Goal: Task Accomplishment & Management: Complete application form

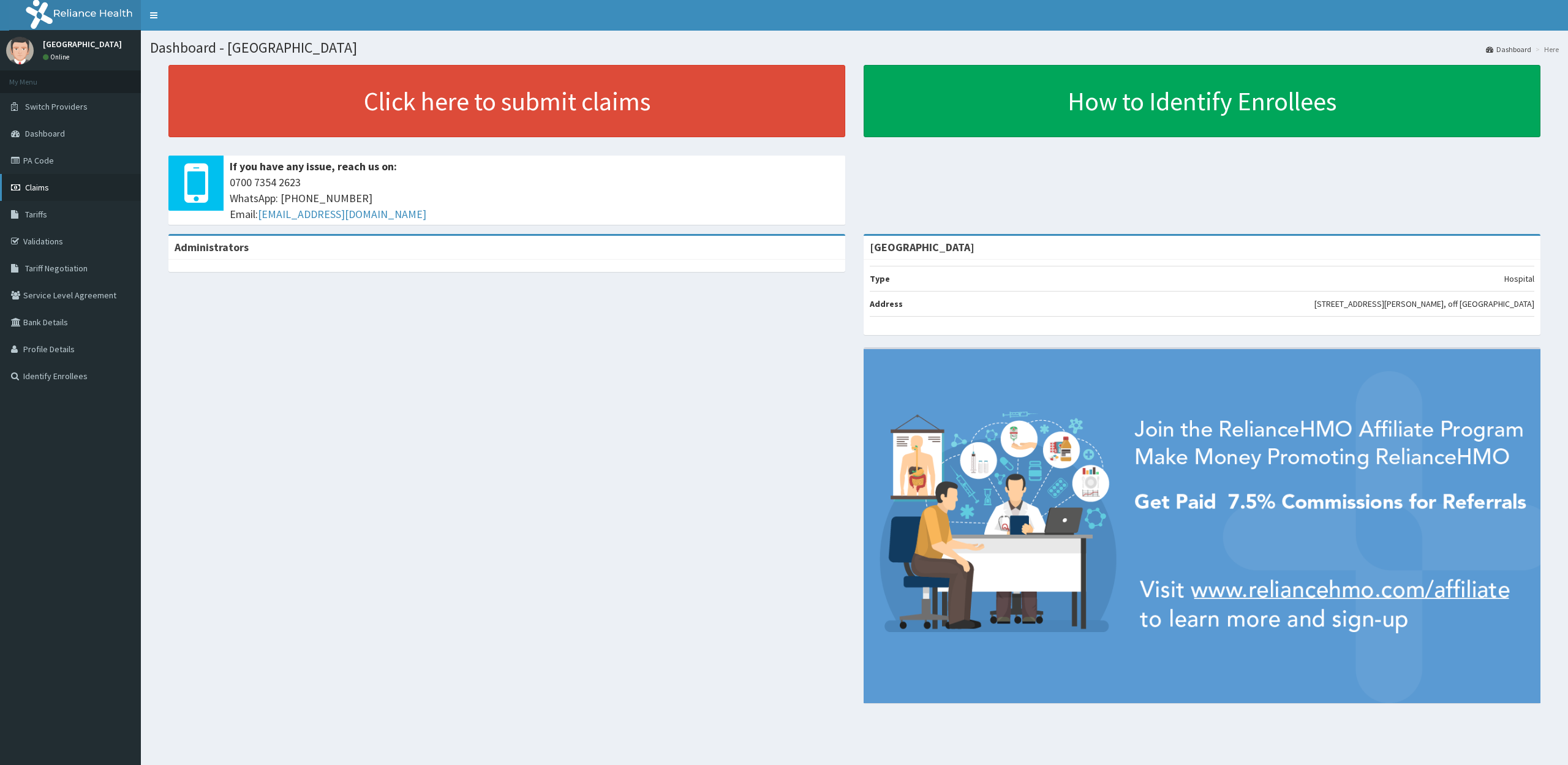
click at [30, 187] on span "Claims" at bounding box center [37, 187] width 24 height 11
click at [30, 183] on span "Claims" at bounding box center [37, 187] width 24 height 11
click at [30, 183] on span "Claims" at bounding box center [37, 187] width 24 height 11
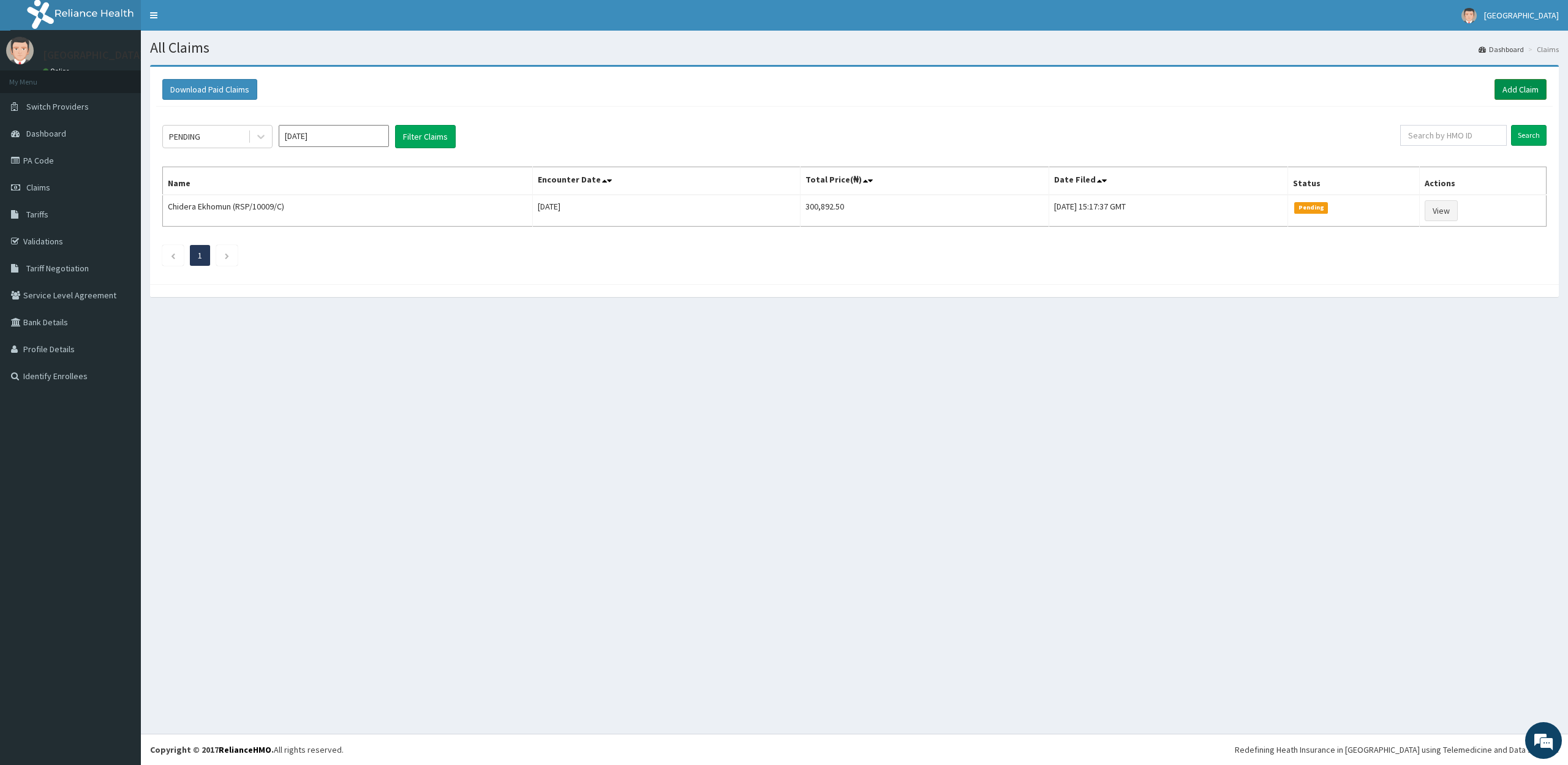
click at [1506, 79] on link "Add Claim" at bounding box center [1521, 90] width 52 height 21
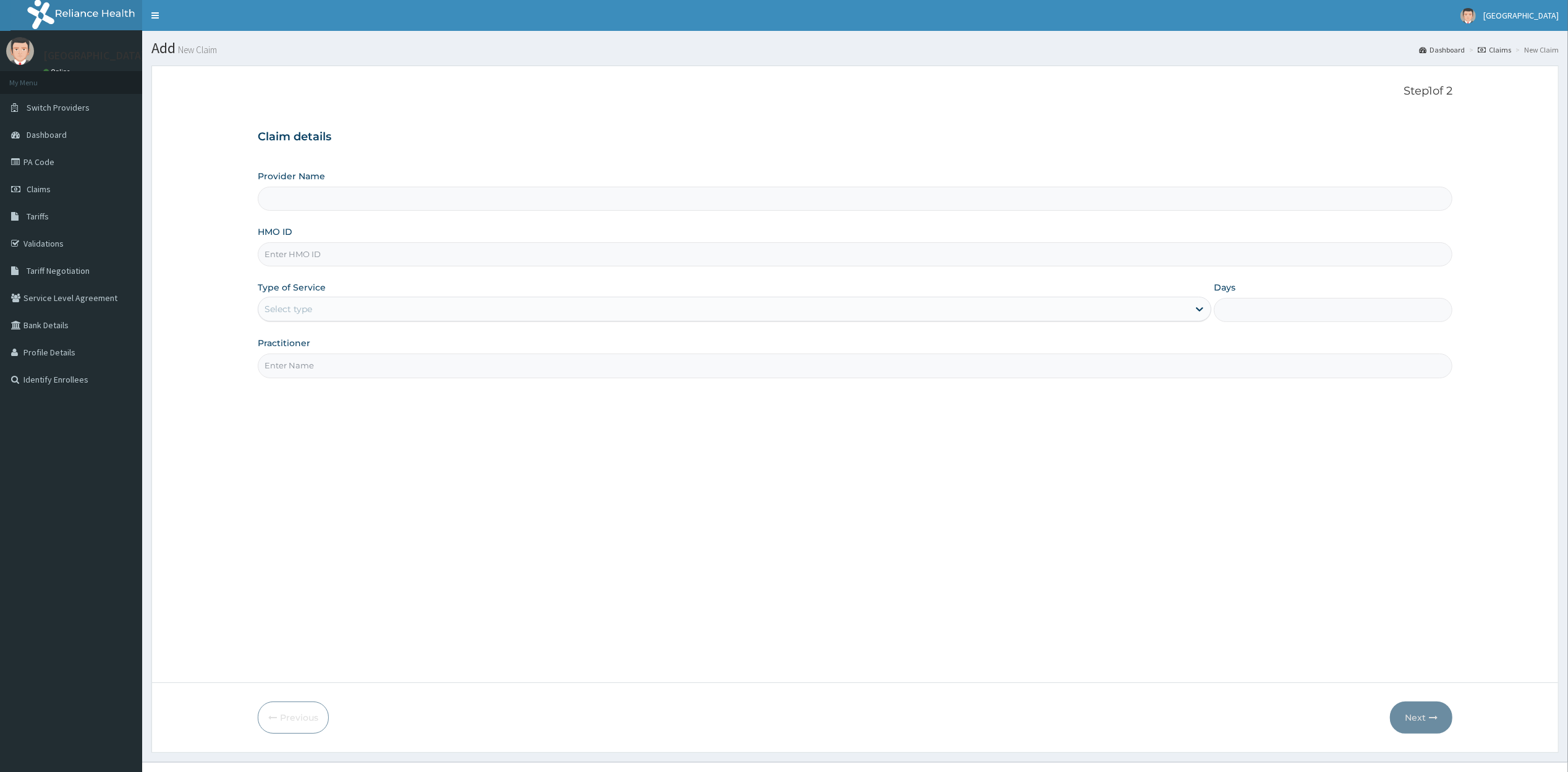
click at [396, 253] on input "HMO ID" at bounding box center [855, 254] width 1195 height 24
type input "[GEOGRAPHIC_DATA]"
type input "ISD/10018/B"
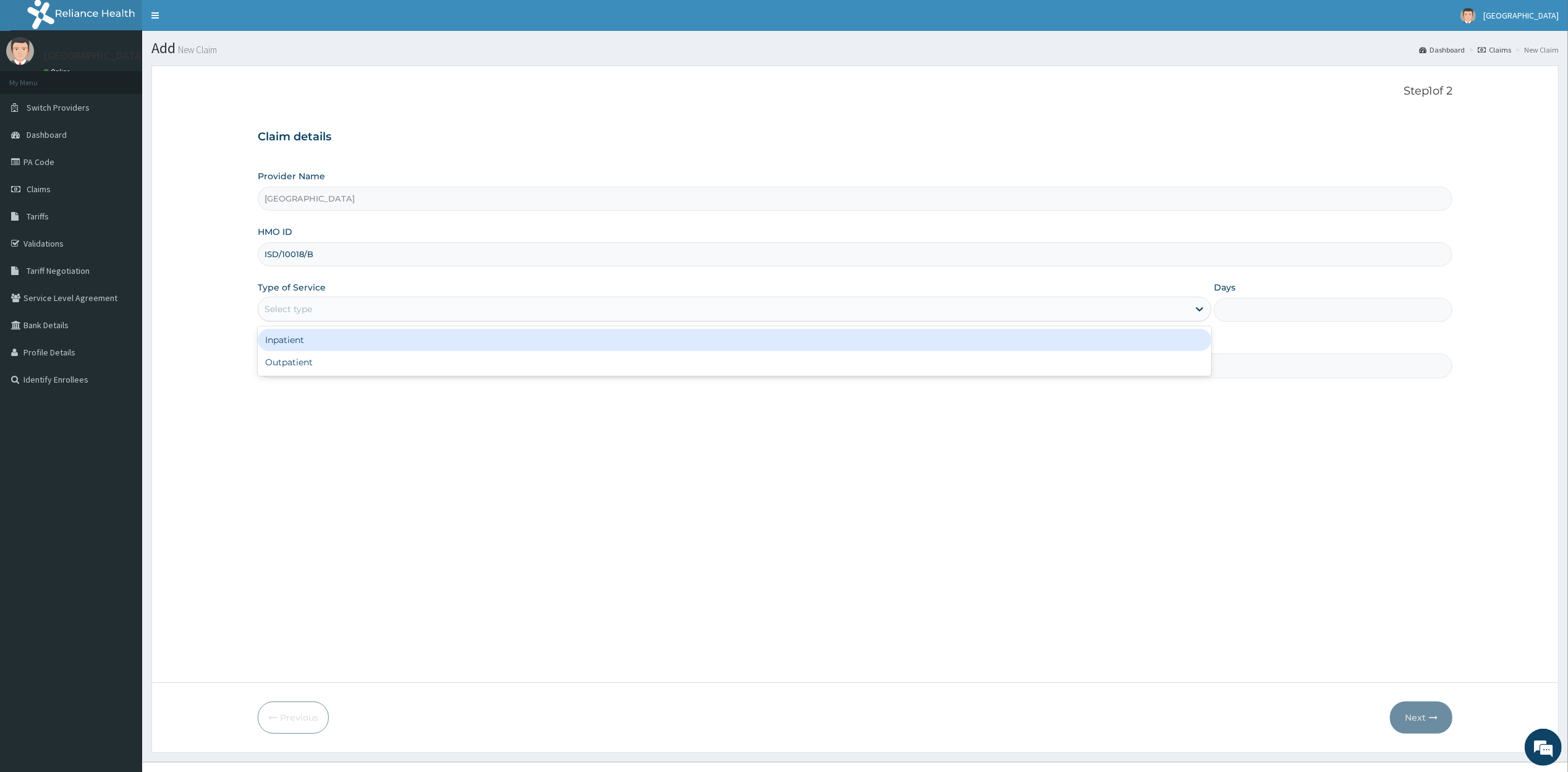
click at [1187, 312] on div "Select type" at bounding box center [724, 309] width 931 height 20
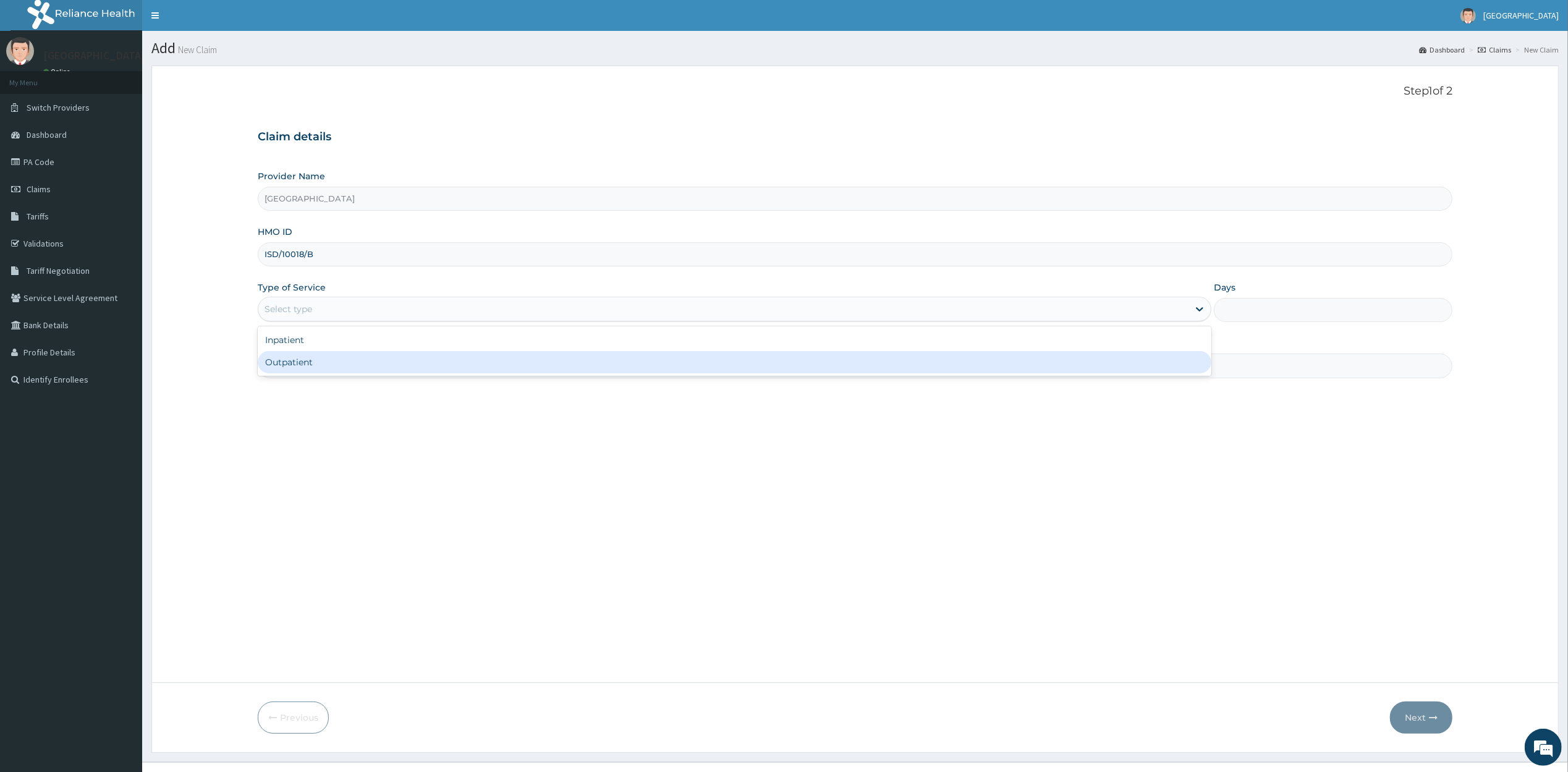
click at [1147, 366] on div "Outpatient" at bounding box center [734, 363] width 954 height 22
type input "1"
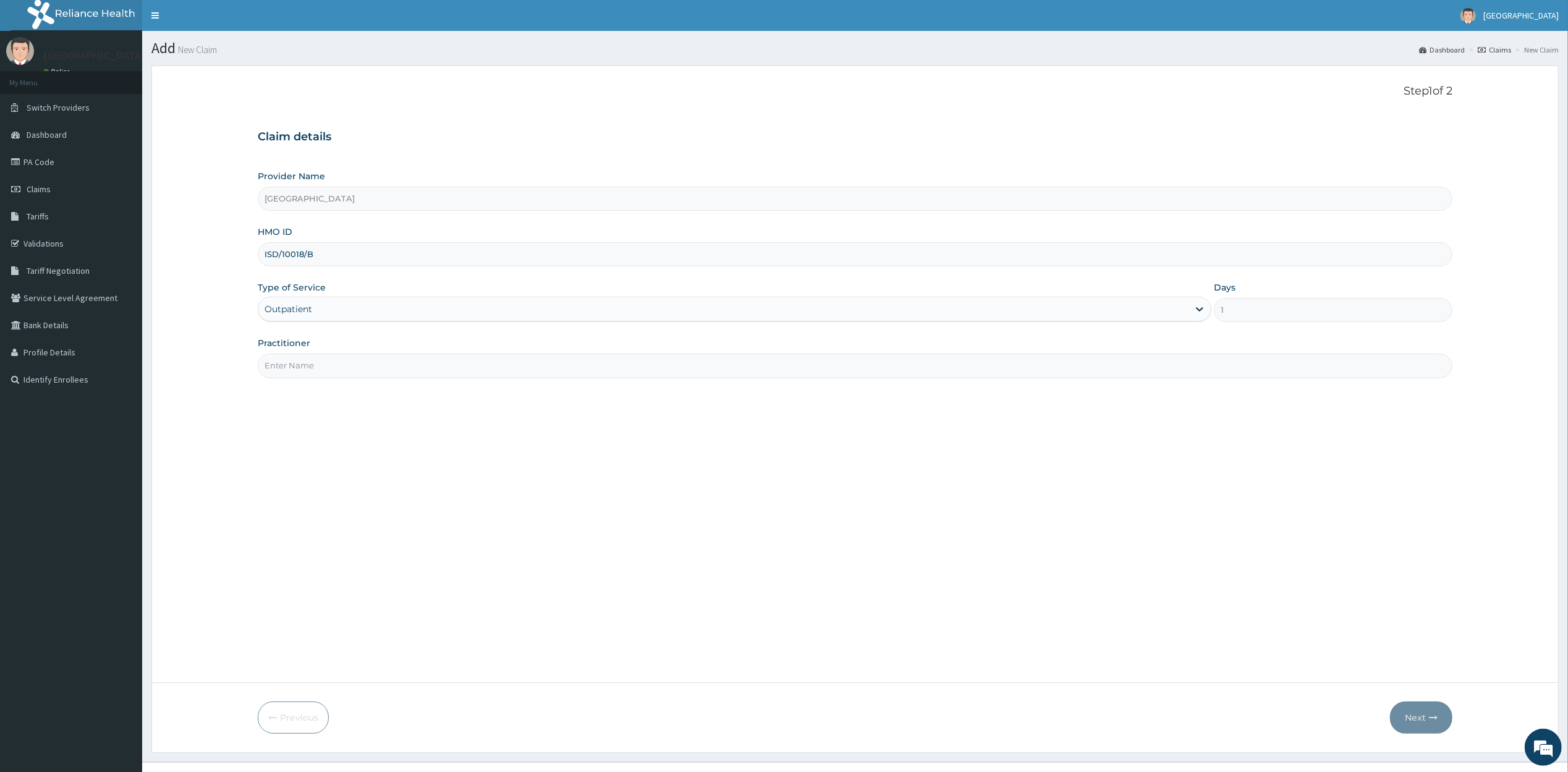
click at [1133, 369] on input "Practitioner" at bounding box center [855, 366] width 1195 height 24
type input "DR ADEMEDIJI"
click at [1402, 718] on button "Next" at bounding box center [1420, 718] width 62 height 32
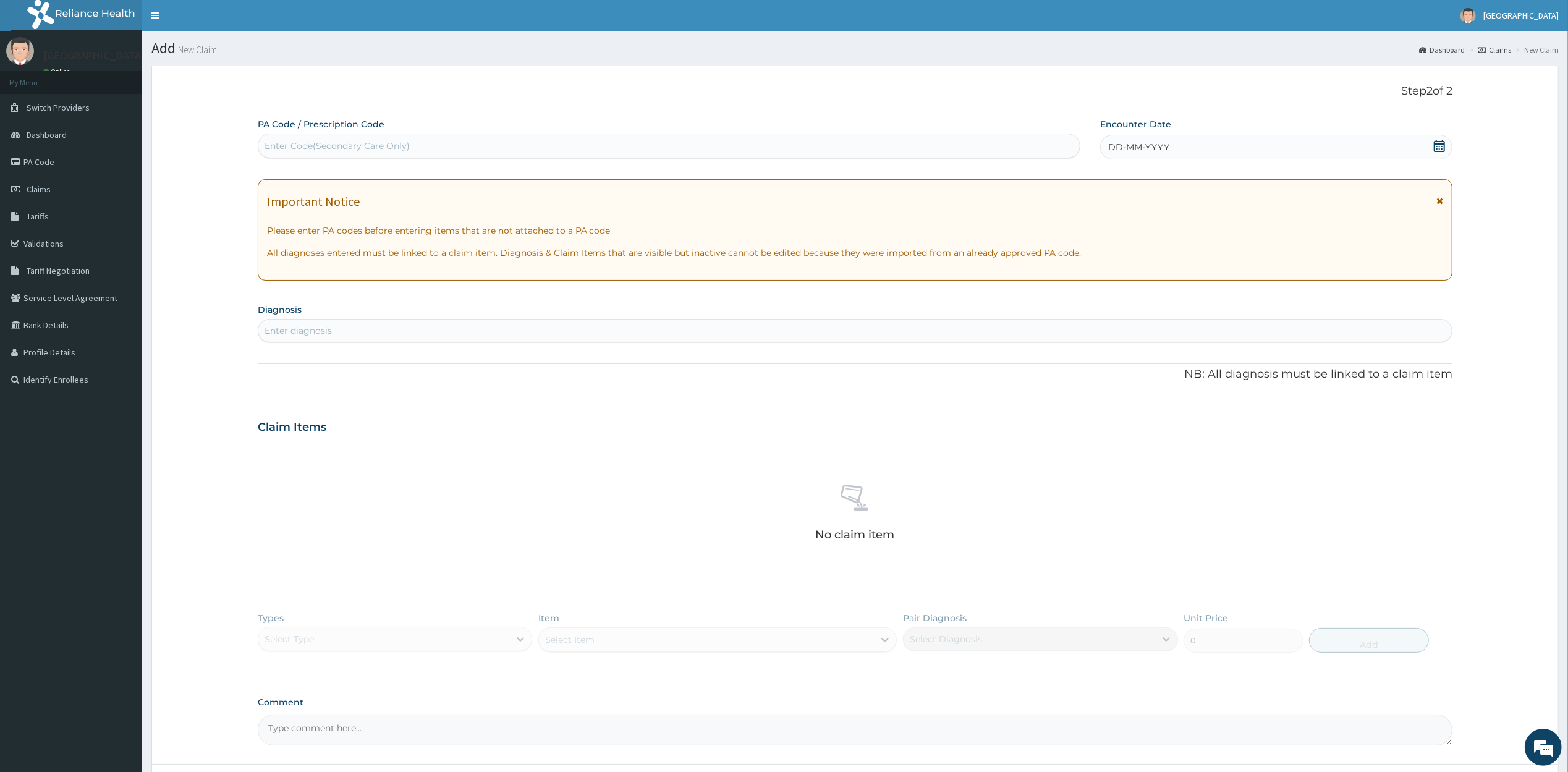
click at [1178, 146] on div "DD-MM-YYYY" at bounding box center [1276, 147] width 353 height 25
click at [1127, 260] on div "14" at bounding box center [1129, 265] width 19 height 19
click at [554, 344] on div "PA Code / Prescription Code Enter Code(Secondary Care Only) Encounter Date 14-1…" at bounding box center [855, 432] width 1195 height 628
click at [554, 339] on div "Enter diagnosis" at bounding box center [855, 330] width 1194 height 20
click at [552, 329] on div "Enter diagnosis" at bounding box center [855, 330] width 1194 height 20
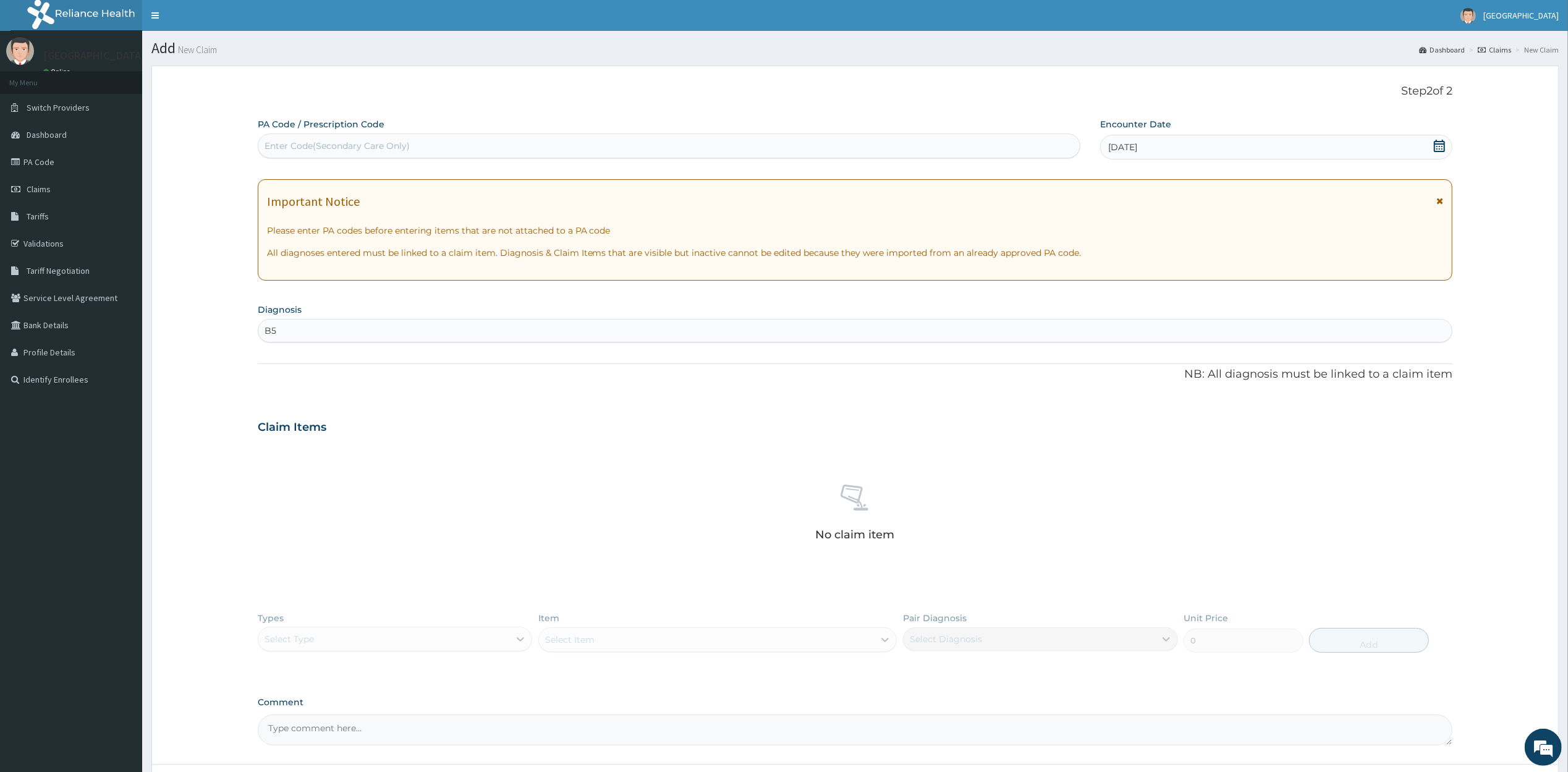
type input "B"
type input "MALARIA"
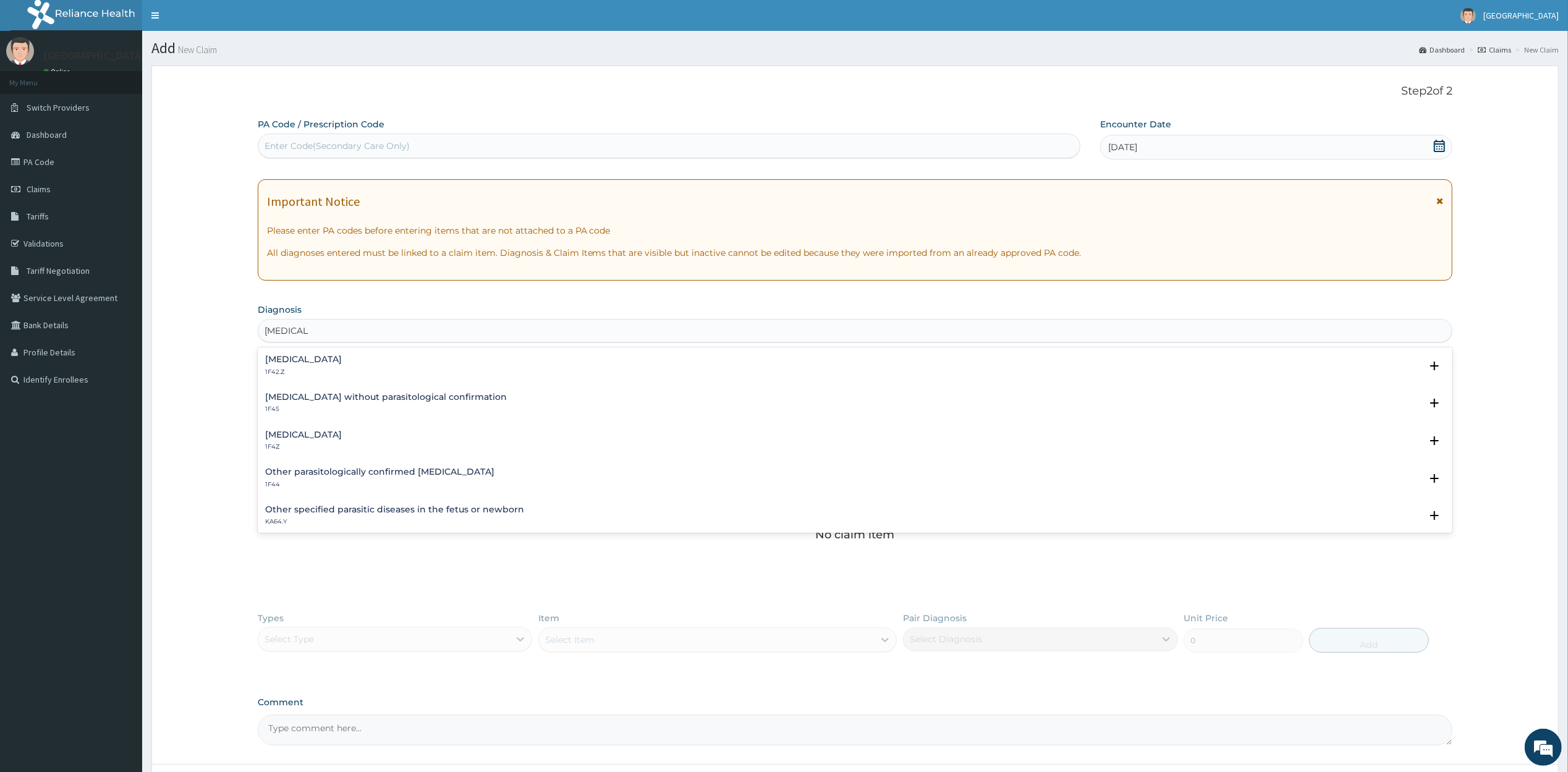
click at [461, 439] on div "Malaria, unspecified 1F4Z" at bounding box center [855, 441] width 1181 height 21
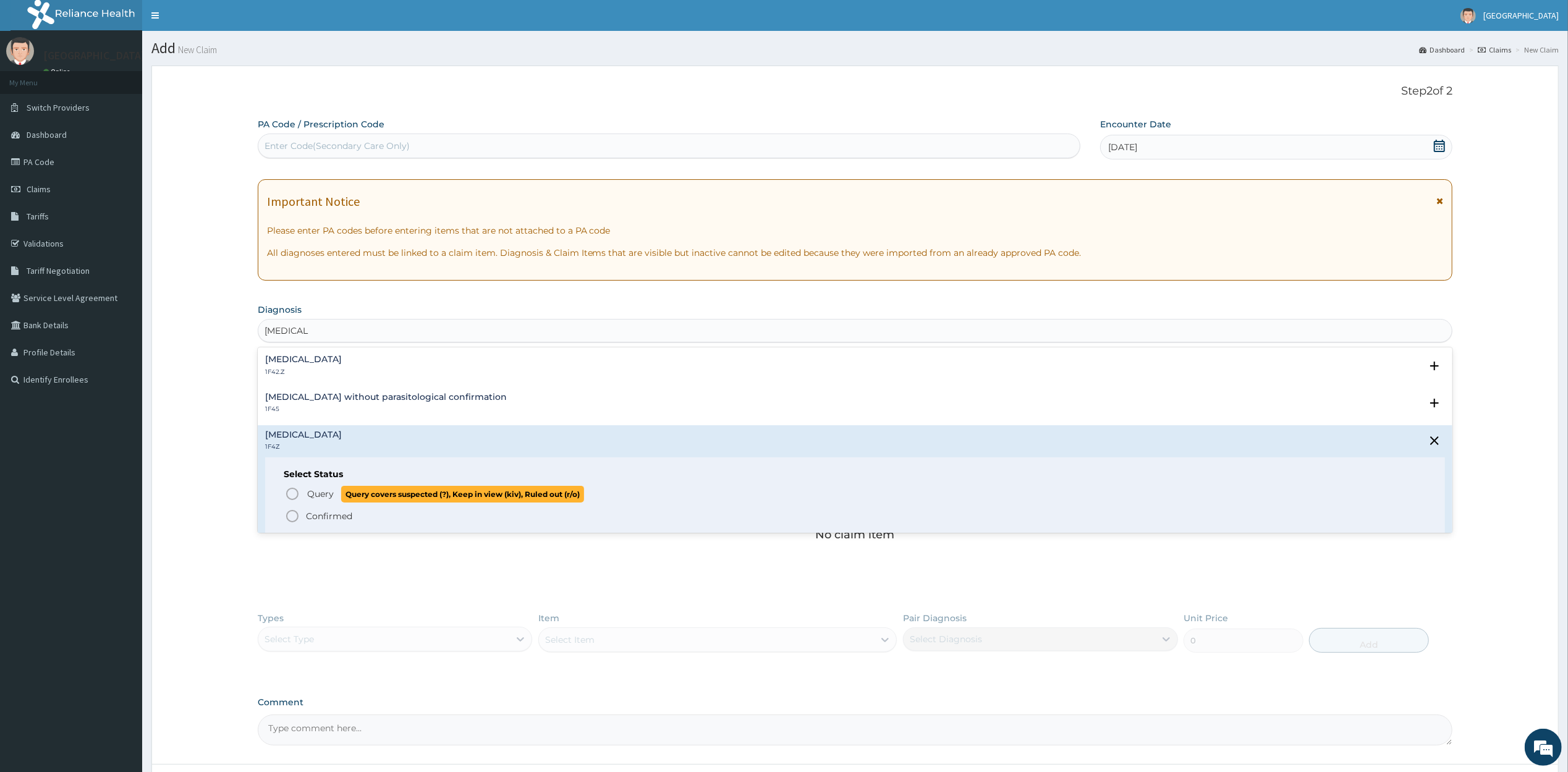
click at [293, 496] on icon "status option query" at bounding box center [292, 493] width 14 height 15
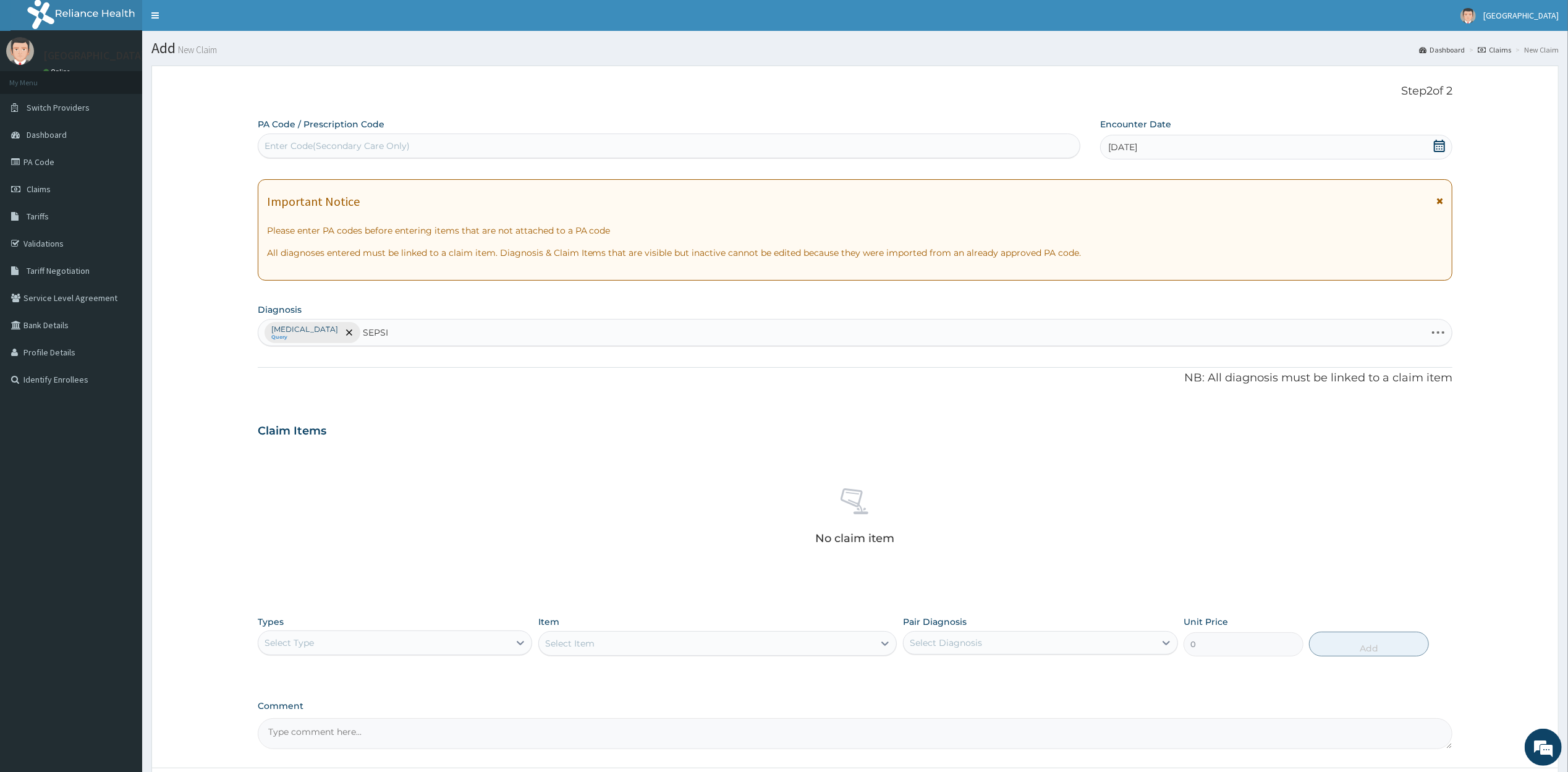
type input "SEPSIS"
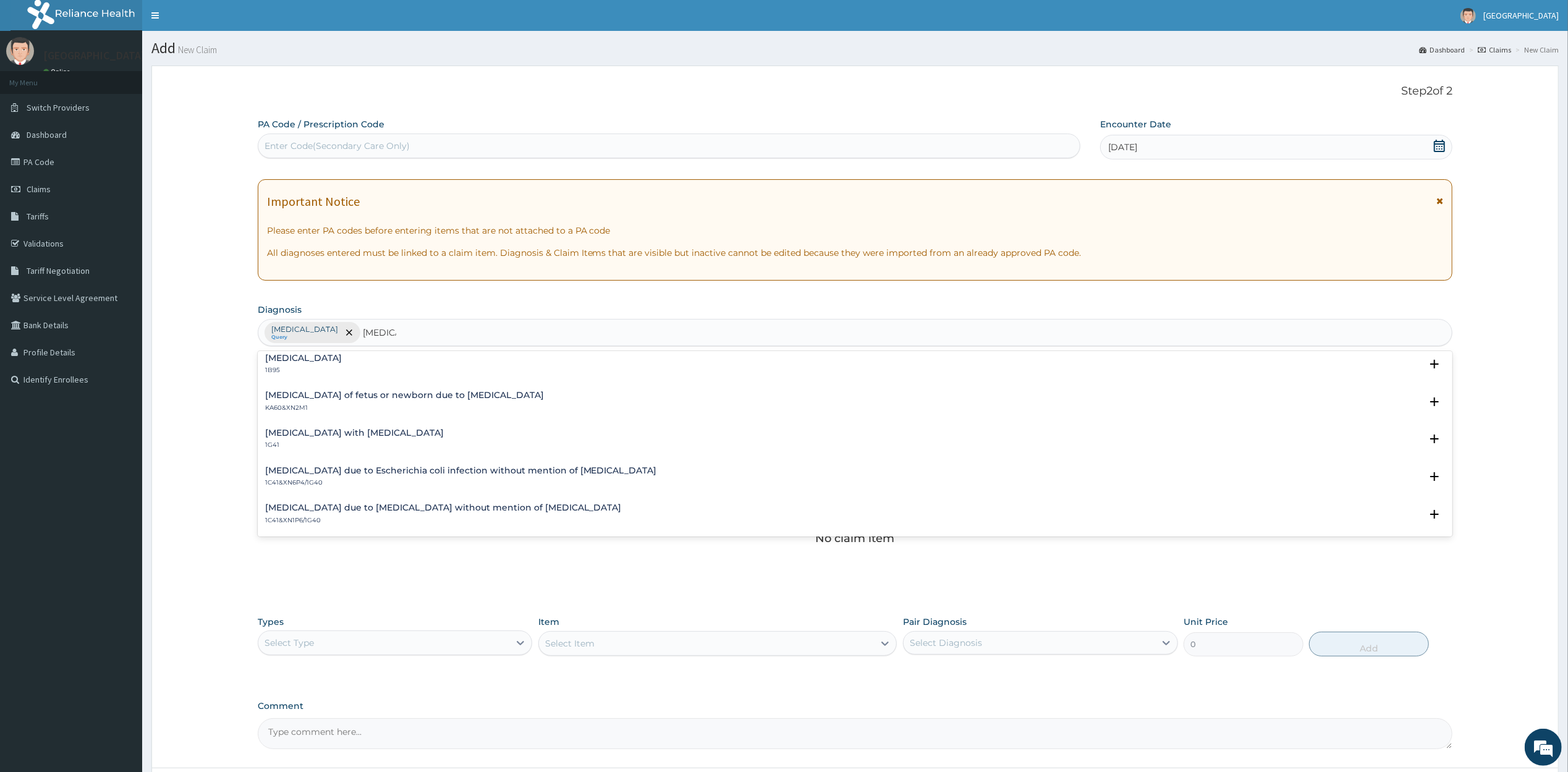
scroll to position [659, 0]
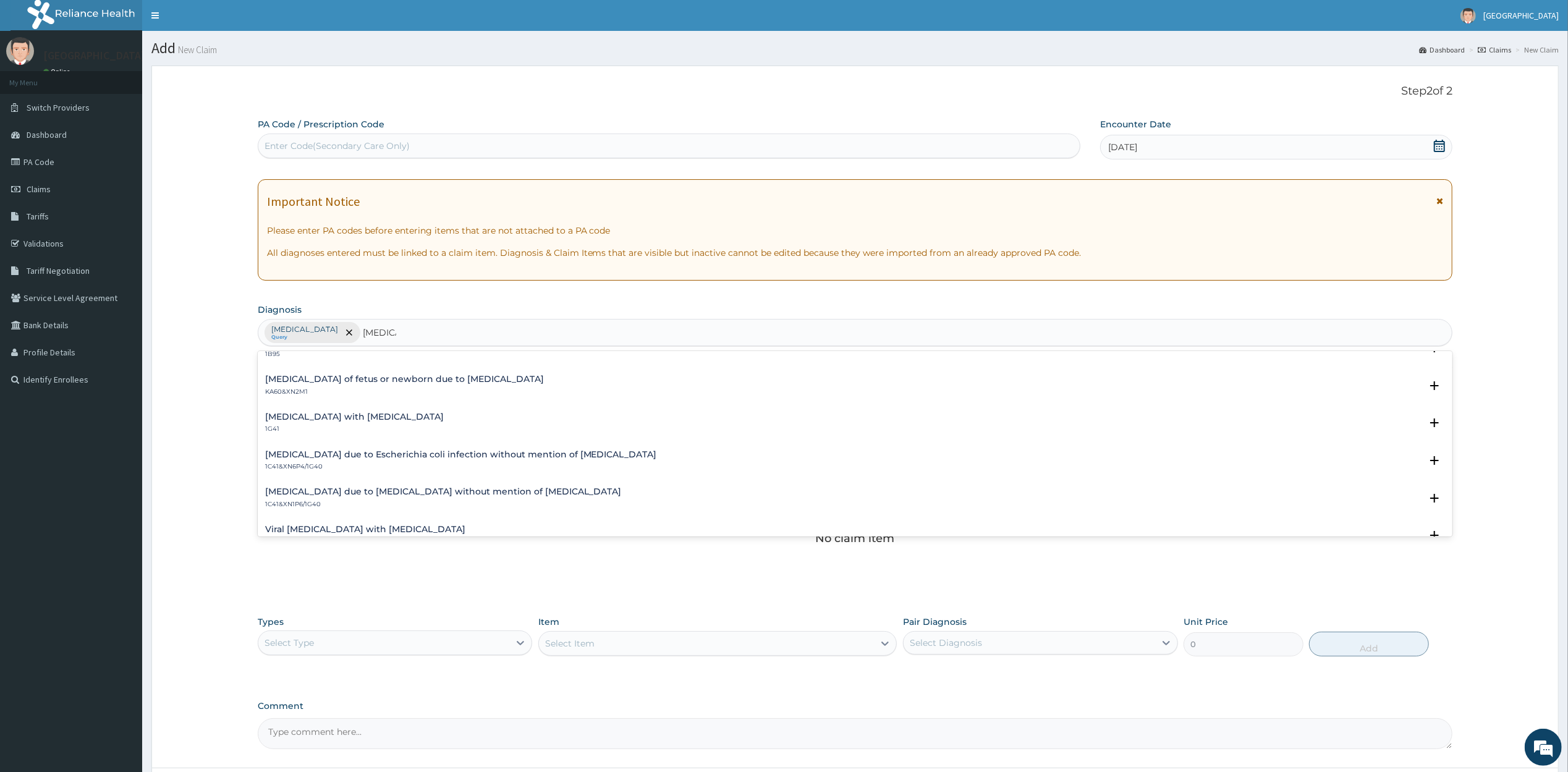
click at [351, 428] on p "1G41" at bounding box center [354, 429] width 178 height 9
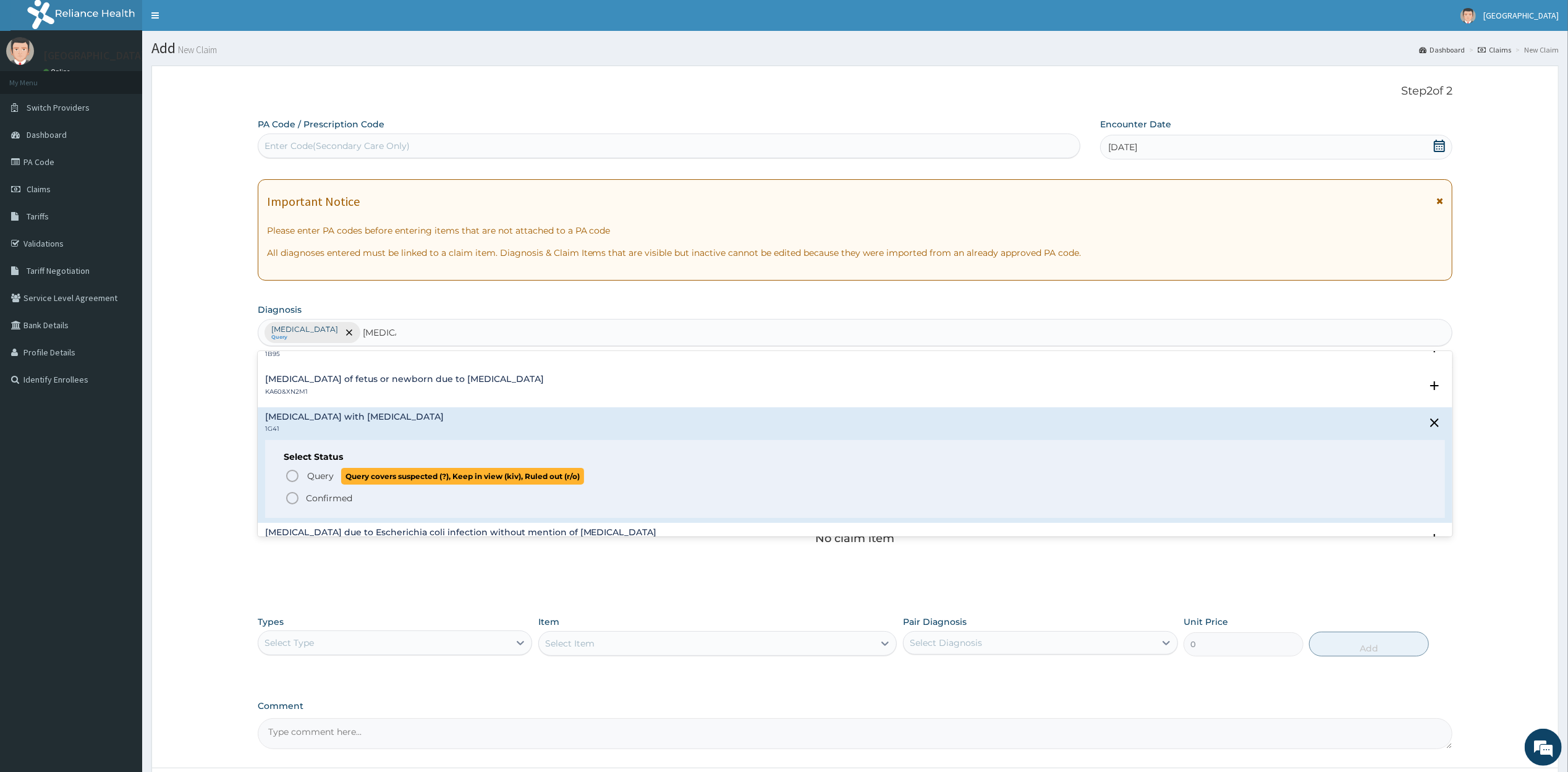
click at [336, 480] on p "Query Query covers suspected (?), Keep in view (kiv), Ruled out (r/o)" at bounding box center [445, 477] width 278 height 17
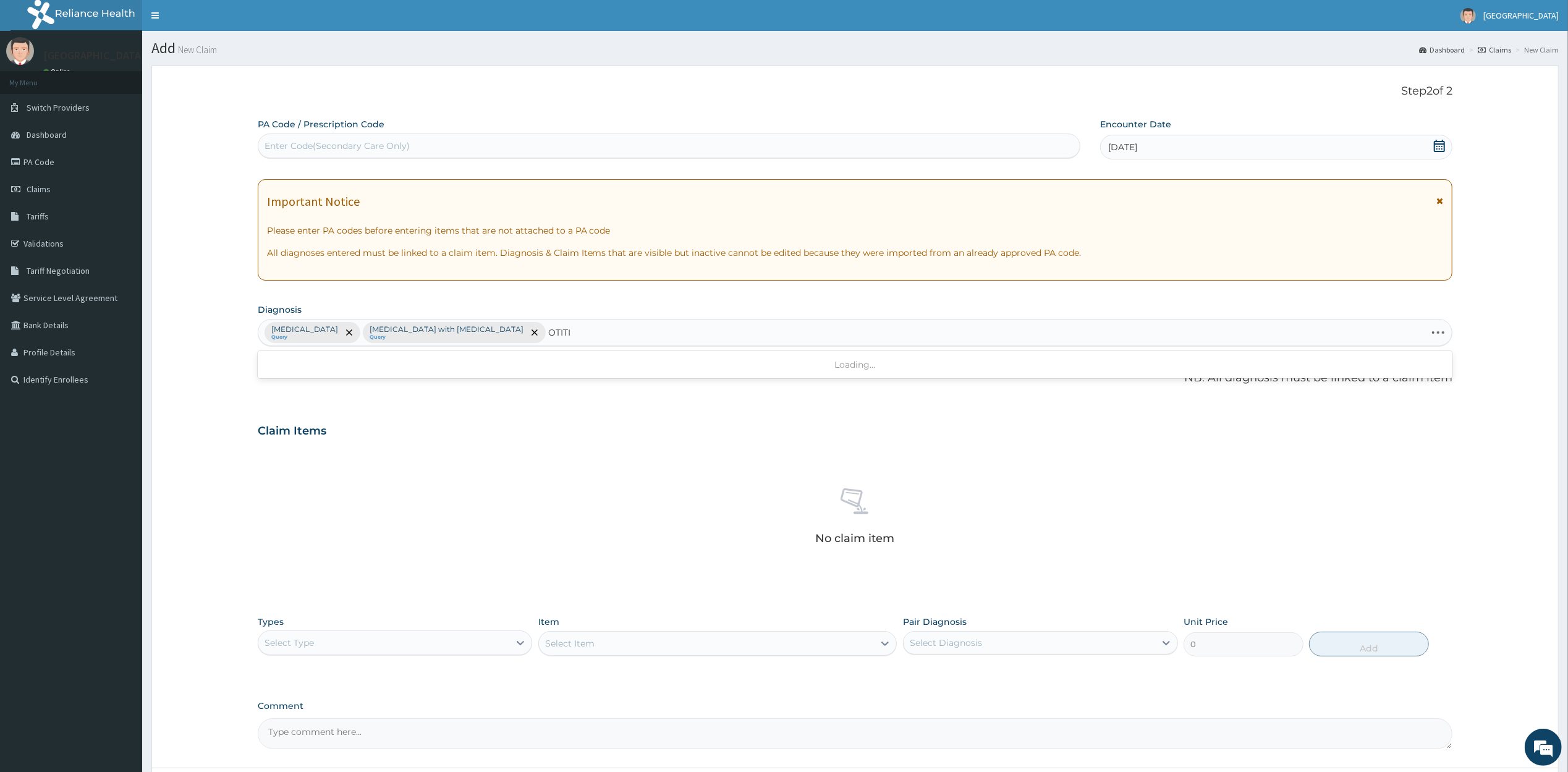
type input "OTITIS"
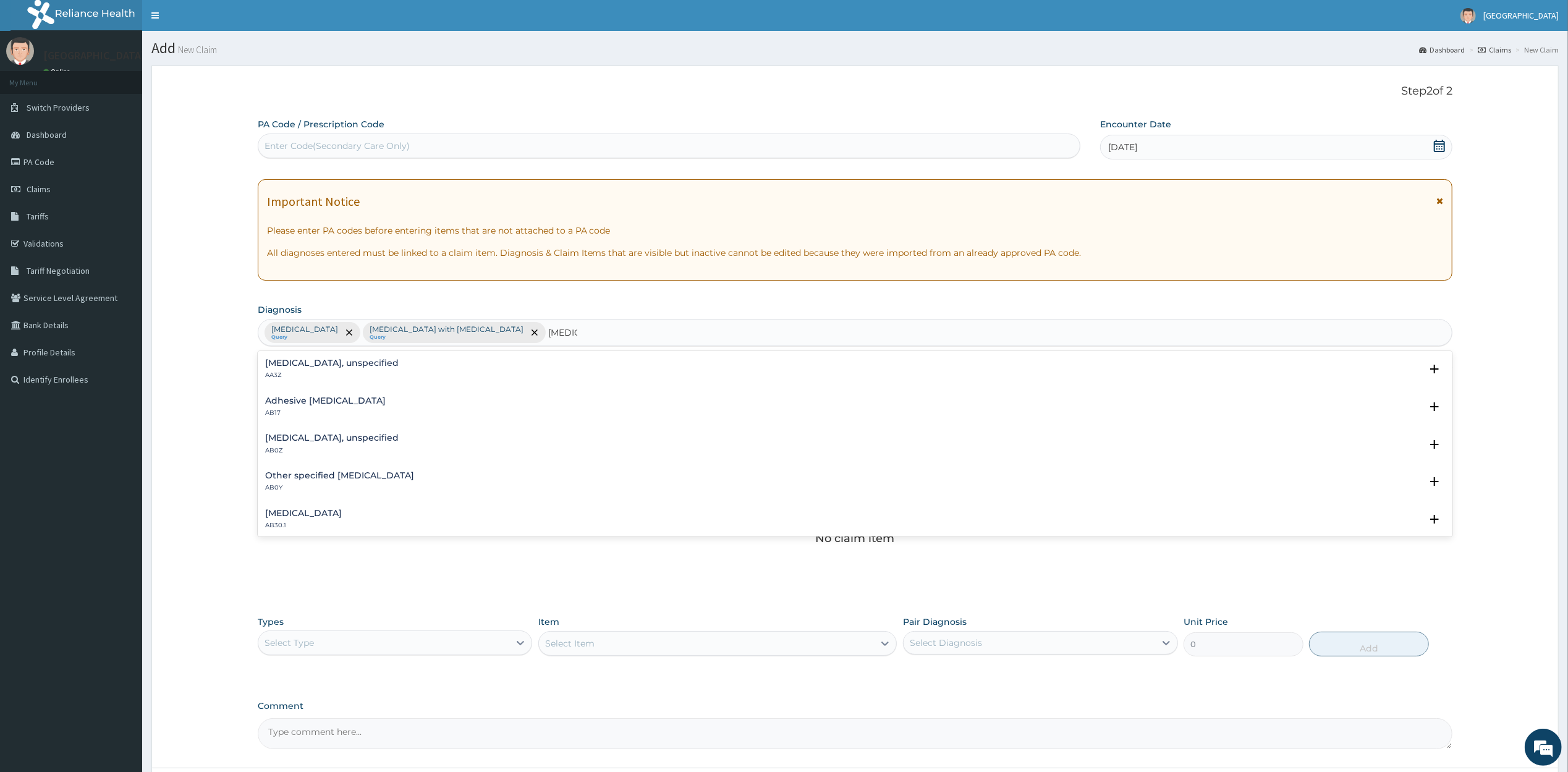
click at [318, 364] on h4 "Otitis externa, unspecified" at bounding box center [332, 363] width 134 height 9
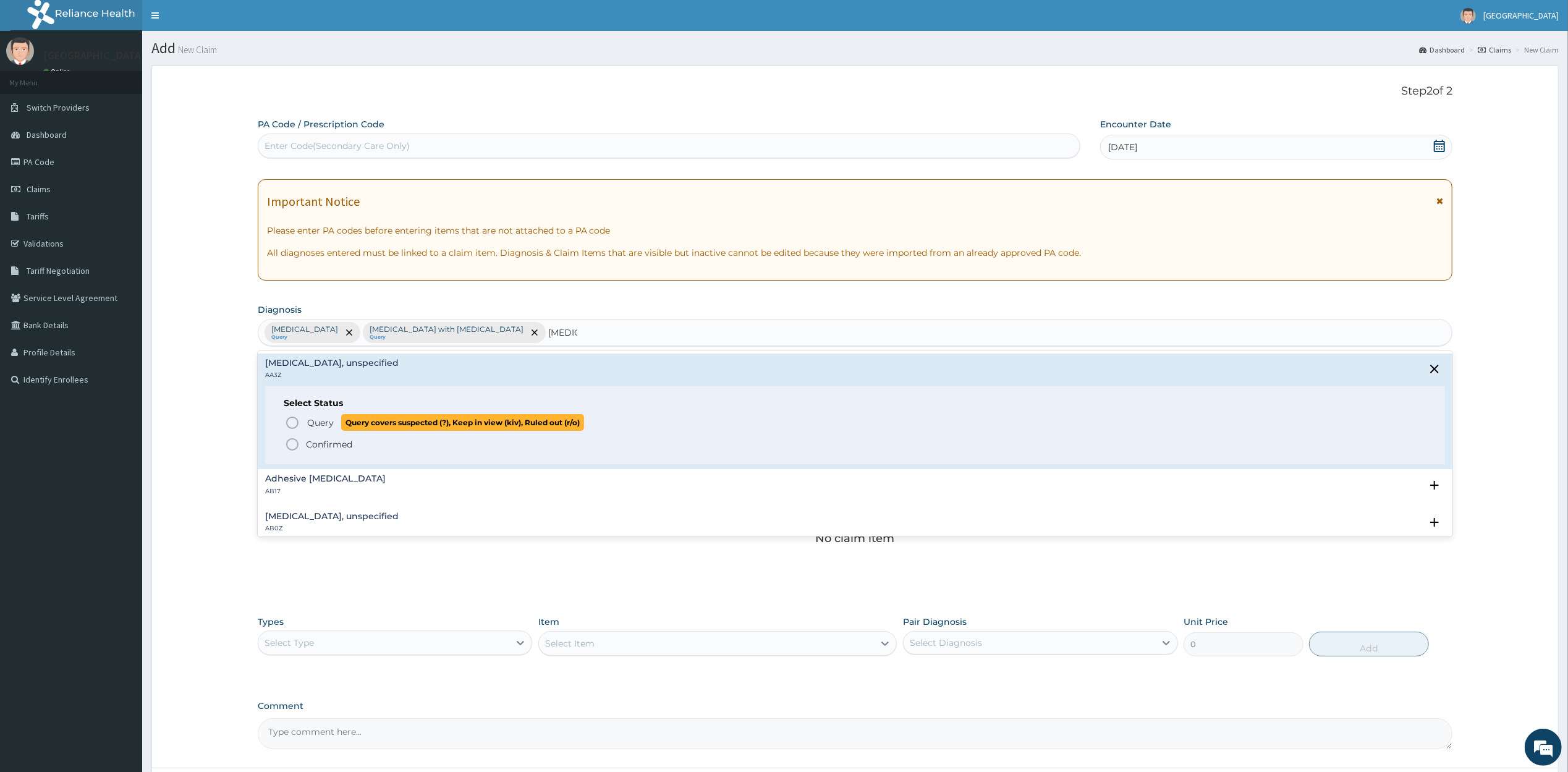
click at [316, 421] on span "Query" at bounding box center [320, 423] width 26 height 12
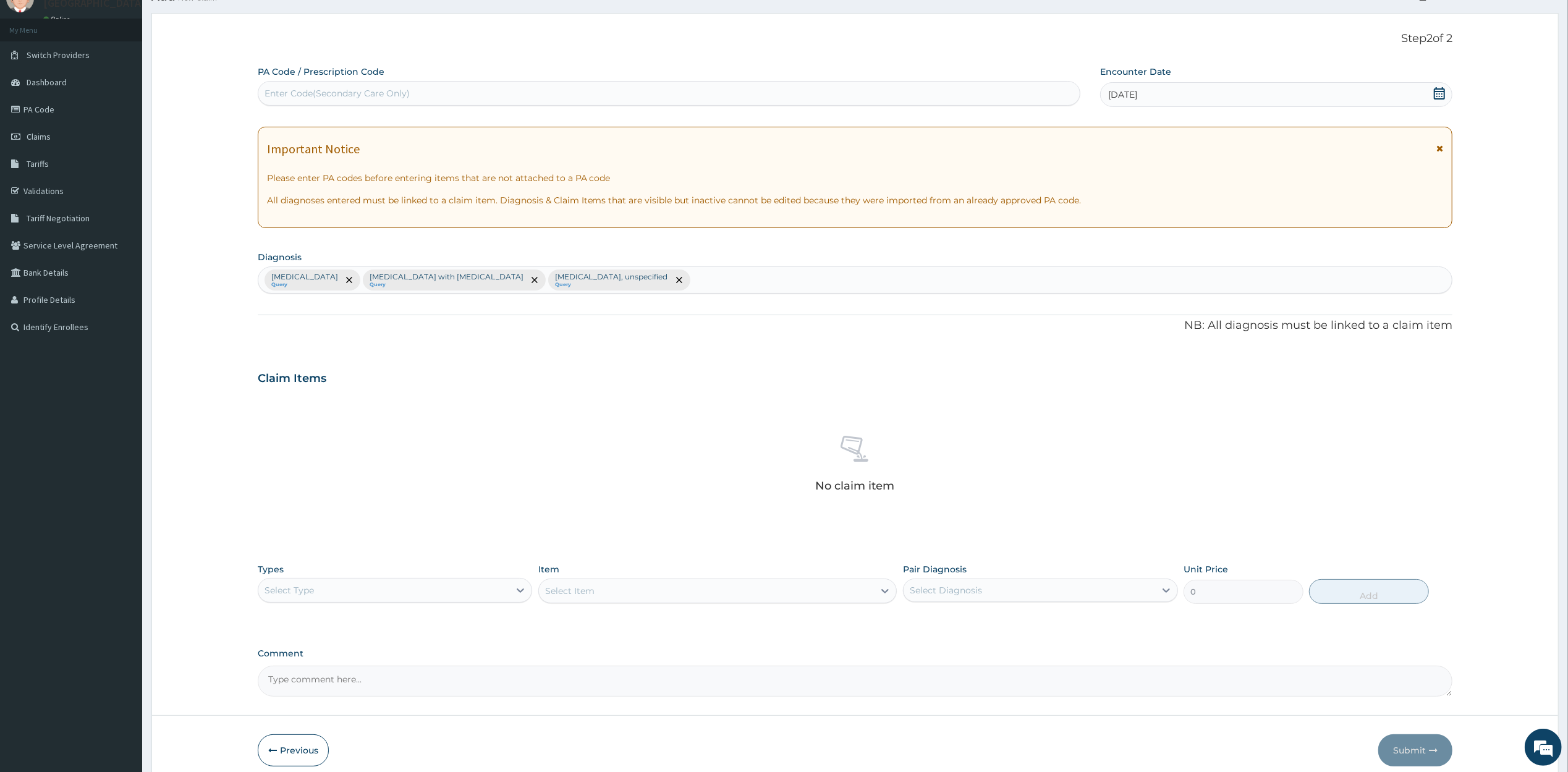
scroll to position [109, 0]
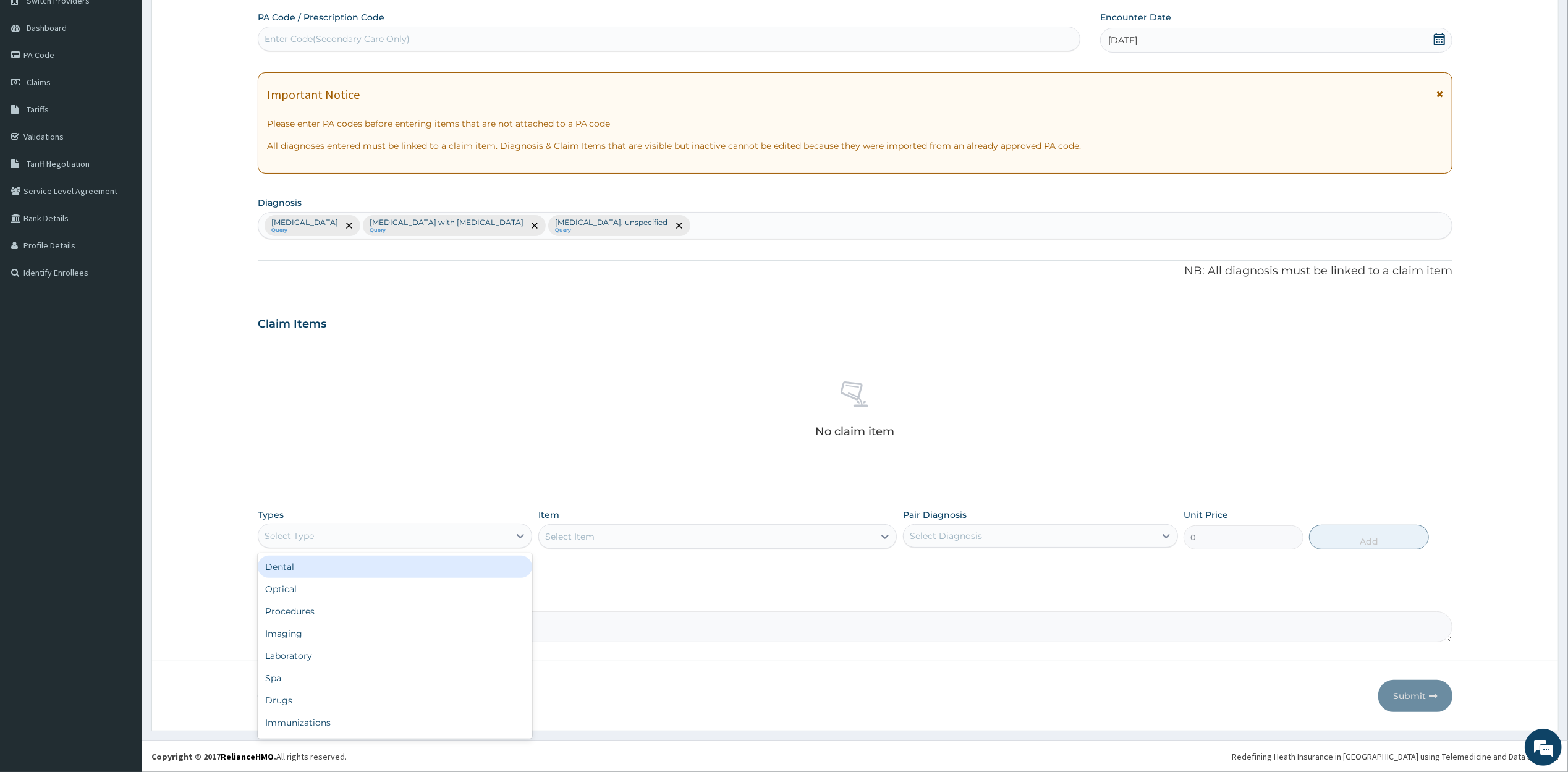
click at [354, 533] on div "Select Type" at bounding box center [384, 536] width 252 height 20
click at [358, 702] on div "Drugs" at bounding box center [395, 700] width 275 height 22
click at [696, 541] on div "Select Item" at bounding box center [706, 537] width 335 height 20
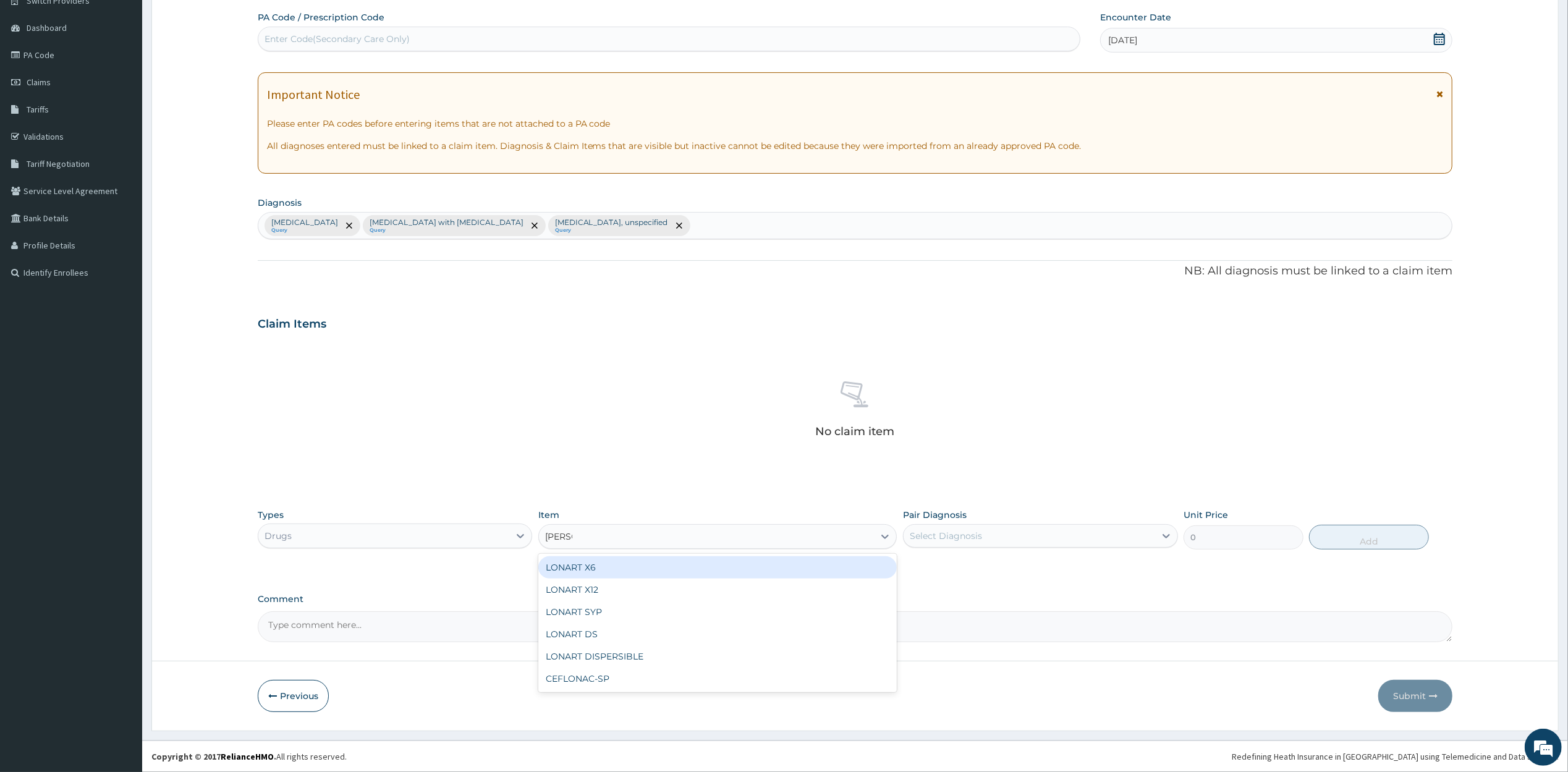
type input "LONAR"
click at [616, 570] on div "LONART X6" at bounding box center [717, 567] width 358 height 22
type input "473"
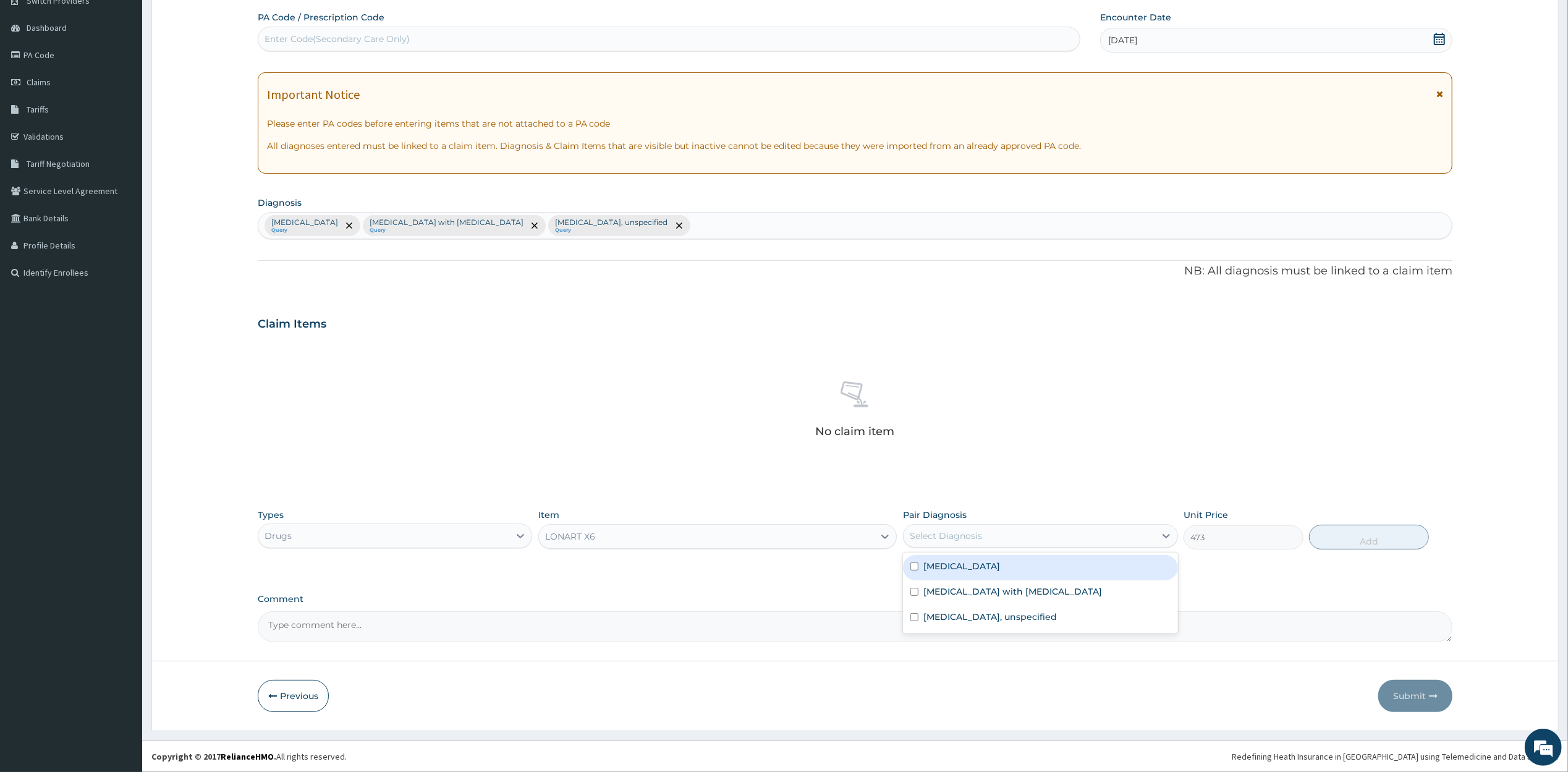
click at [990, 537] on div "Select Diagnosis" at bounding box center [1029, 536] width 252 height 20
click at [987, 560] on label "Malaria, unspecified" at bounding box center [962, 566] width 77 height 12
checkbox input "true"
click at [1350, 539] on button "Add" at bounding box center [1368, 537] width 119 height 25
type input "0"
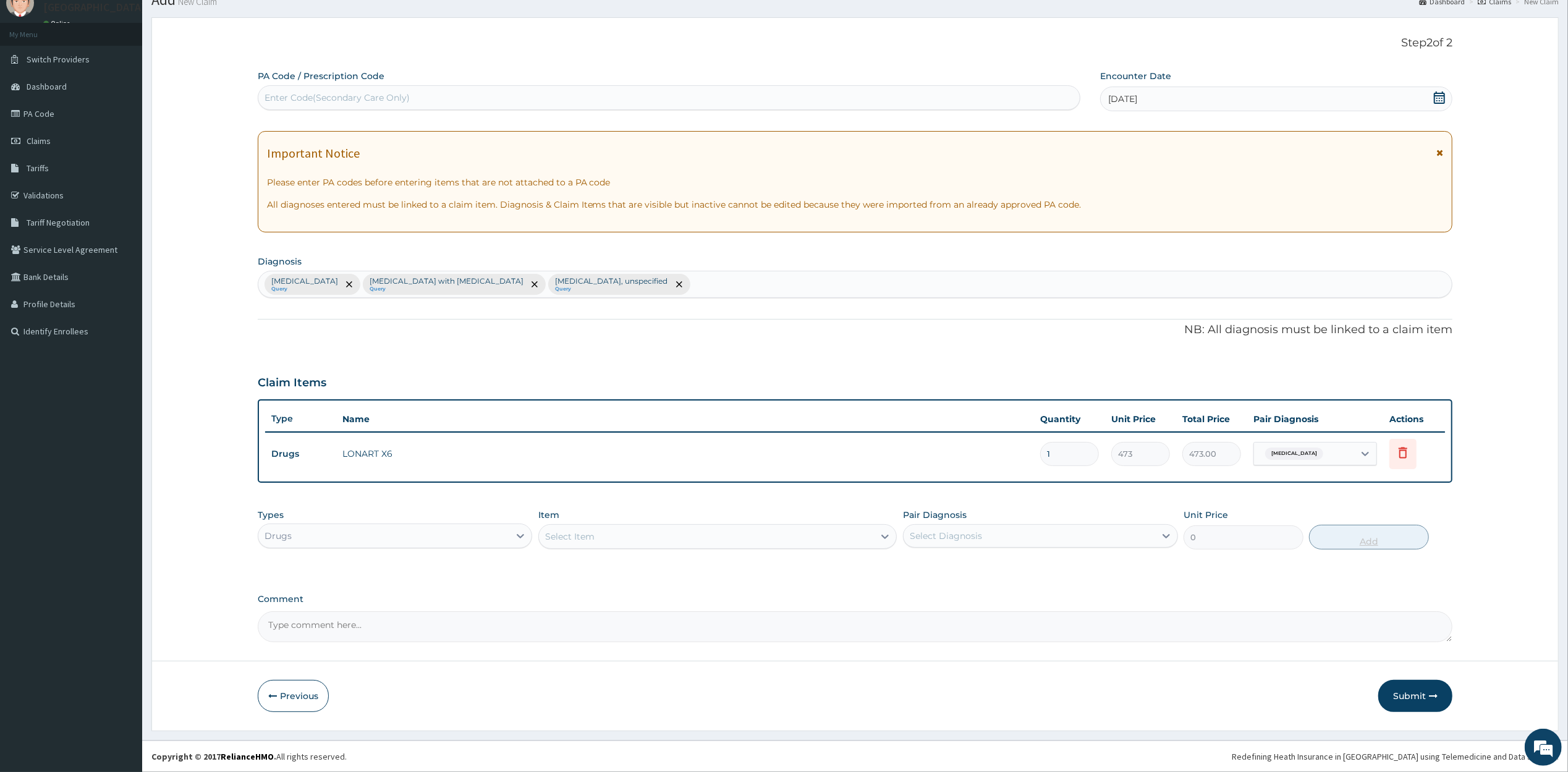
scroll to position [49, 0]
type input "0.00"
type input "6"
type input "2838.00"
type input "6"
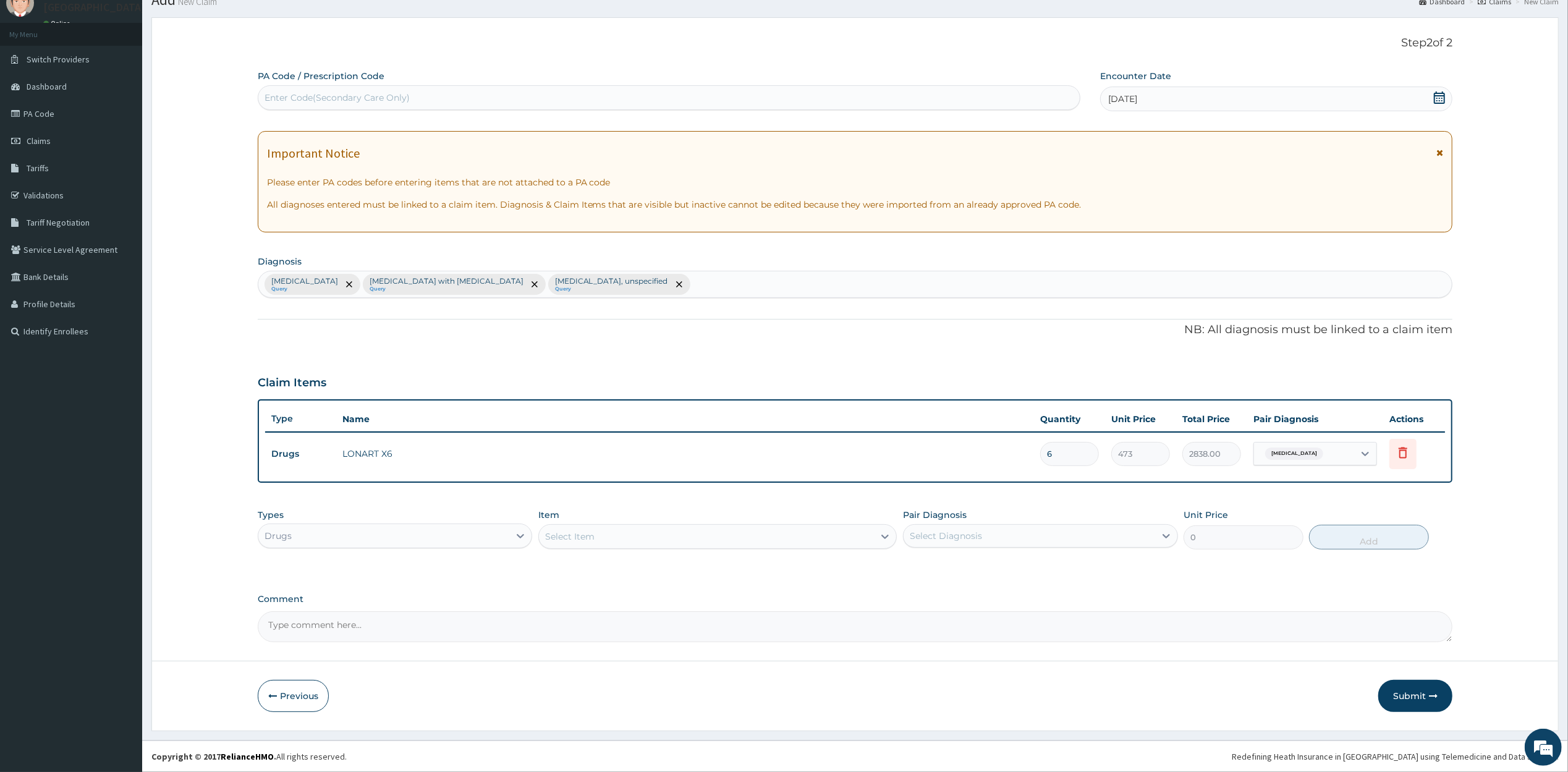
click at [1149, 599] on label "Comment" at bounding box center [855, 600] width 1195 height 10
click at [1149, 612] on textarea "Comment" at bounding box center [855, 627] width 1195 height 31
click at [646, 543] on div "Select Item" at bounding box center [706, 537] width 335 height 20
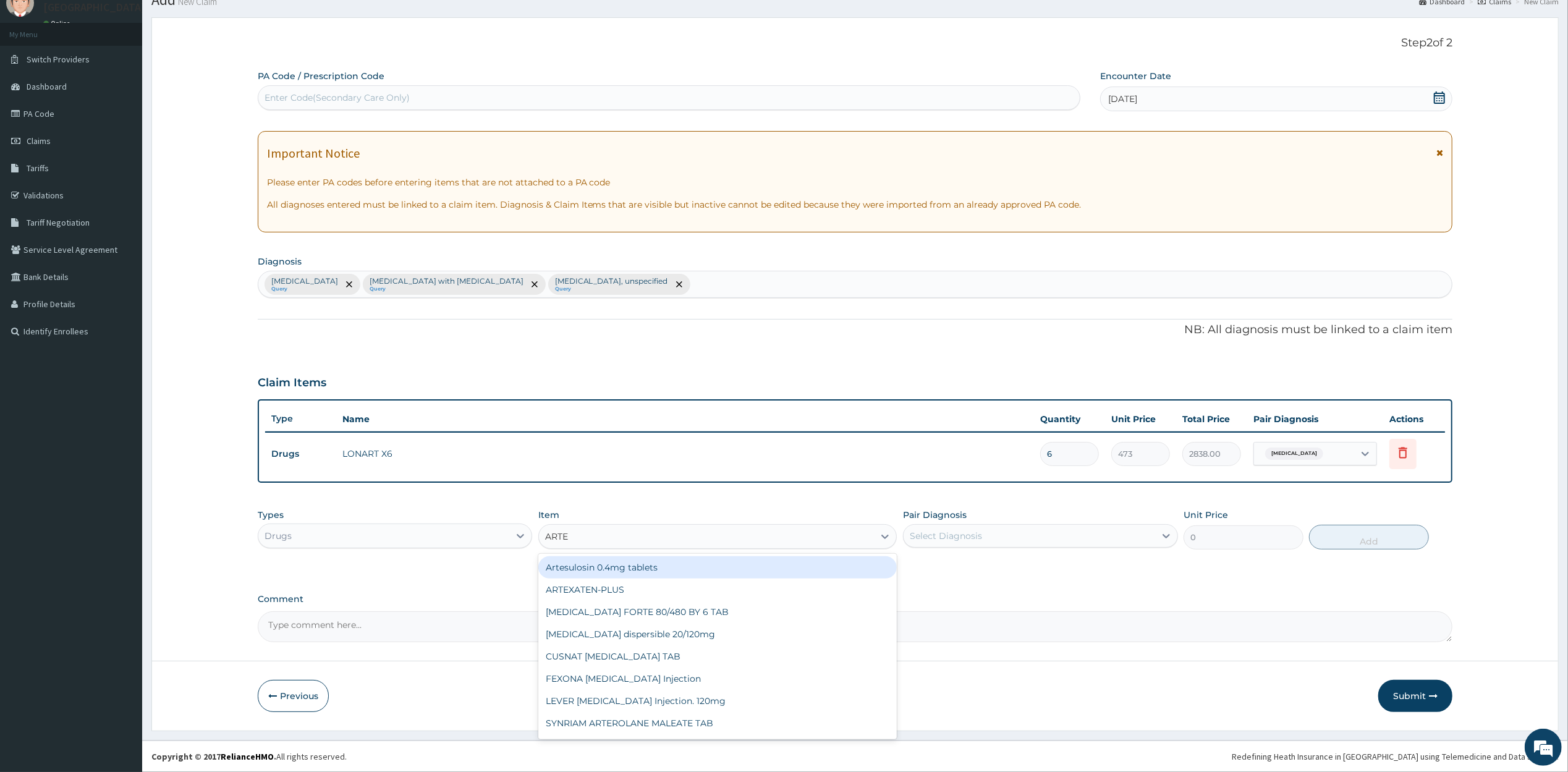
type input "ARTEM"
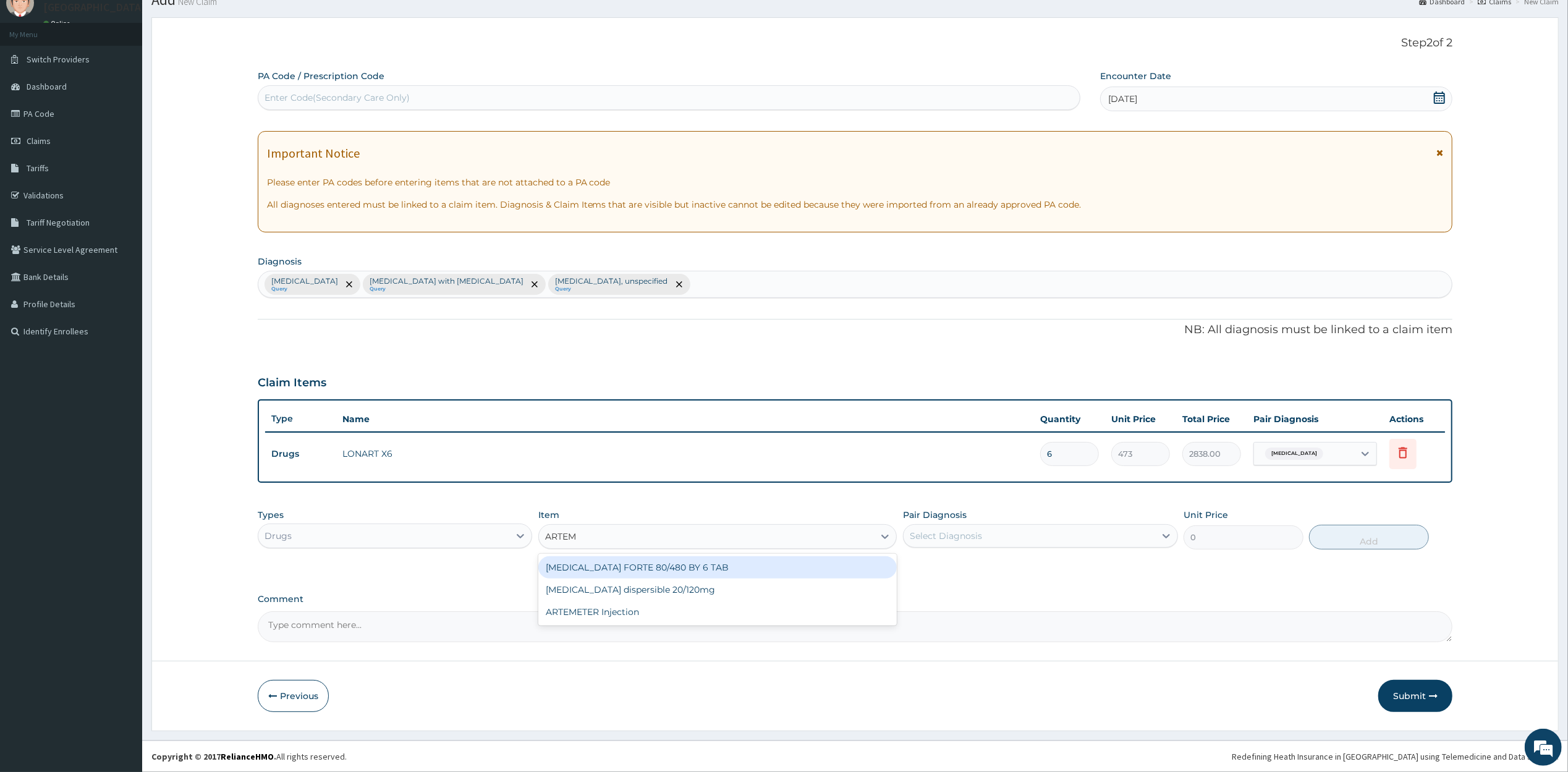
type input "449.35"
click at [626, 284] on div "Malaria, unspecified Query Sepsis with septic shock Query Otitis externa, unspe…" at bounding box center [855, 284] width 1194 height 26
type input "BACTERIA"
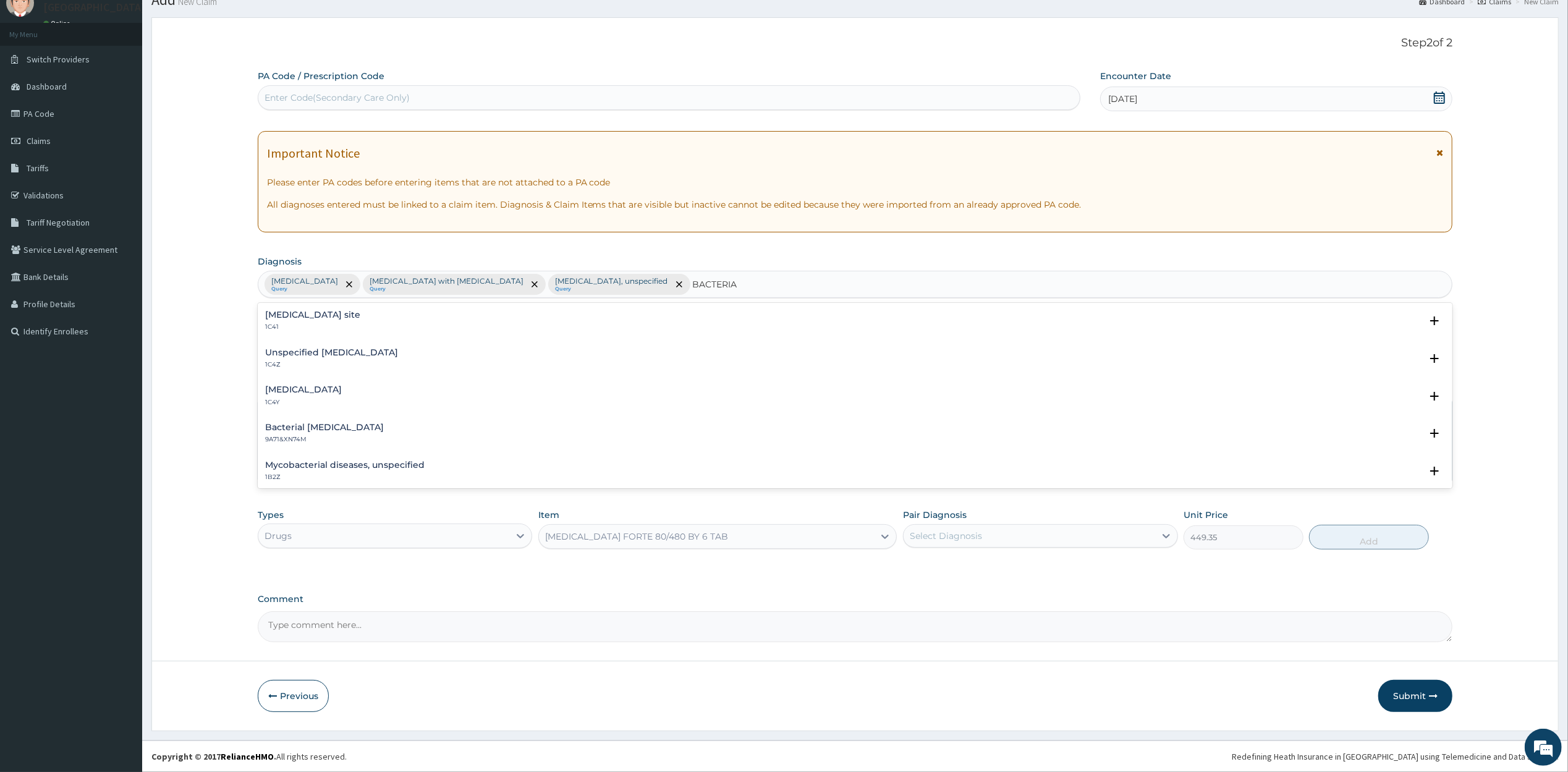
click at [361, 315] on h4 "Bacterial infection of unspecified site" at bounding box center [313, 315] width 95 height 9
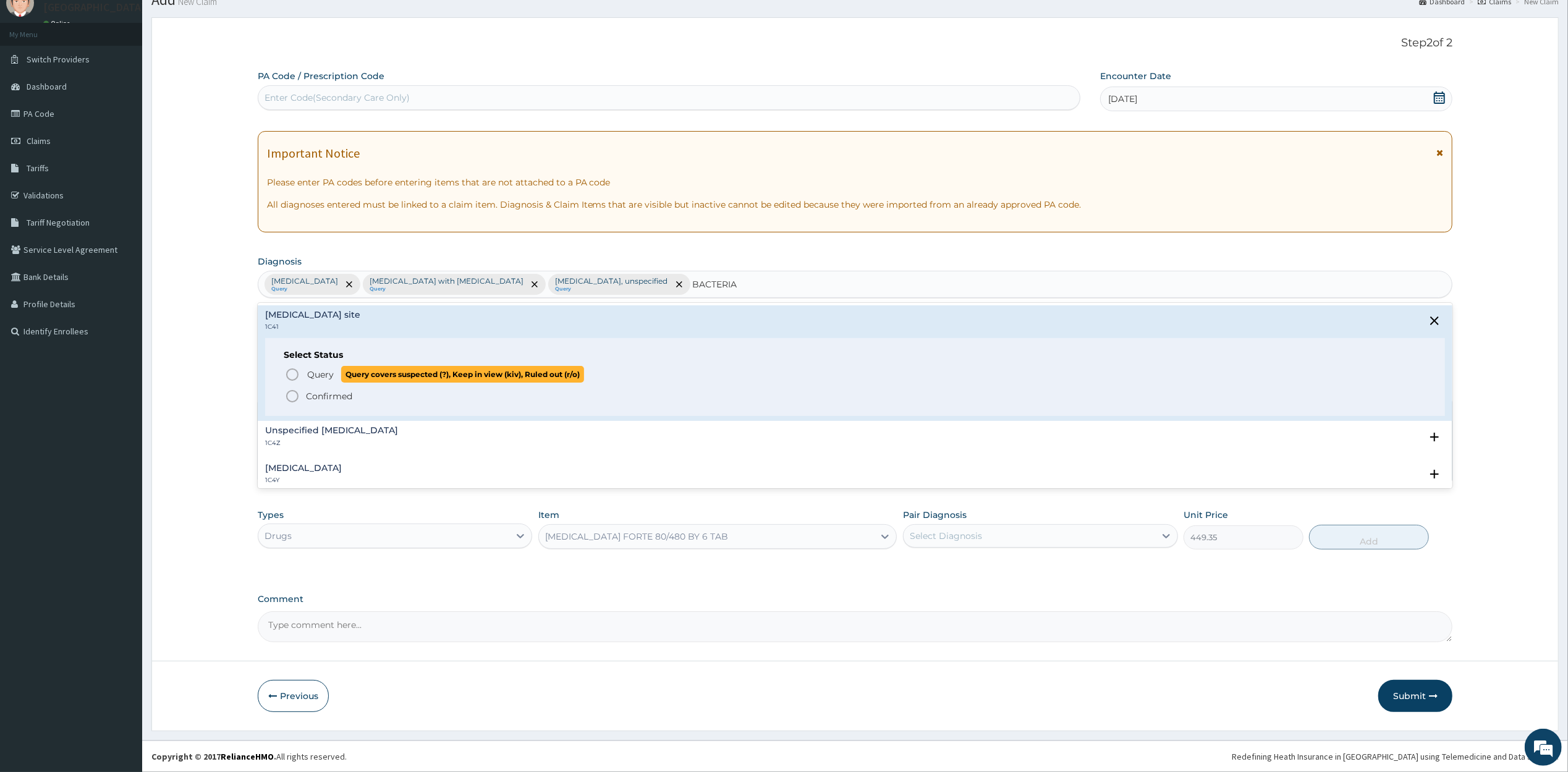
click at [360, 379] on span "Query covers suspected (?), Keep in view (kiv), Ruled out (r/o)" at bounding box center [462, 374] width 243 height 17
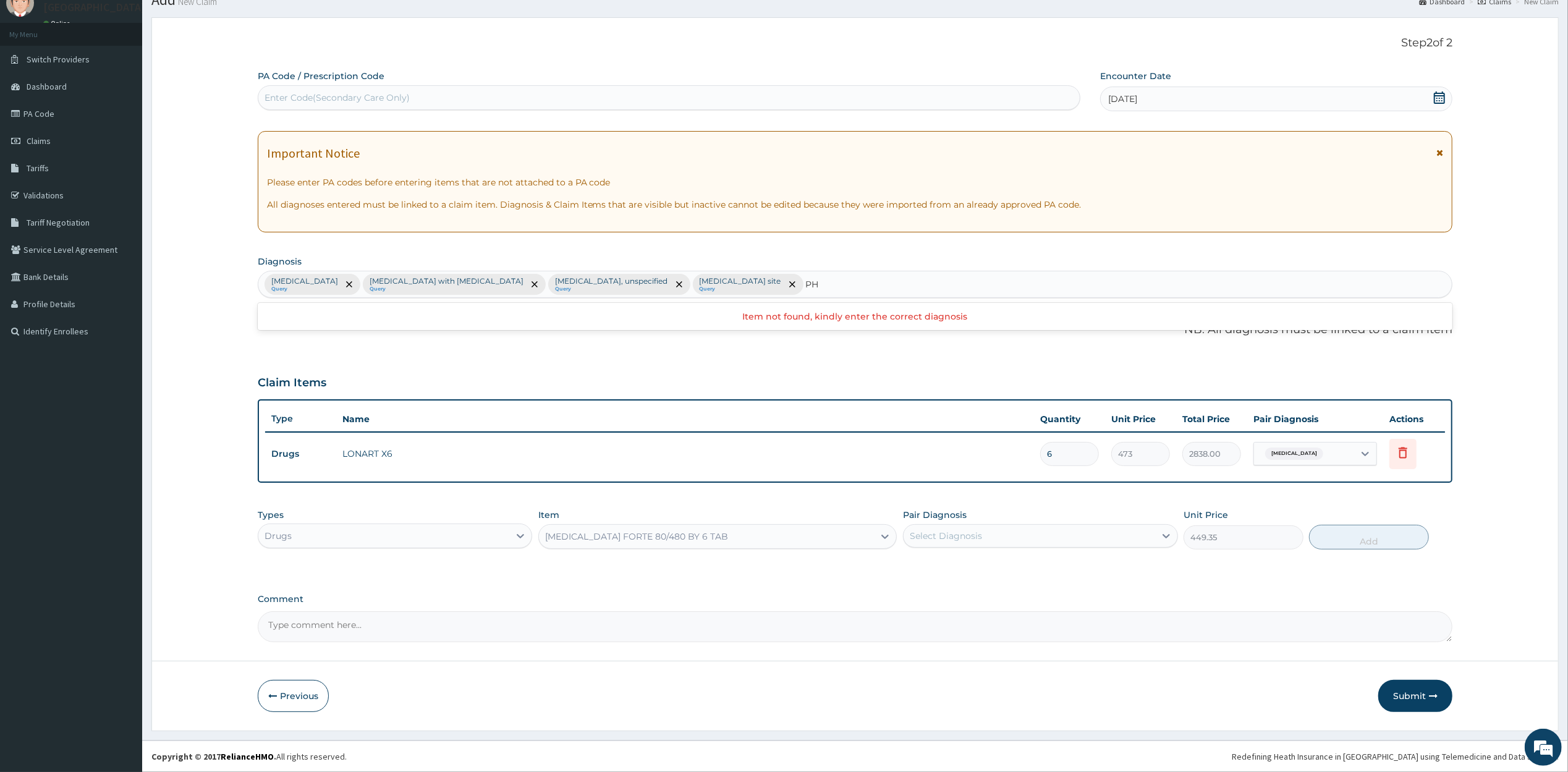
type input "P"
type input "A"
type input "COUGH"
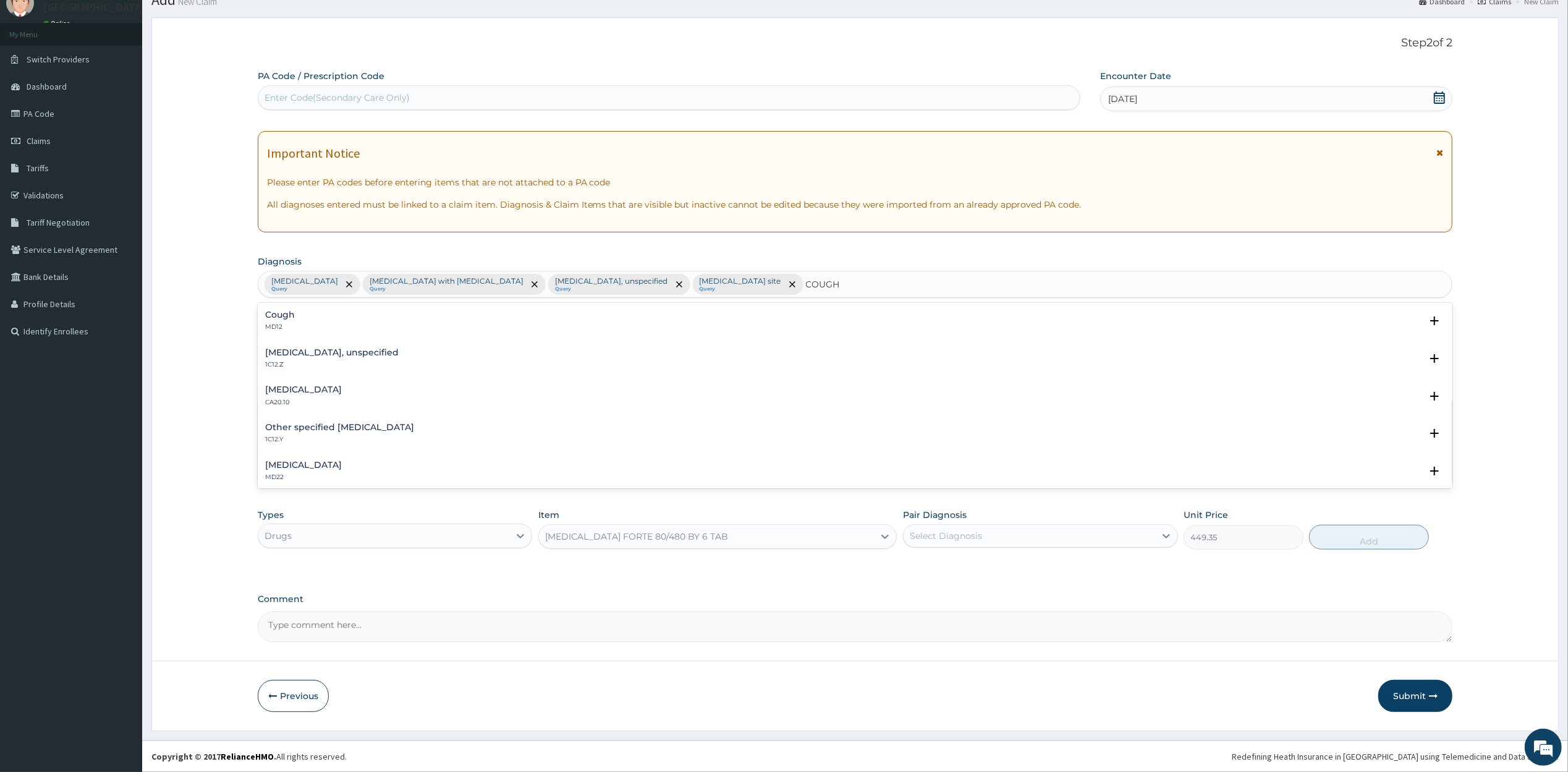
click at [289, 316] on h4 "Cough" at bounding box center [280, 315] width 30 height 9
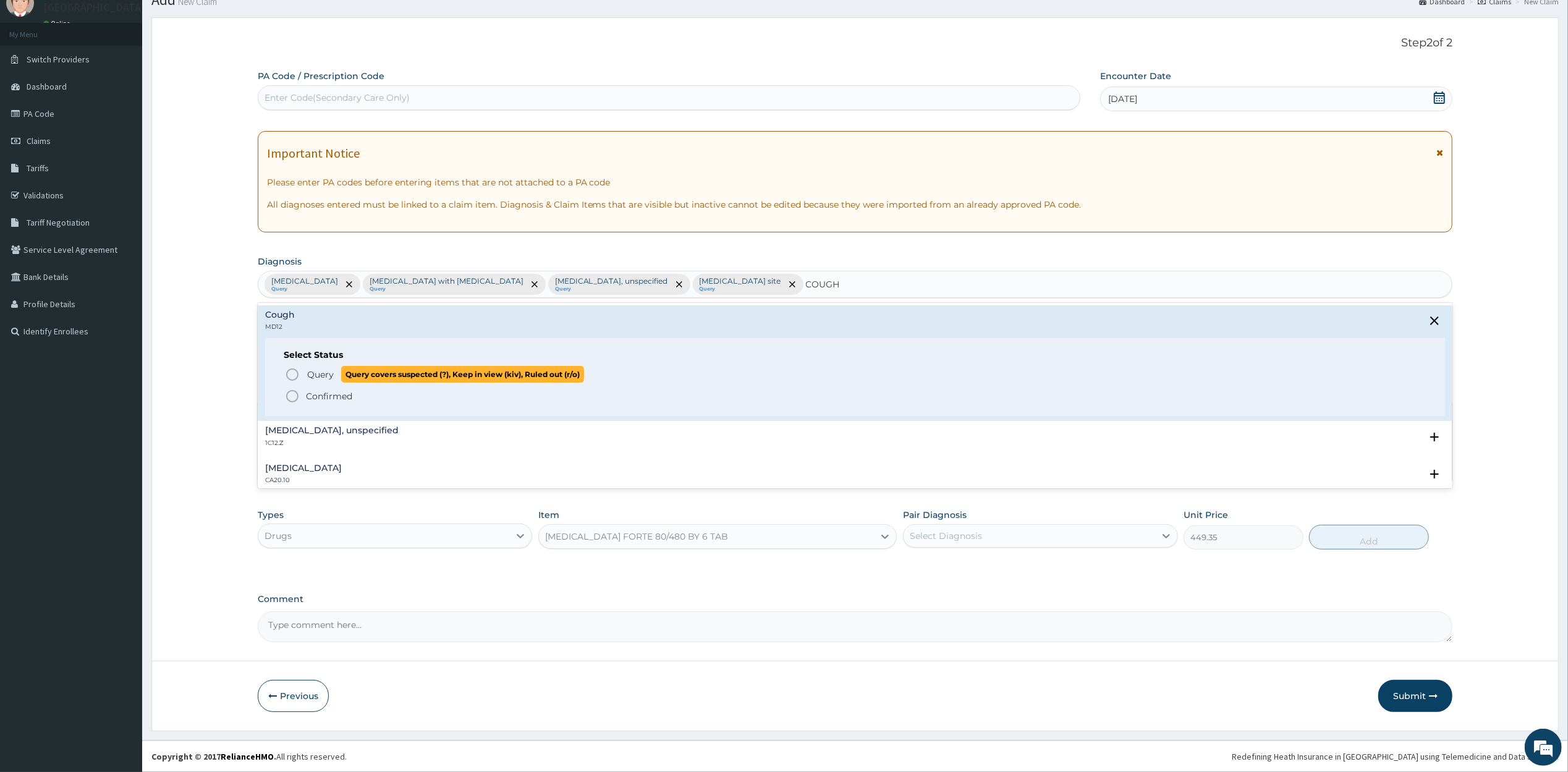
click at [317, 376] on span "Query" at bounding box center [320, 374] width 26 height 12
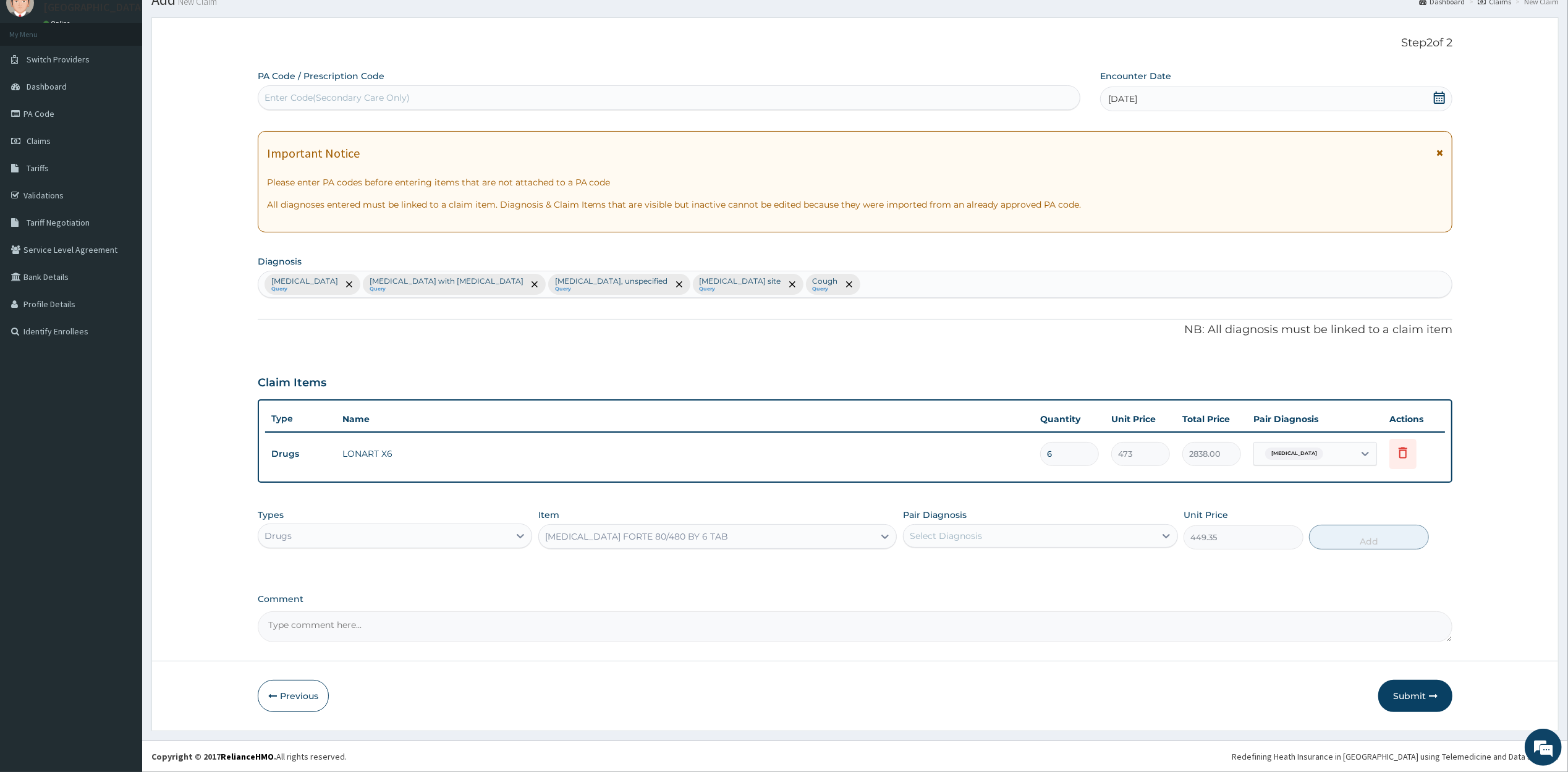
click at [743, 537] on div "COARTEM FORTE 80/480 BY 6 TAB" at bounding box center [706, 537] width 335 height 20
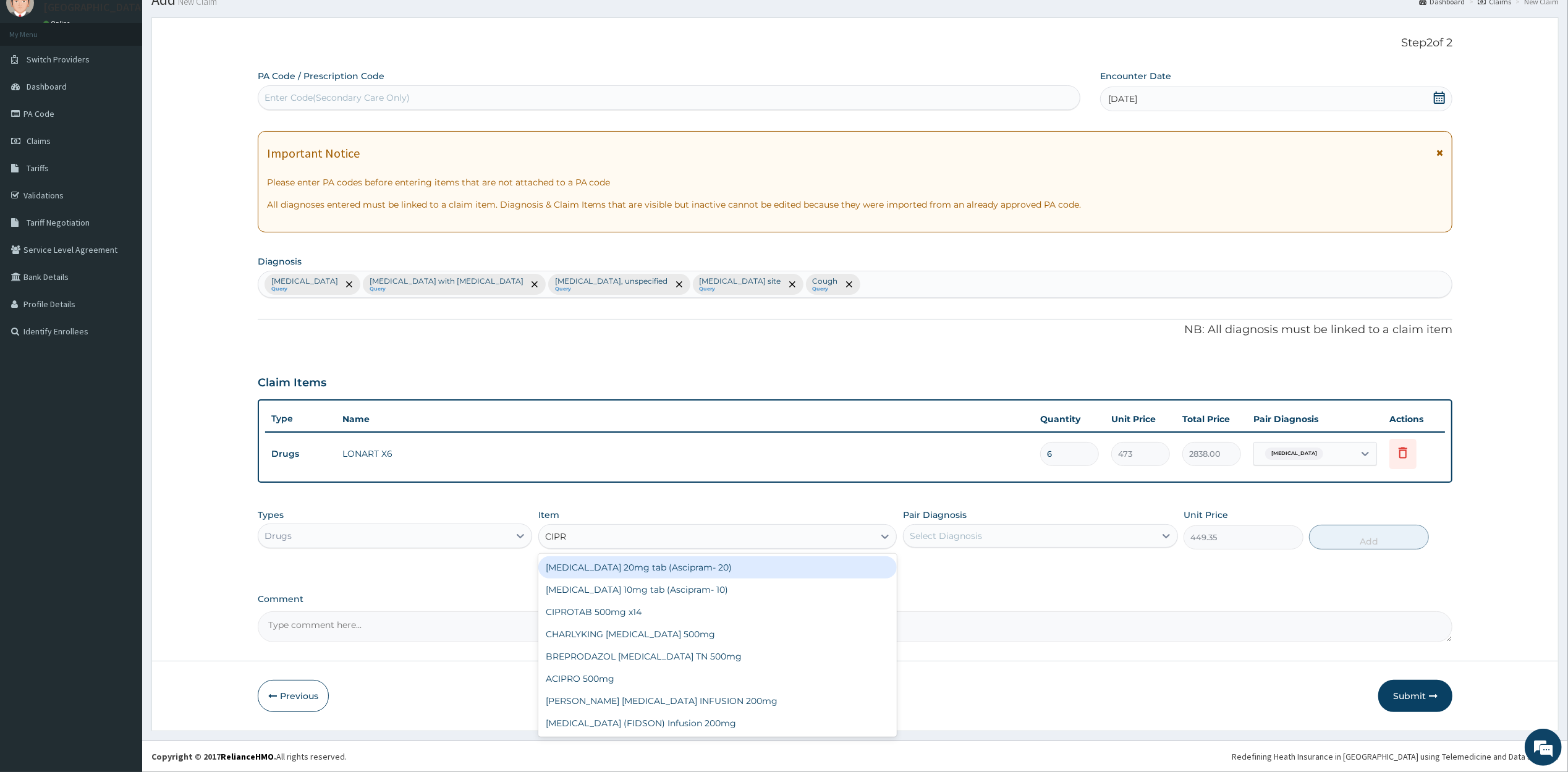
scroll to position [0, 0]
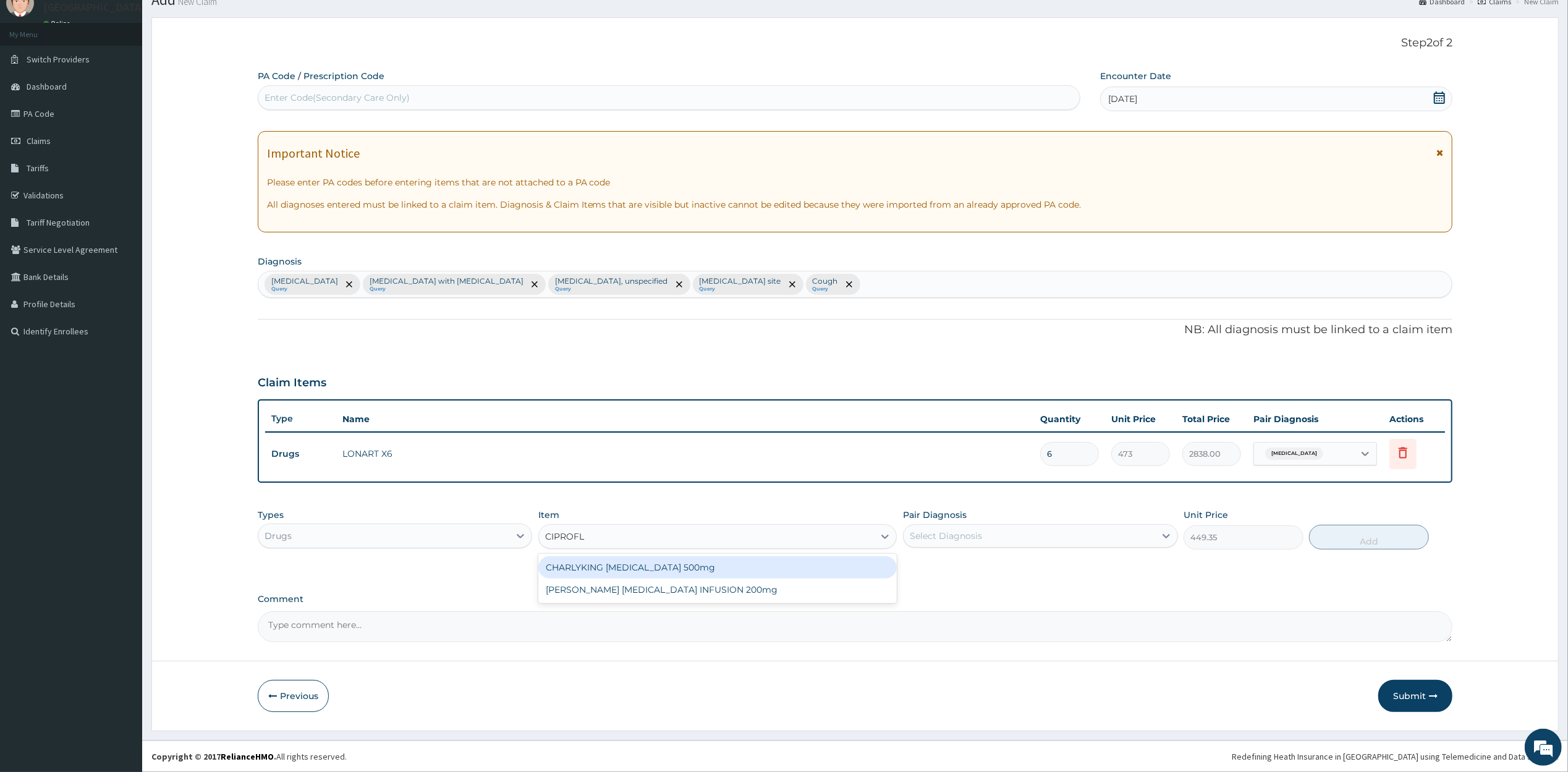
type input "CIPROFLO"
drag, startPoint x: 634, startPoint y: 525, endPoint x: 564, endPoint y: 553, distance: 75.4
click at [569, 553] on div "Types Drugs Item option COARTEM FORTE 80/480 BY 6 TAB, selected. Select is focu…" at bounding box center [855, 529] width 1195 height 53
type input "EYE DROP"
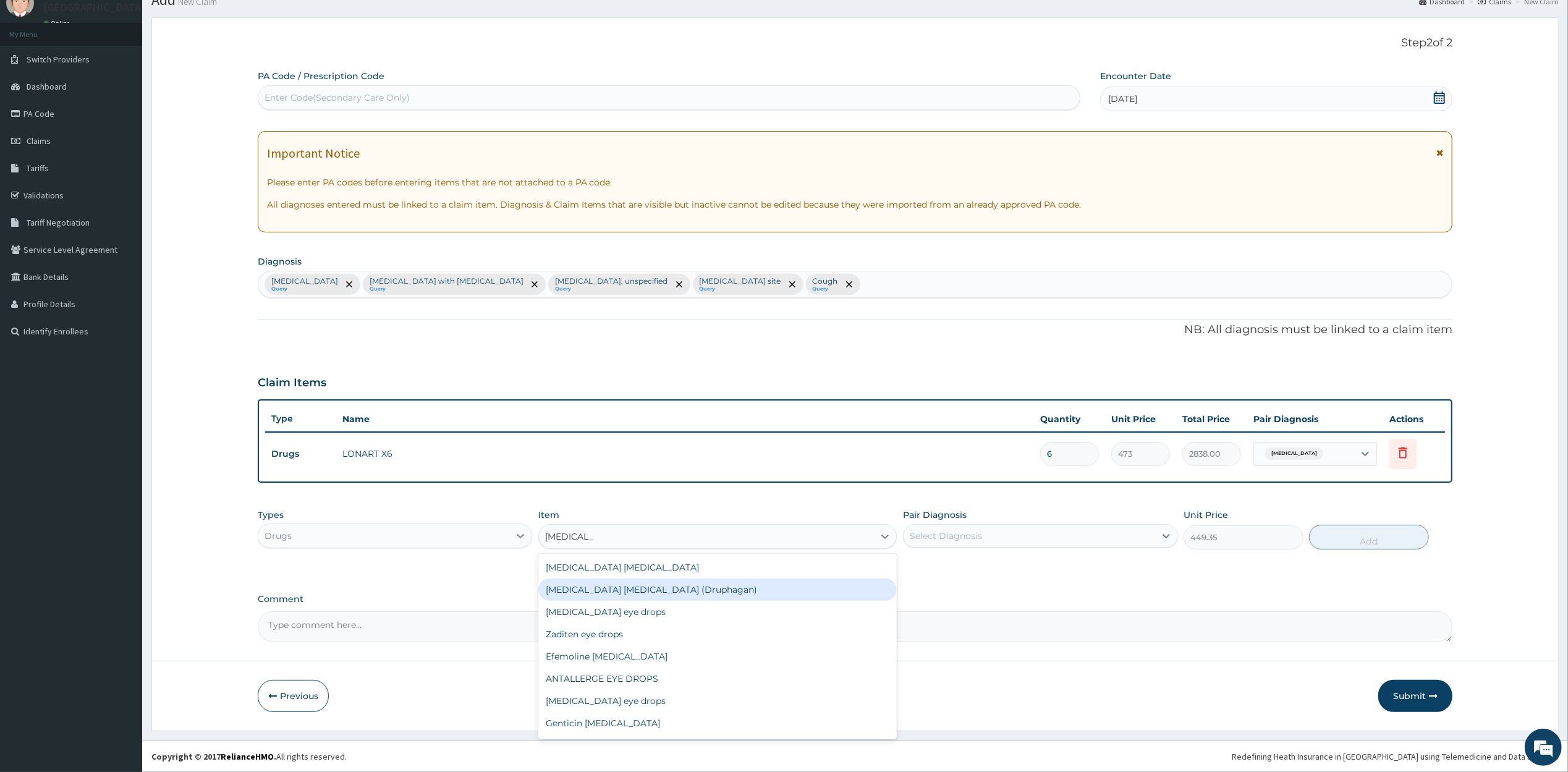
click at [601, 583] on div "Brimonidine Eye Drop (Druphagan)" at bounding box center [717, 589] width 358 height 22
type input "5321.25"
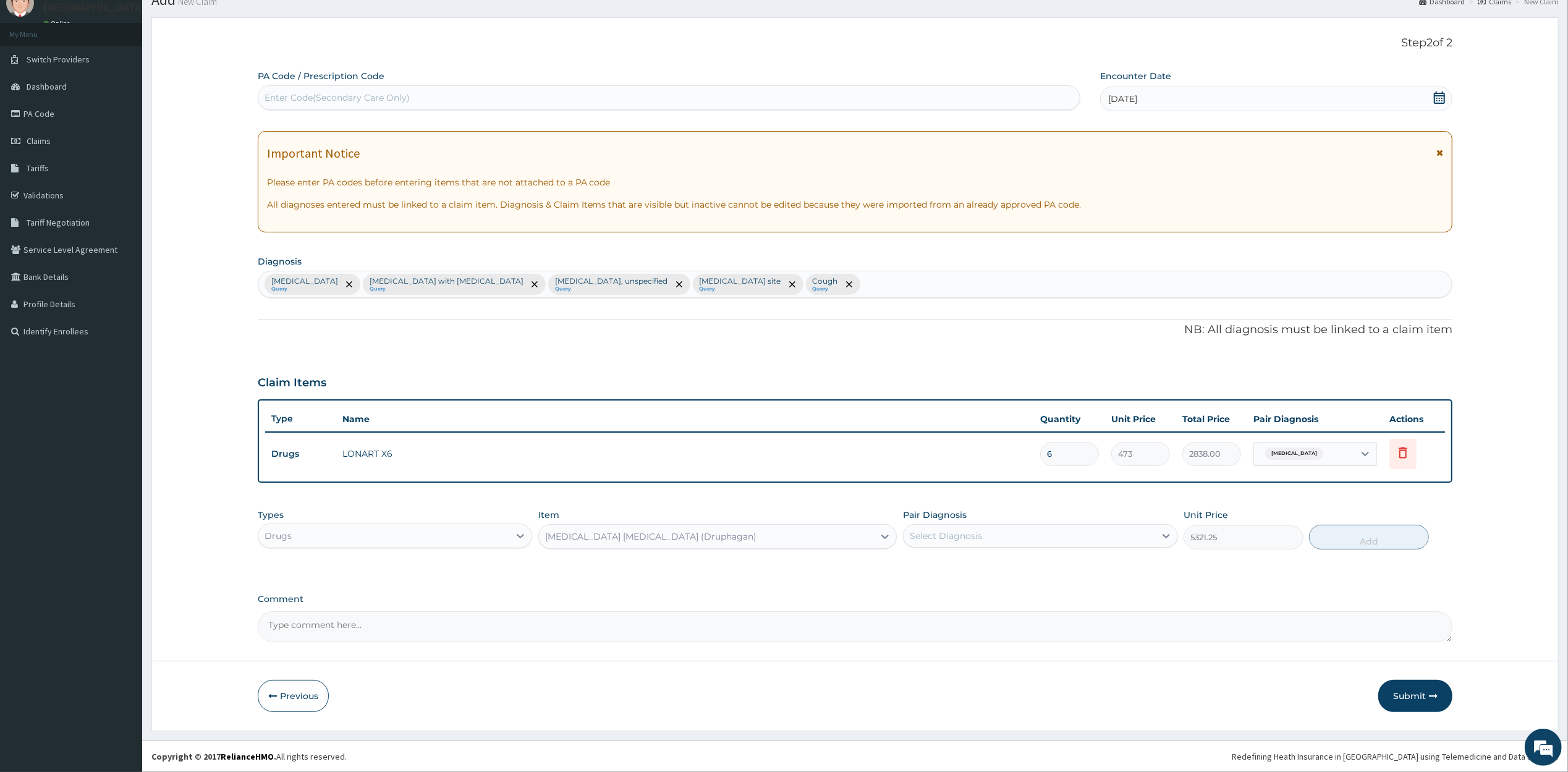
click at [714, 536] on div "Brimonidine Eye Drop (Druphagan)" at bounding box center [706, 537] width 335 height 20
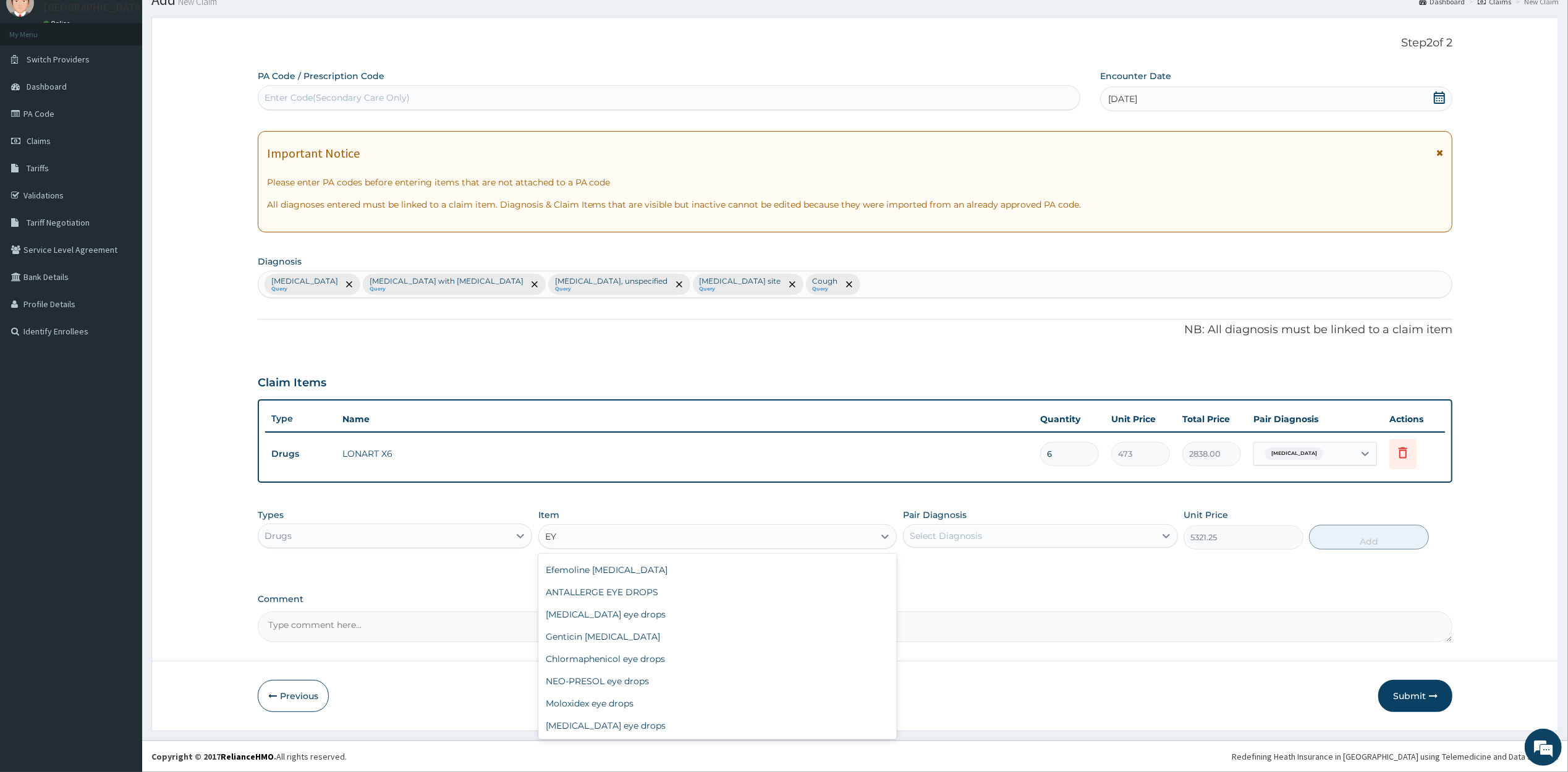
type input "EYE"
click at [638, 660] on div "Chlormaphenicol eye drops" at bounding box center [717, 664] width 358 height 22
type input "946"
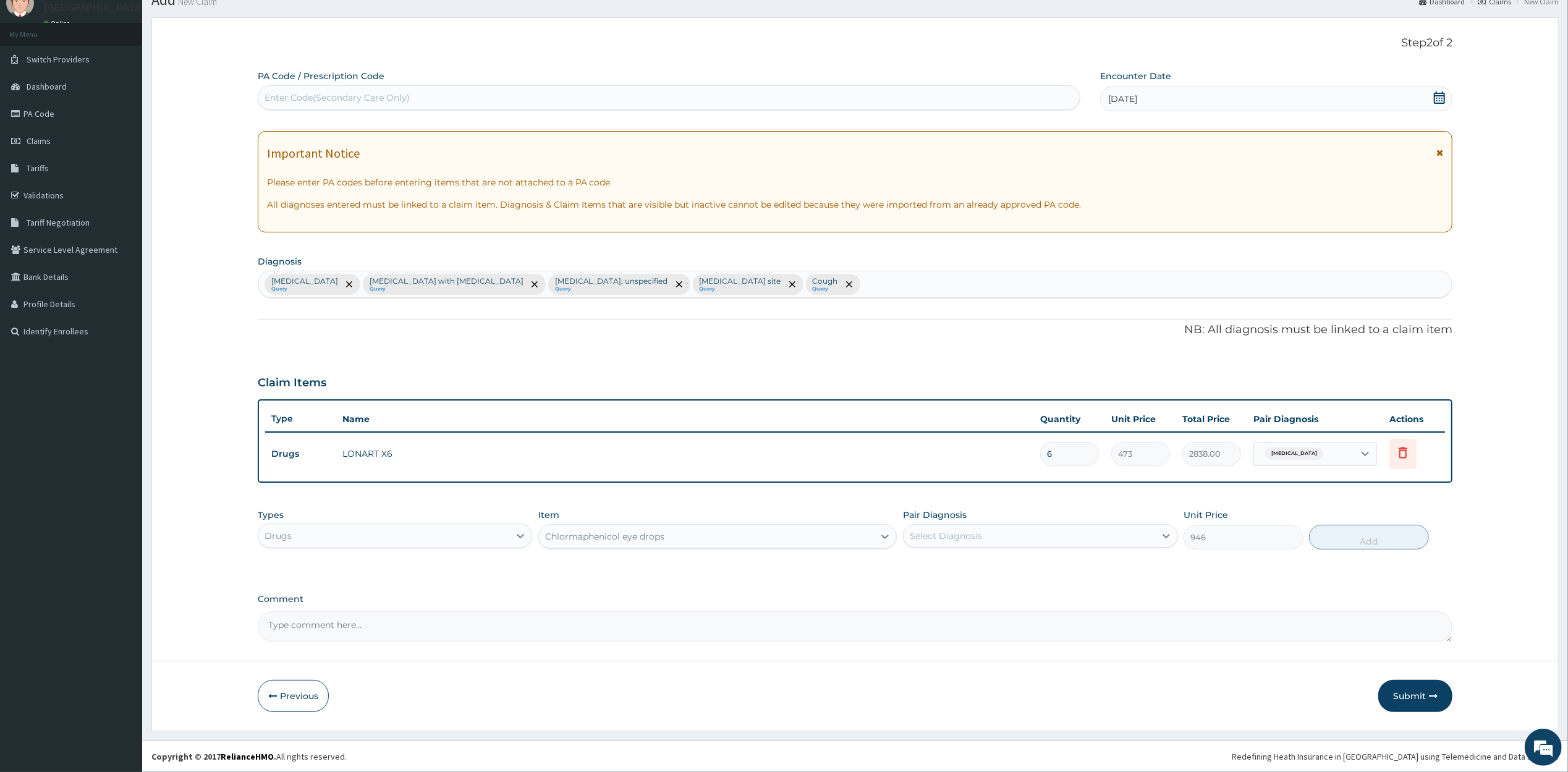
click at [677, 534] on div "Chlormaphenicol eye drops" at bounding box center [706, 537] width 335 height 20
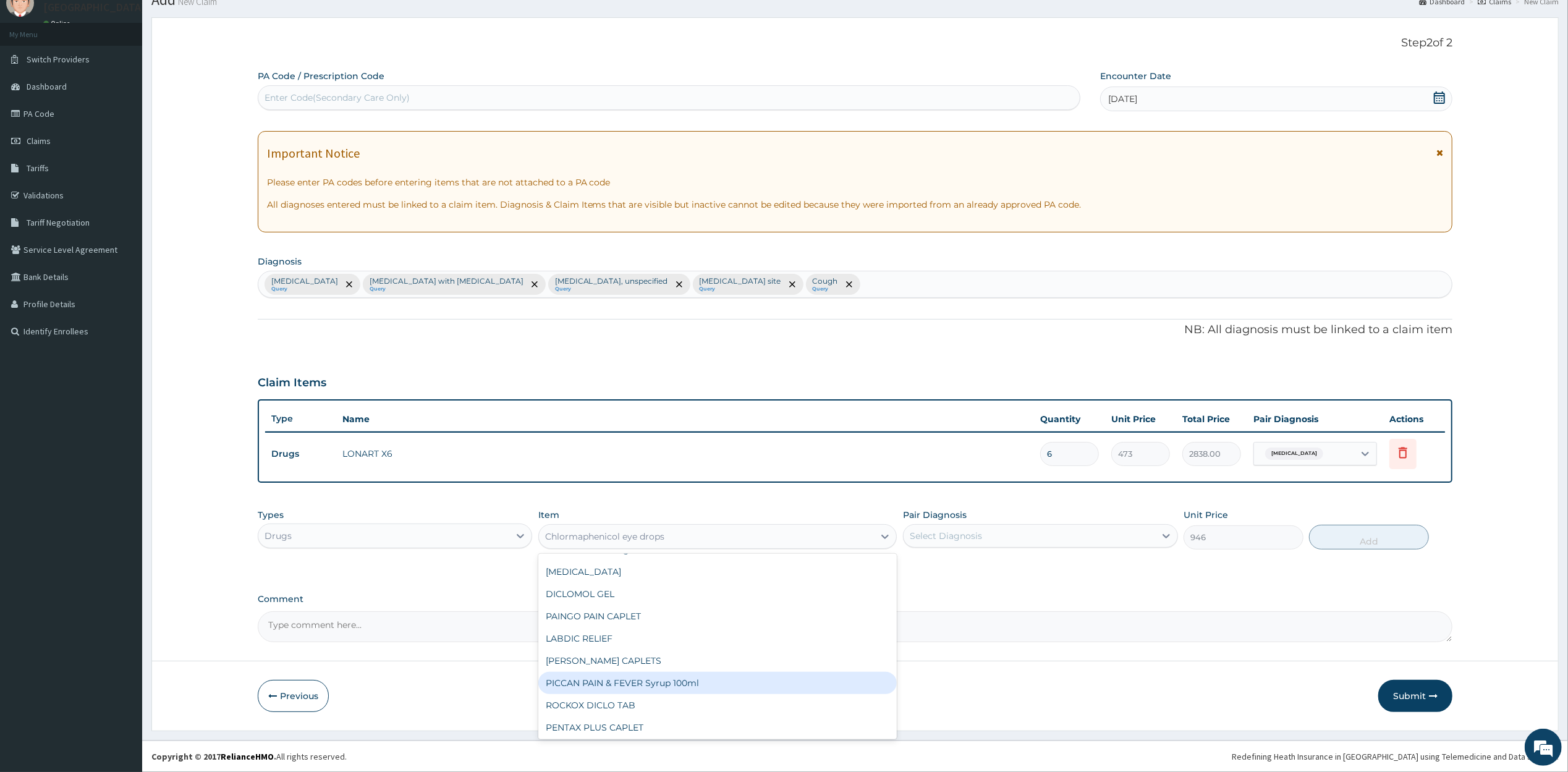
type input "P"
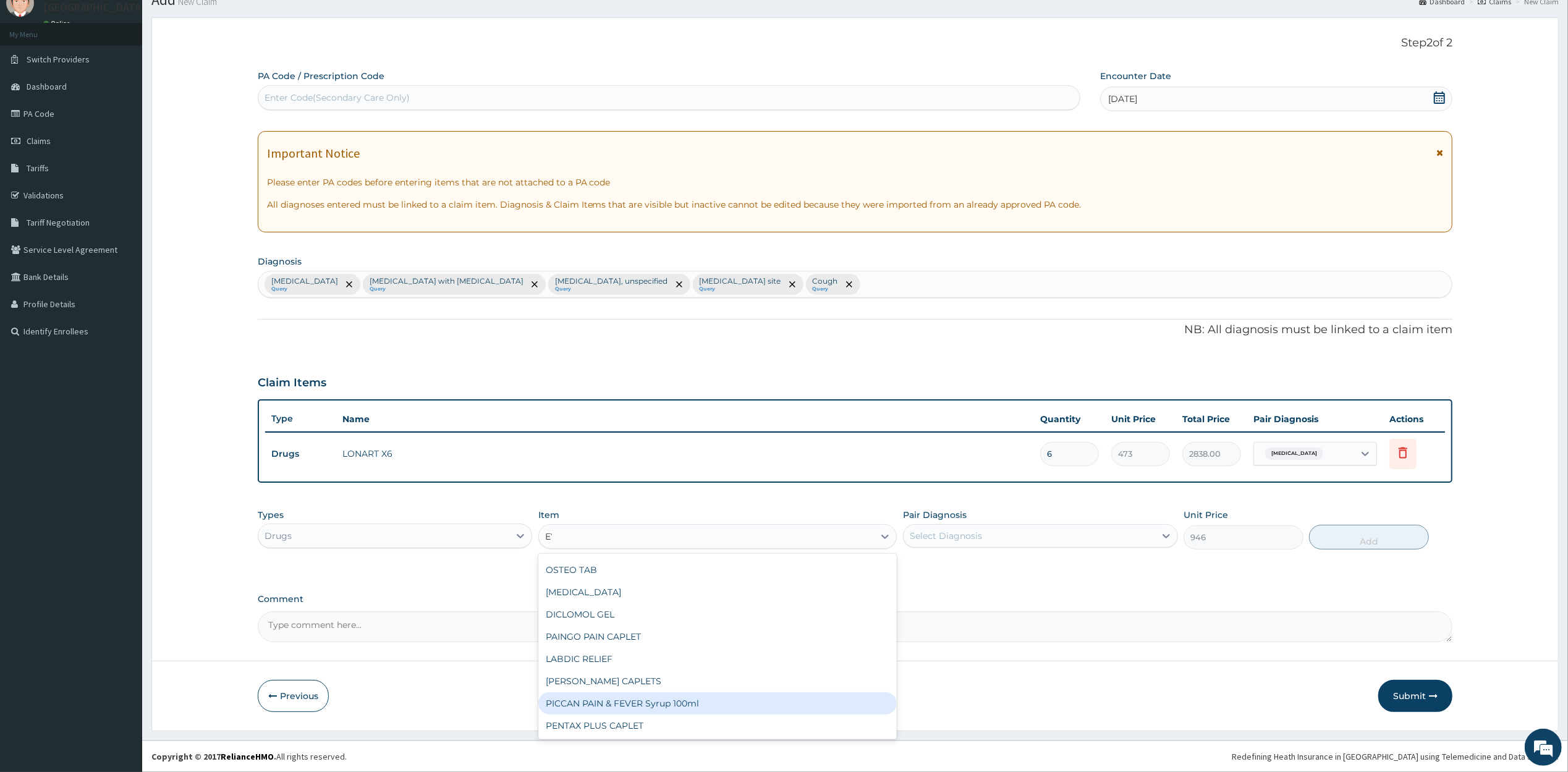
type input "EYE"
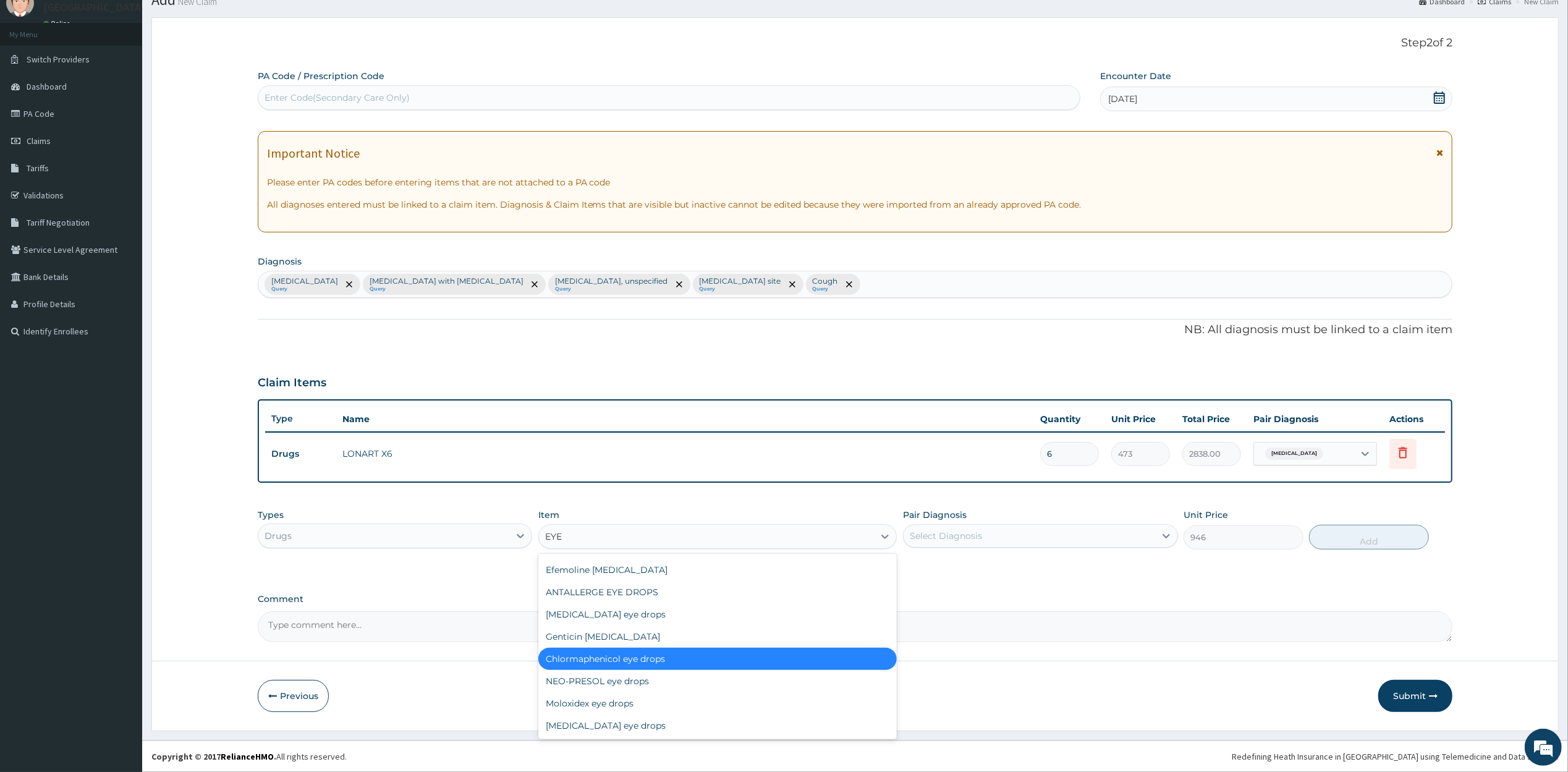
scroll to position [86, 0]
click at [557, 636] on div "Genticin eye drop" at bounding box center [717, 637] width 358 height 22
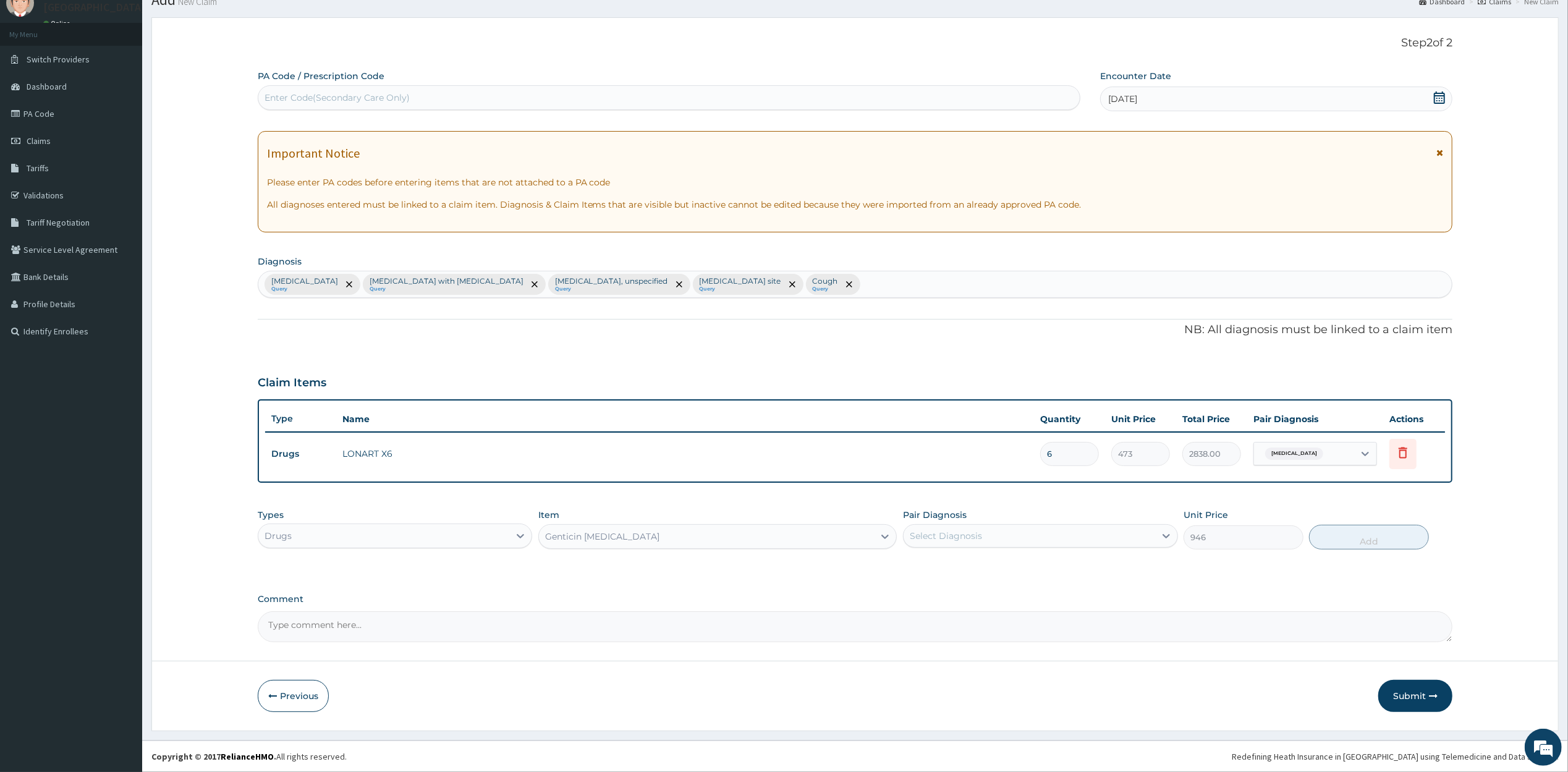
click at [666, 535] on div "Genticin eye drop" at bounding box center [706, 537] width 335 height 20
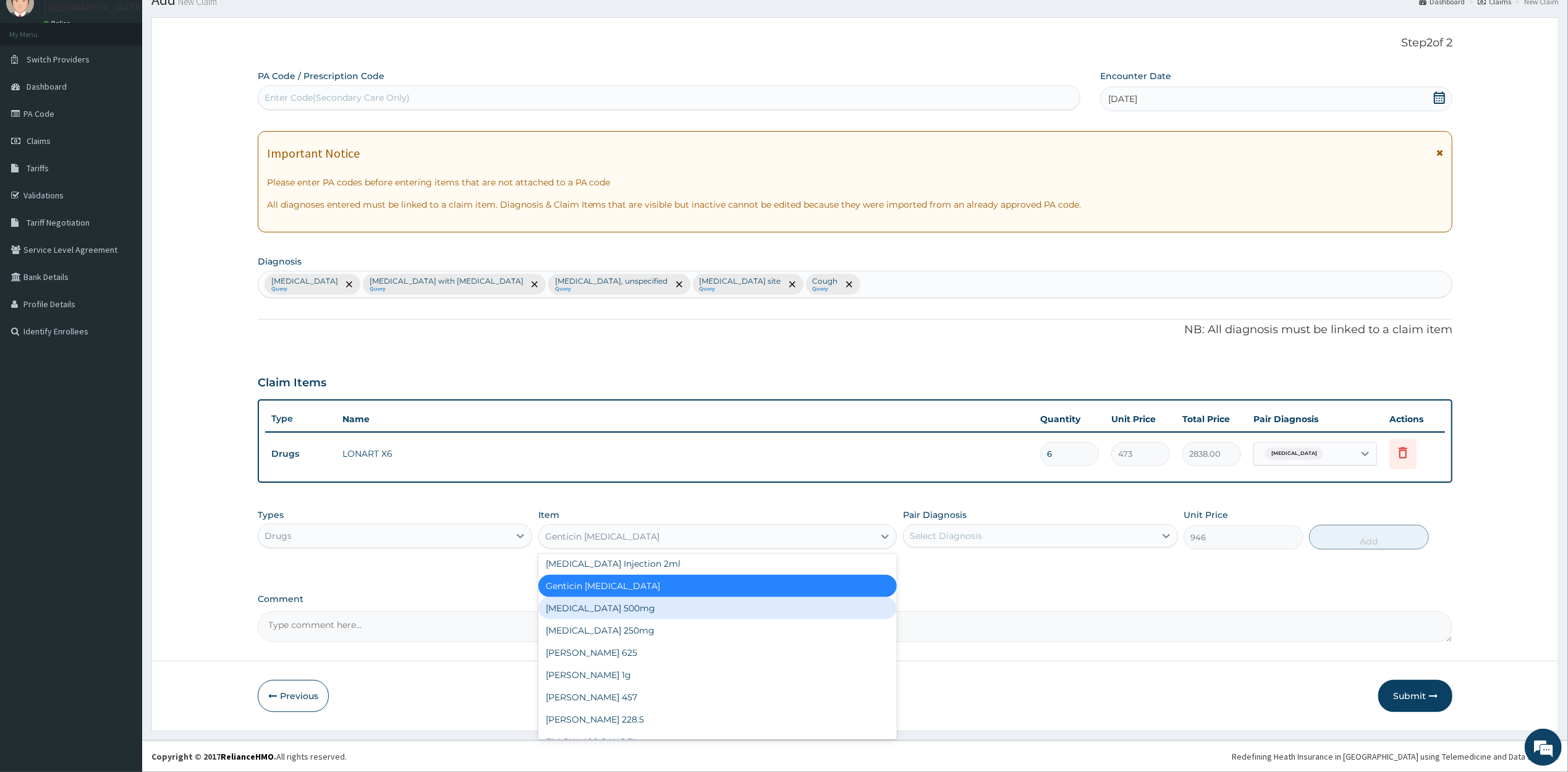
scroll to position [12277, 0]
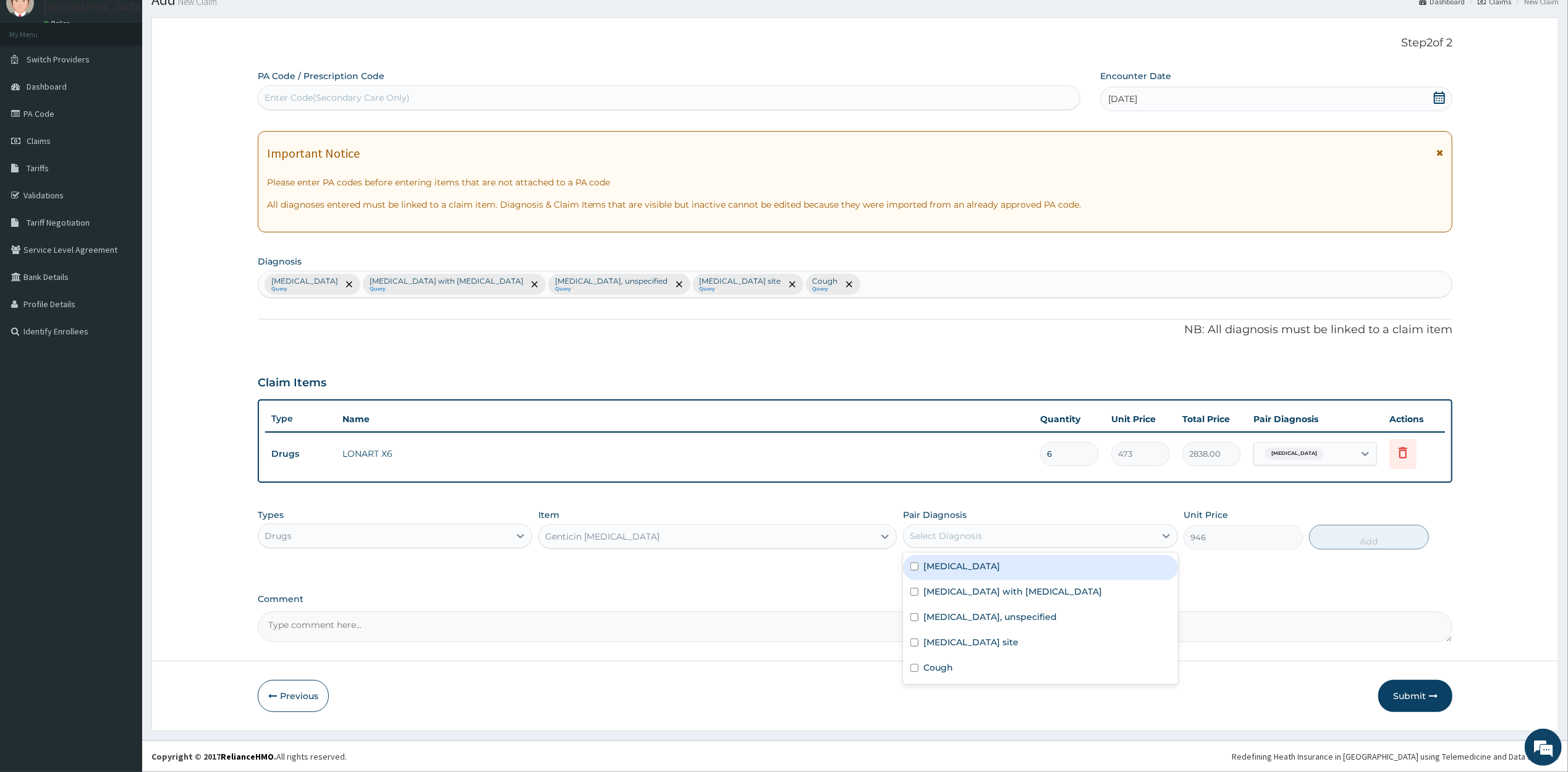
click at [1019, 538] on div "Select Diagnosis" at bounding box center [1029, 536] width 252 height 20
click at [1017, 617] on label "Otitis externa, unspecified" at bounding box center [990, 617] width 134 height 12
checkbox input "true"
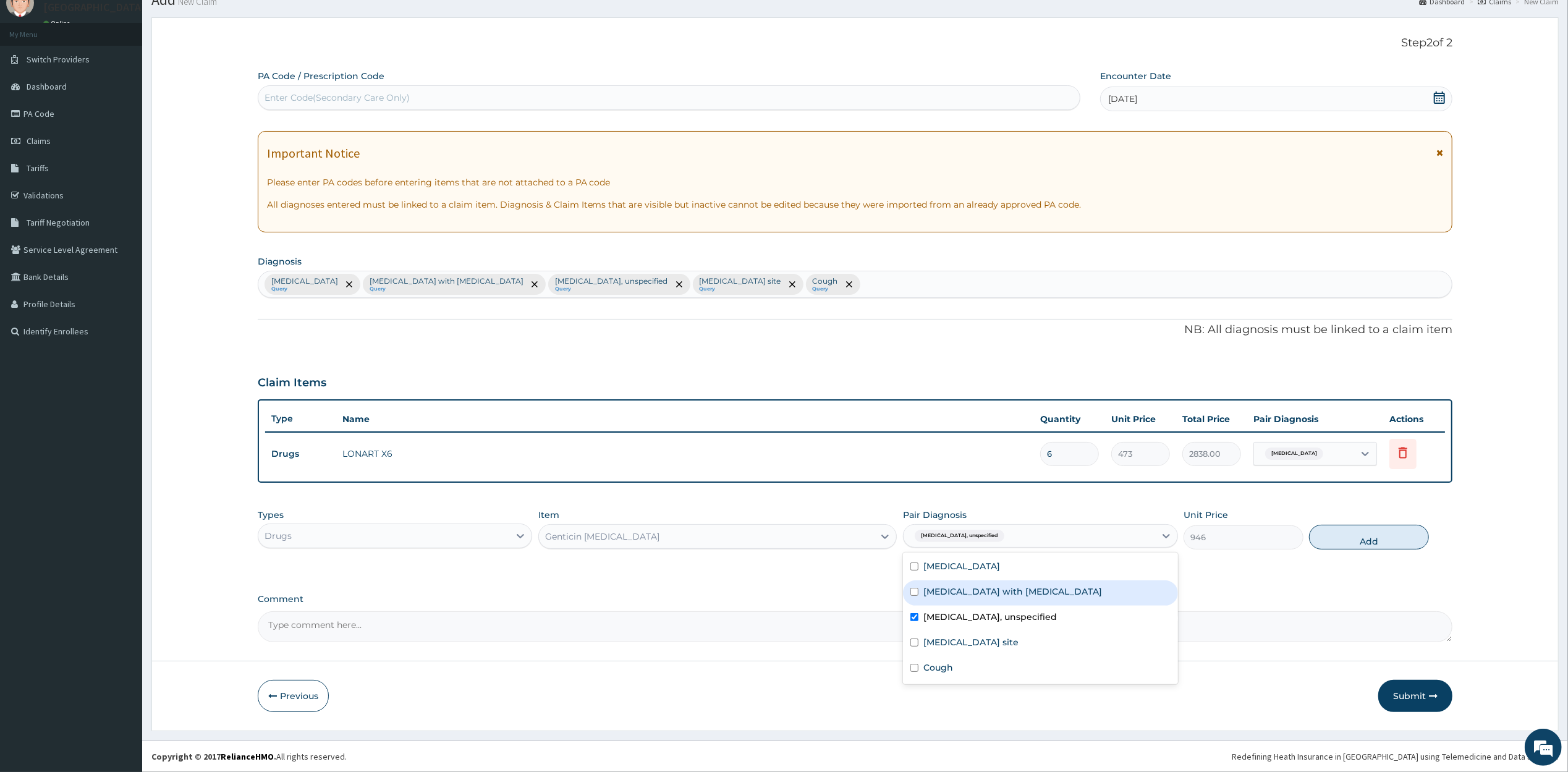
click at [1368, 539] on button "Add" at bounding box center [1368, 537] width 119 height 25
type input "0"
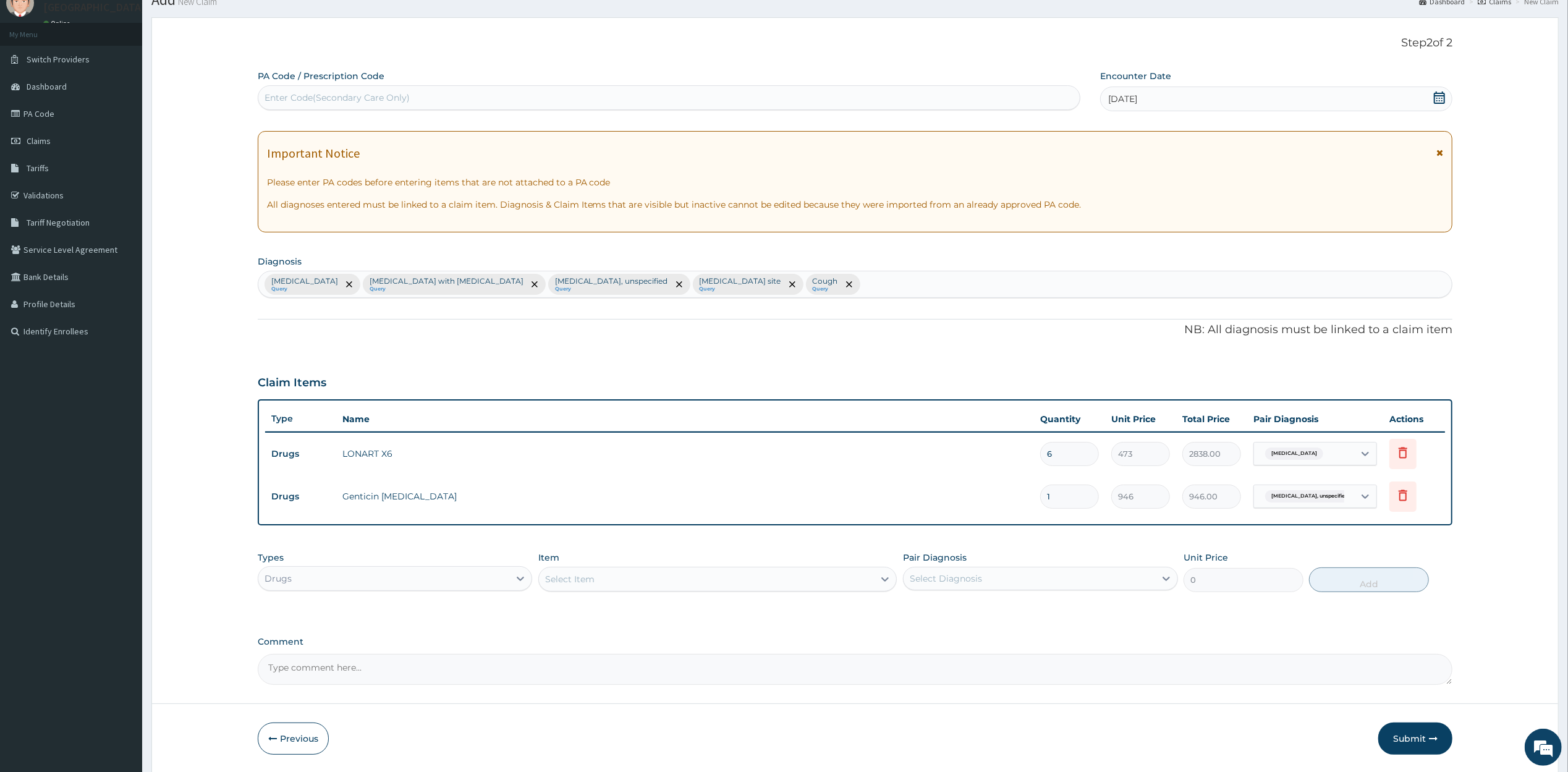
click at [578, 583] on div "Select Item" at bounding box center [570, 579] width 49 height 12
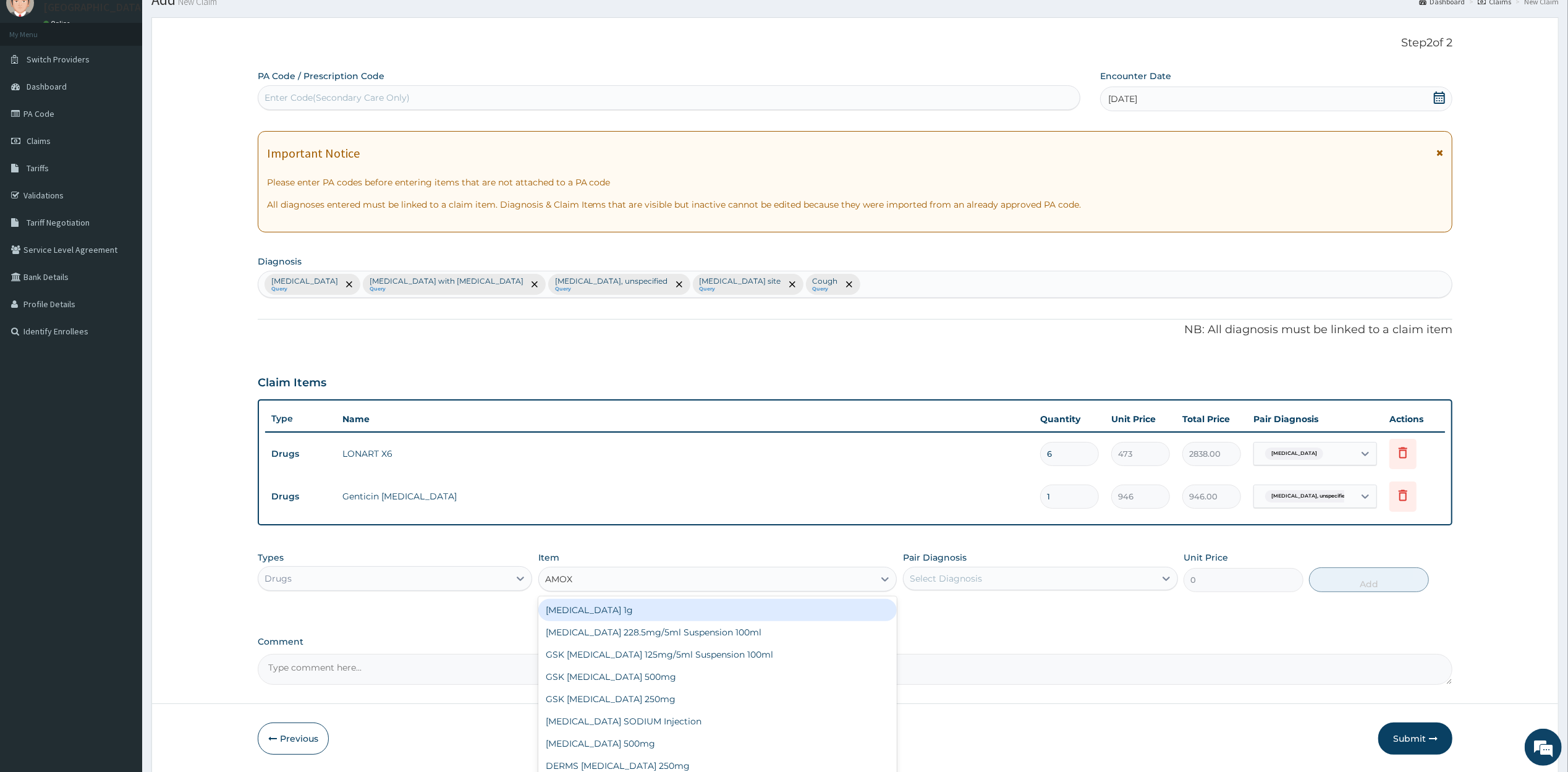
type input "AMOXI"
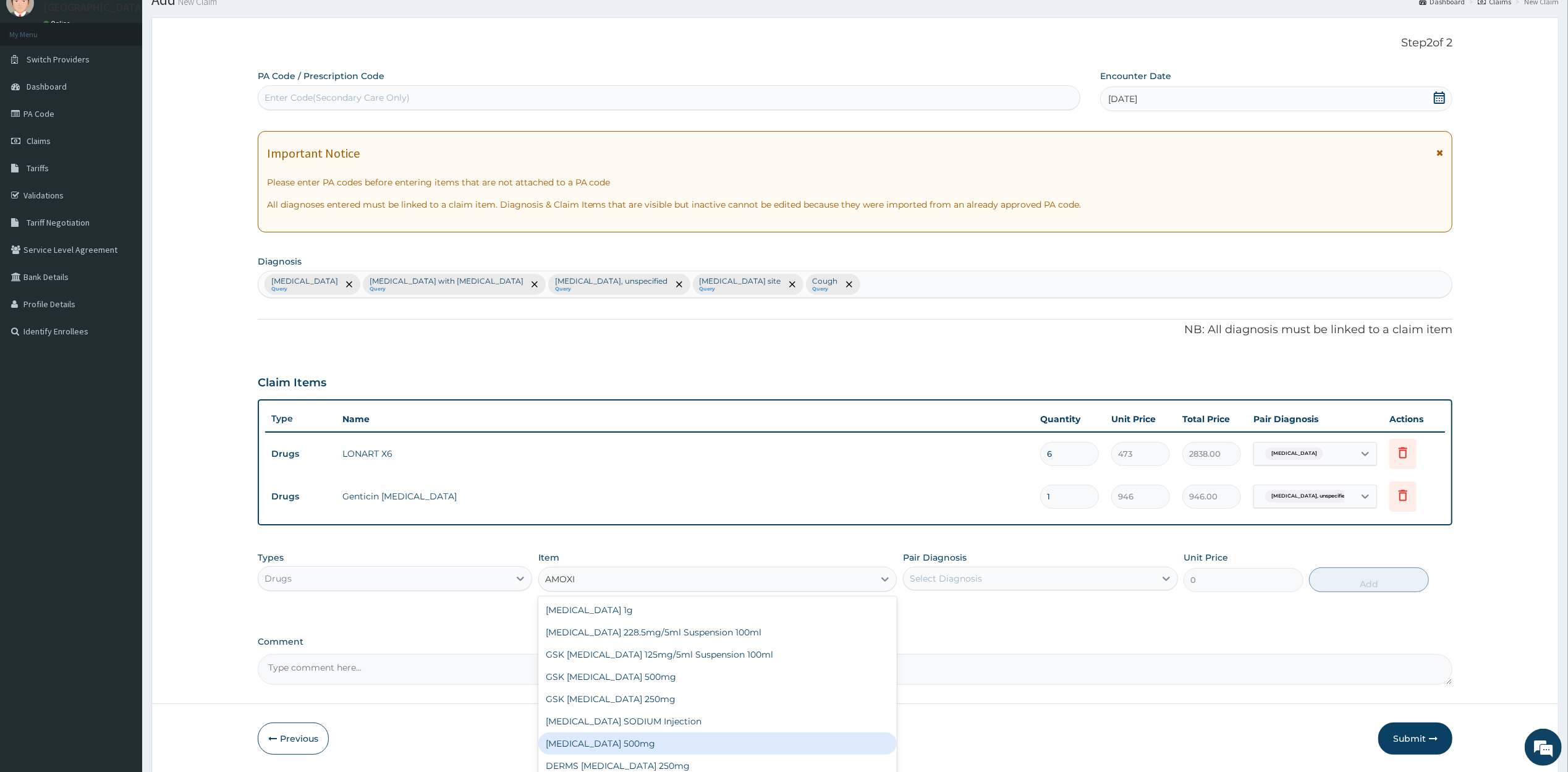
click at [684, 745] on div "AMOXICILLIN 500mg" at bounding box center [717, 744] width 358 height 22
type input "70.95"
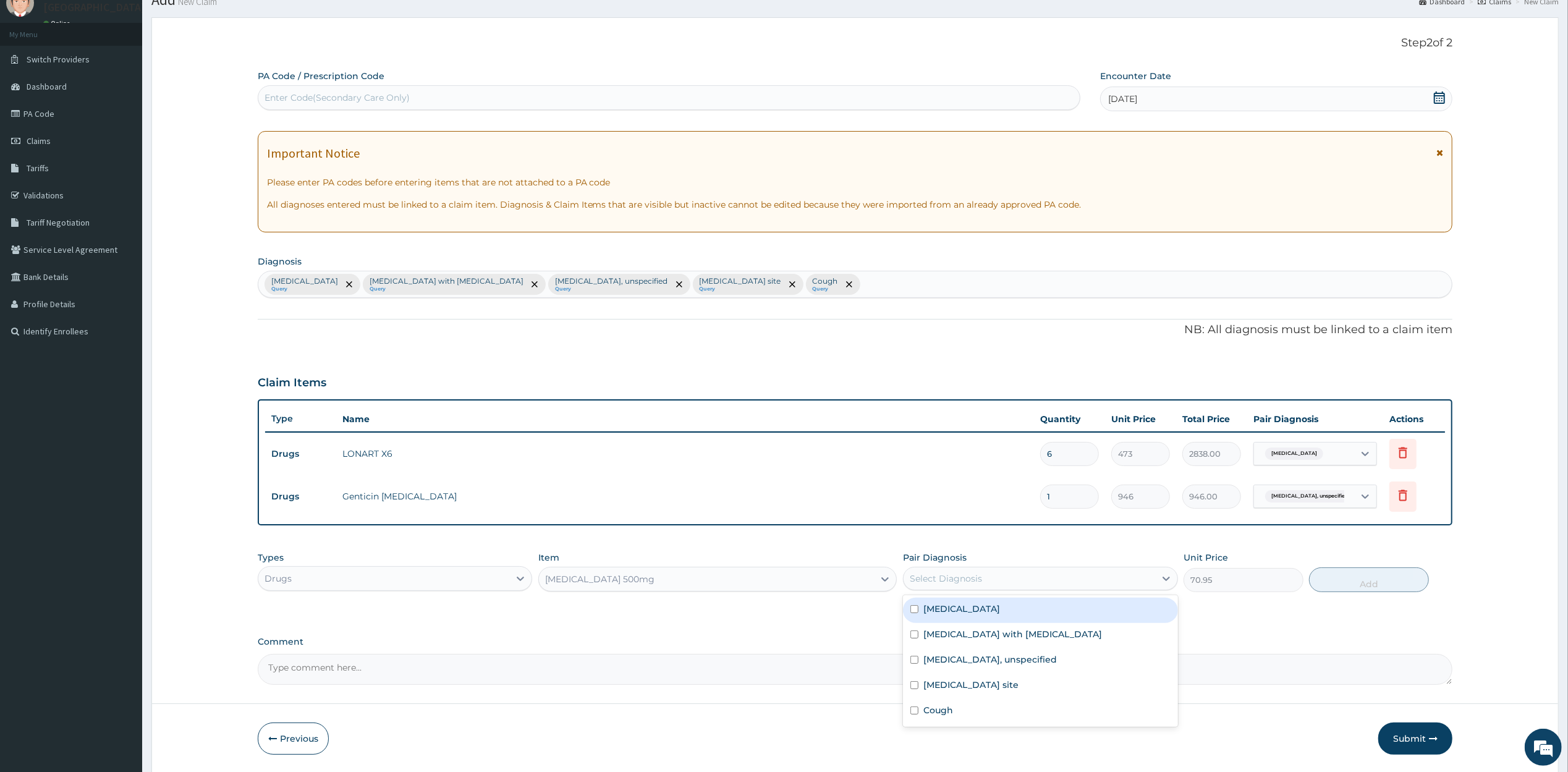
click at [1093, 572] on div "Select Diagnosis" at bounding box center [1029, 578] width 252 height 20
click at [1019, 684] on label "Bacterial infection of unspecified site" at bounding box center [971, 685] width 95 height 12
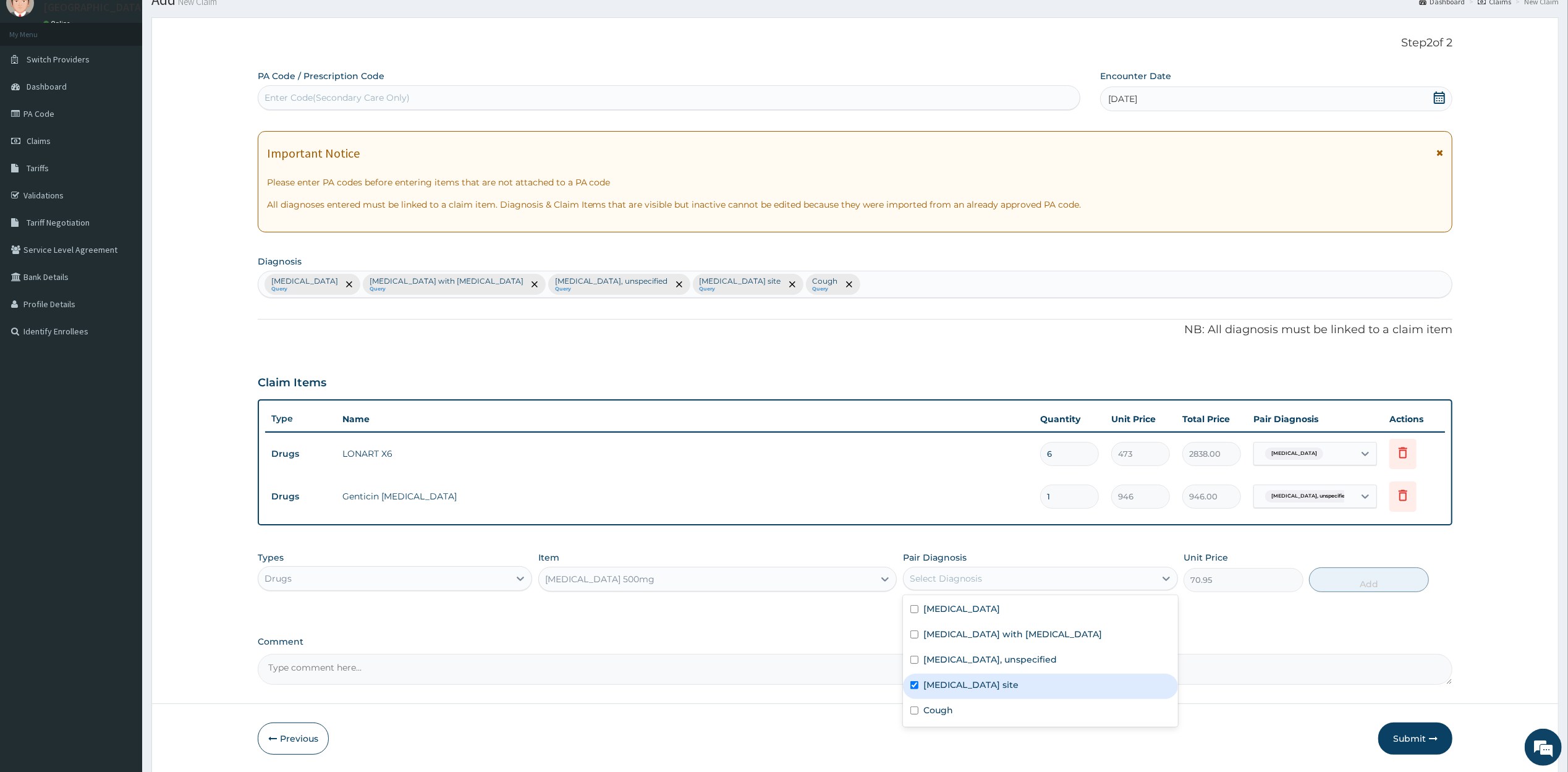
checkbox input "true"
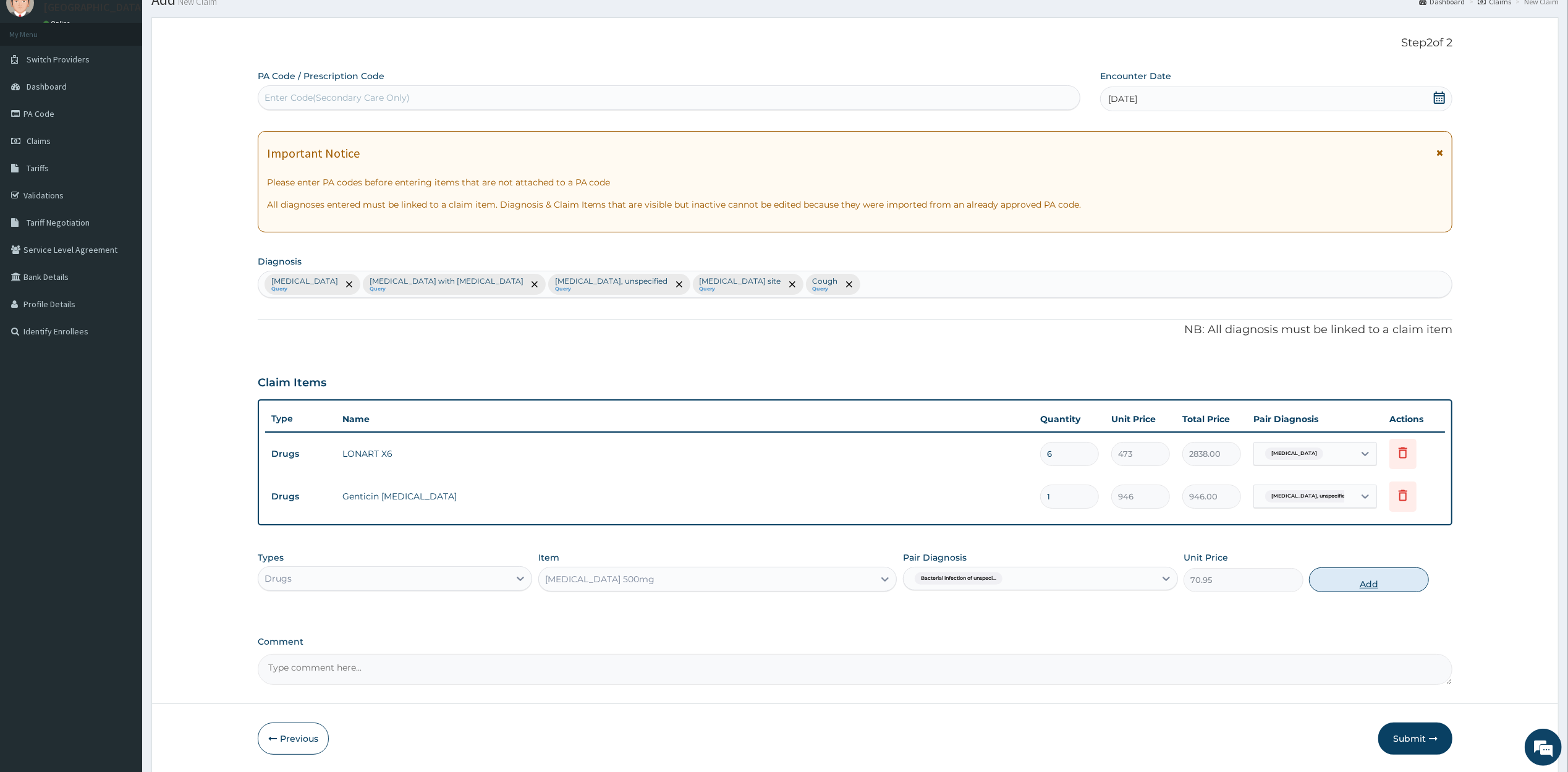
click at [1344, 577] on button "Add" at bounding box center [1368, 579] width 119 height 25
type input "0"
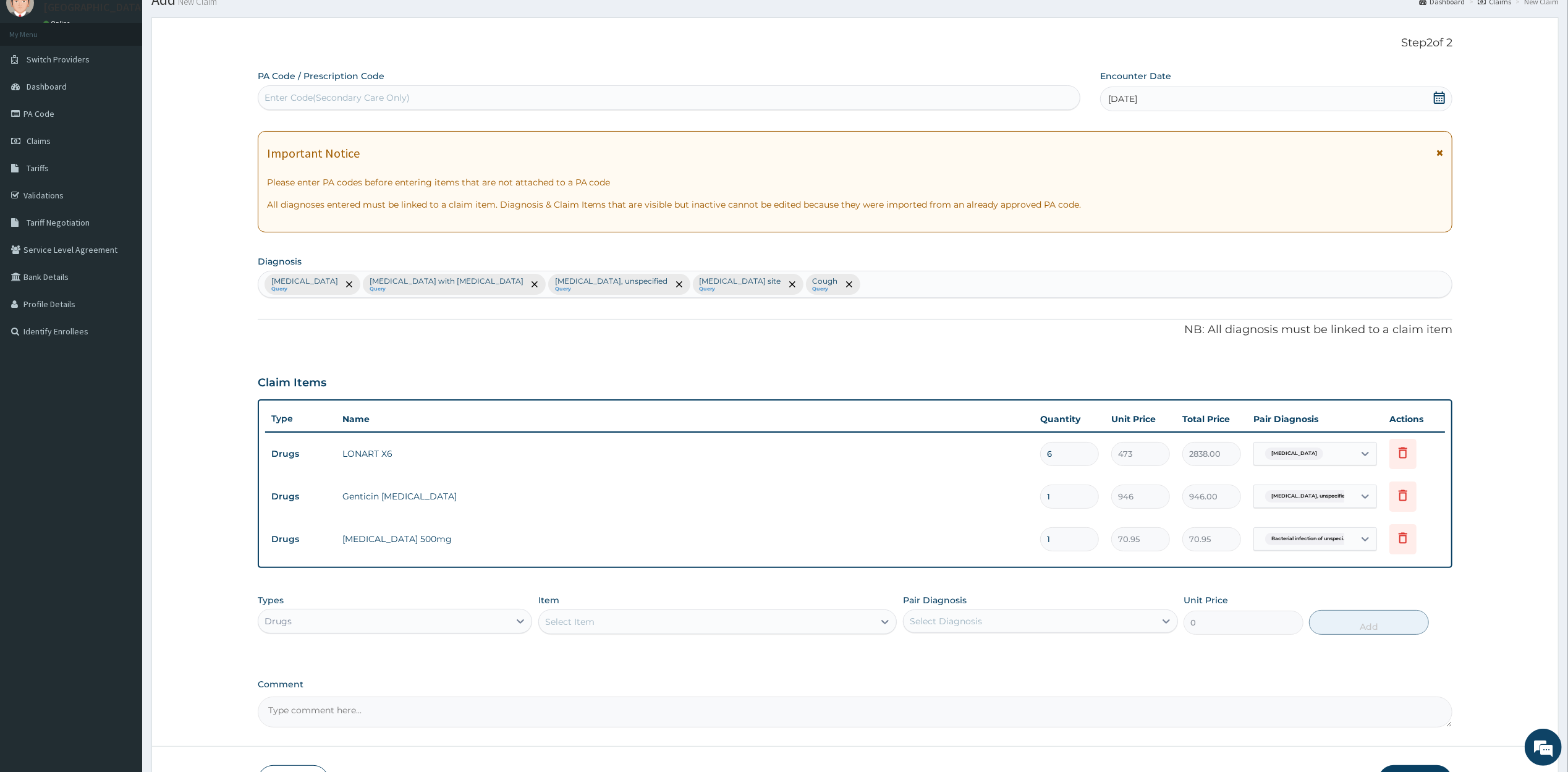
type input "15"
type input "1064.25"
type input "15"
click at [1464, 562] on form "Step 2 of 2 PA Code / Prescription Code Enter Code(Secondary Care Only) Encount…" at bounding box center [855, 416] width 1408 height 799
click at [583, 627] on div "Select Item" at bounding box center [570, 622] width 49 height 12
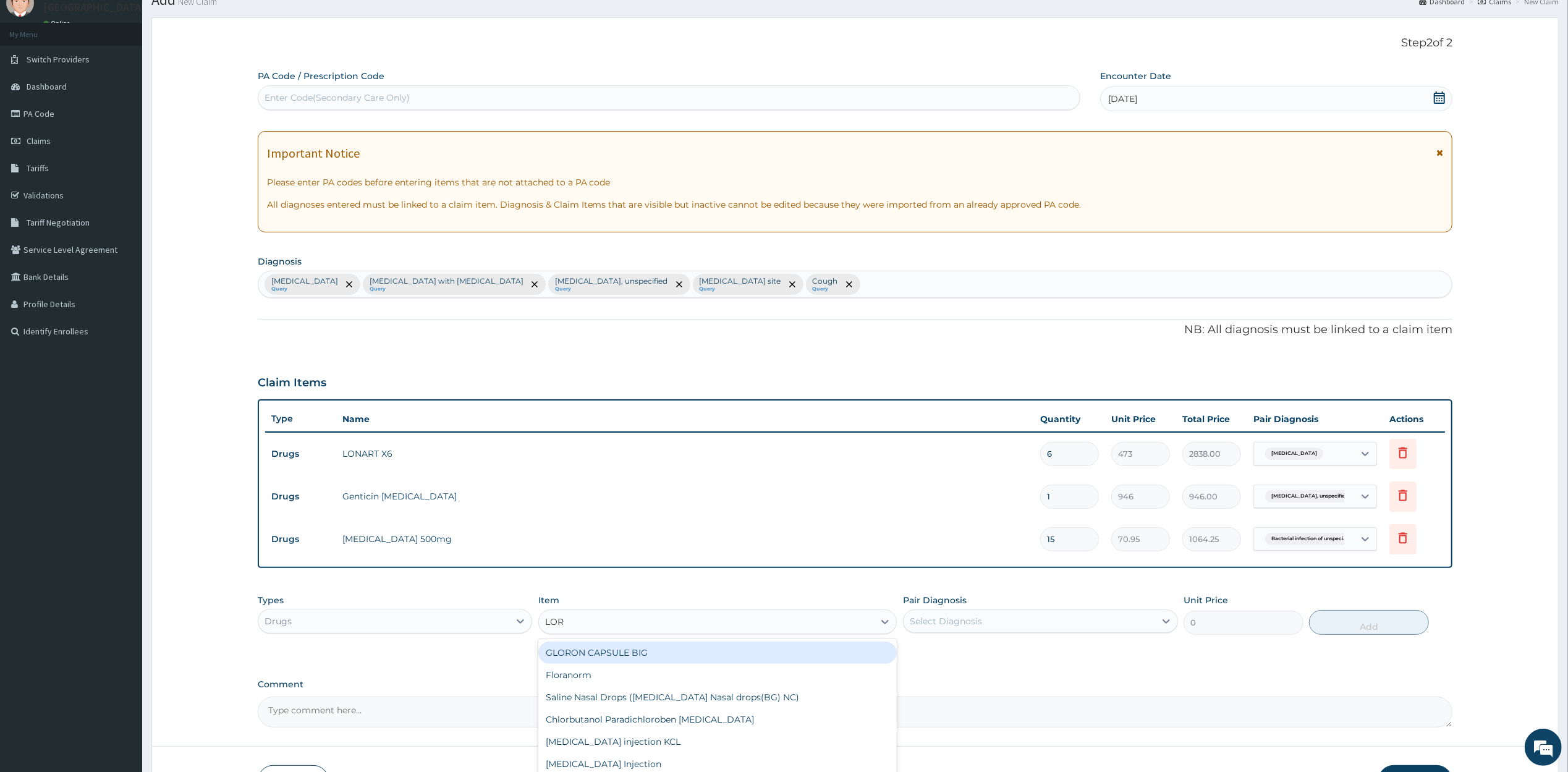
type input "LORA"
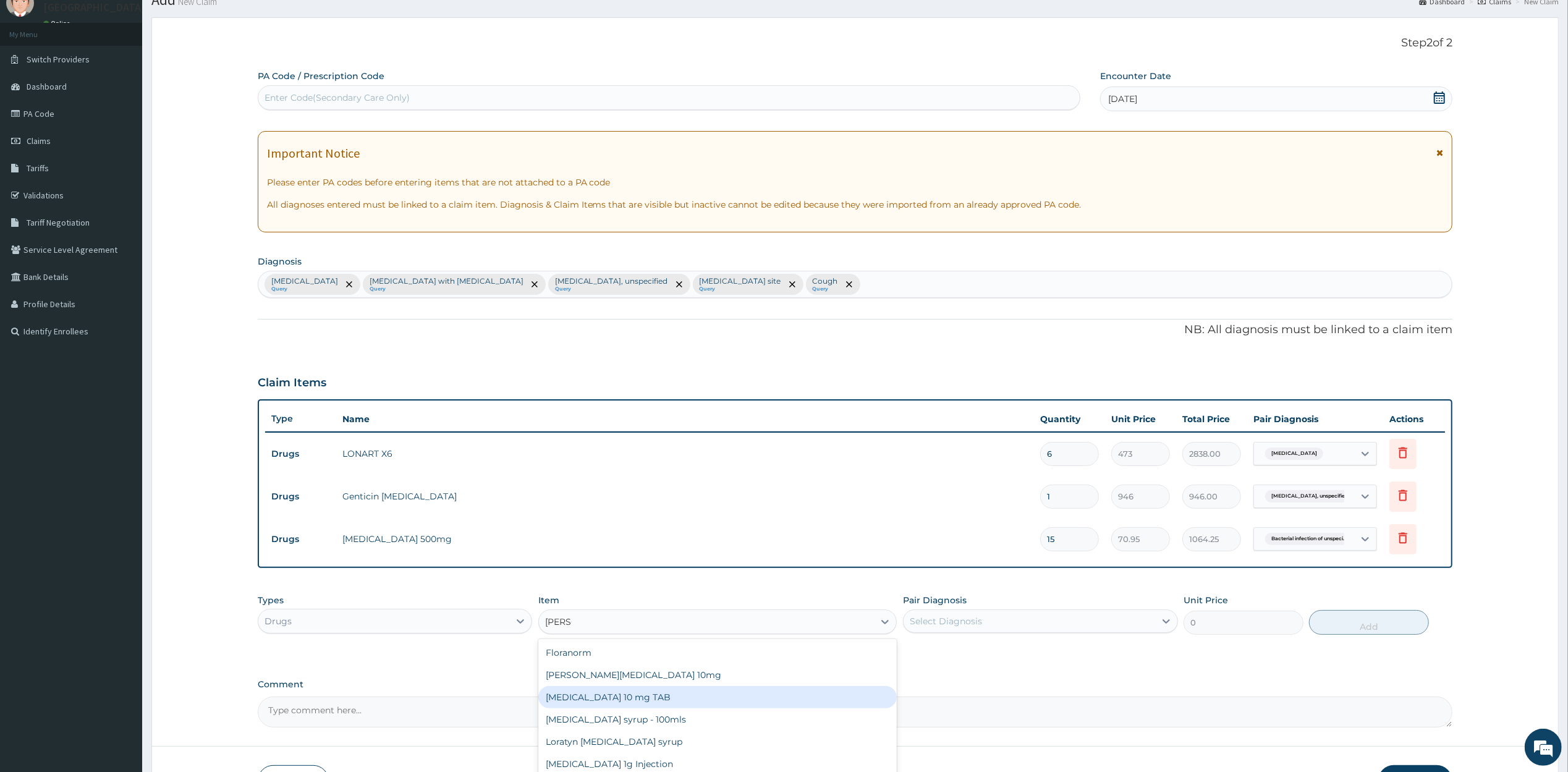
click at [613, 691] on div "LORATADINE 10 mg TAB" at bounding box center [717, 698] width 358 height 22
type input "59.125"
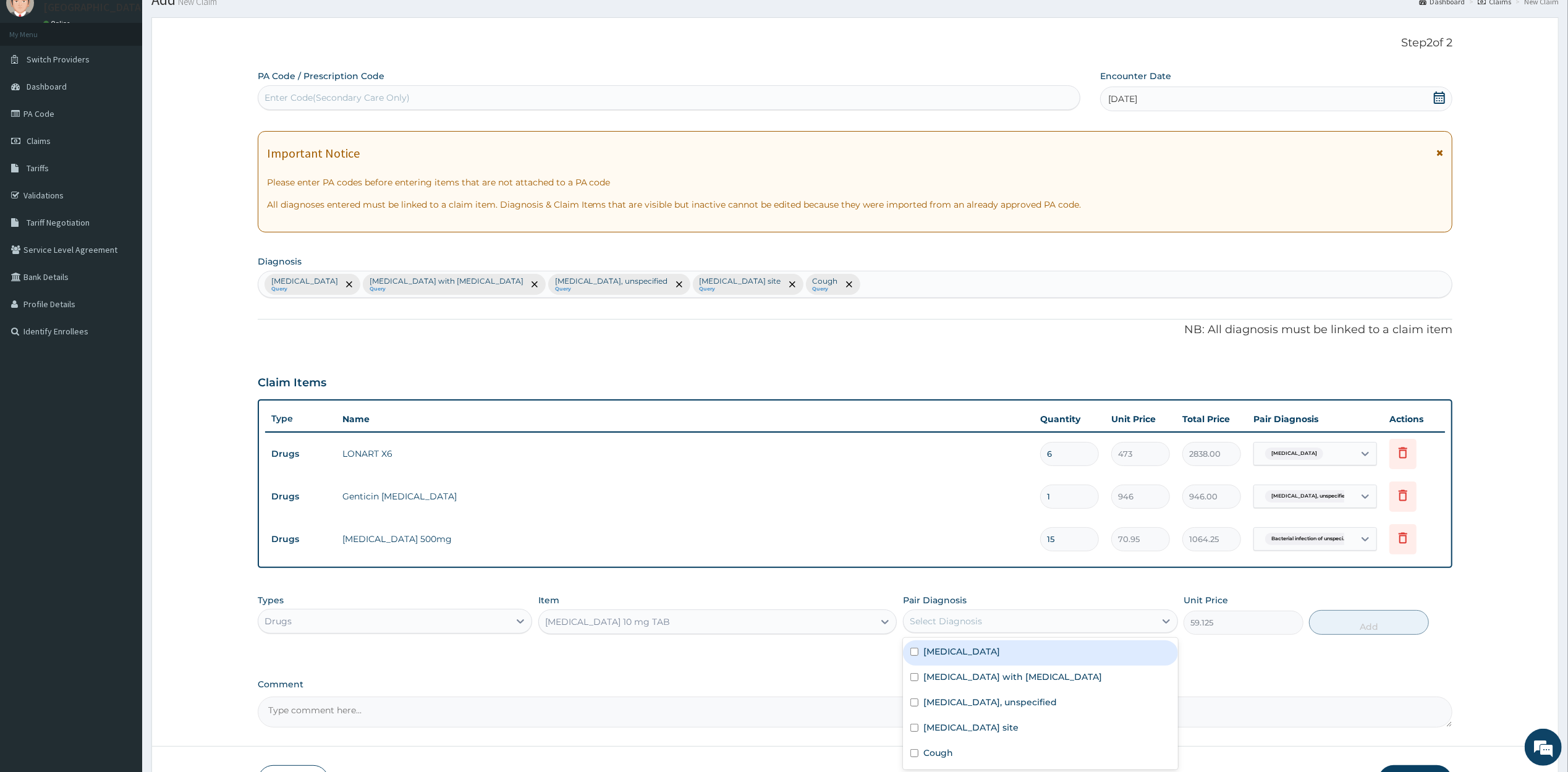
click at [930, 624] on div "Select Diagnosis" at bounding box center [946, 621] width 72 height 12
click at [965, 745] on div "Cough" at bounding box center [1040, 755] width 275 height 26
checkbox input "true"
click at [1353, 626] on button "Add" at bounding box center [1368, 622] width 119 height 25
type input "0"
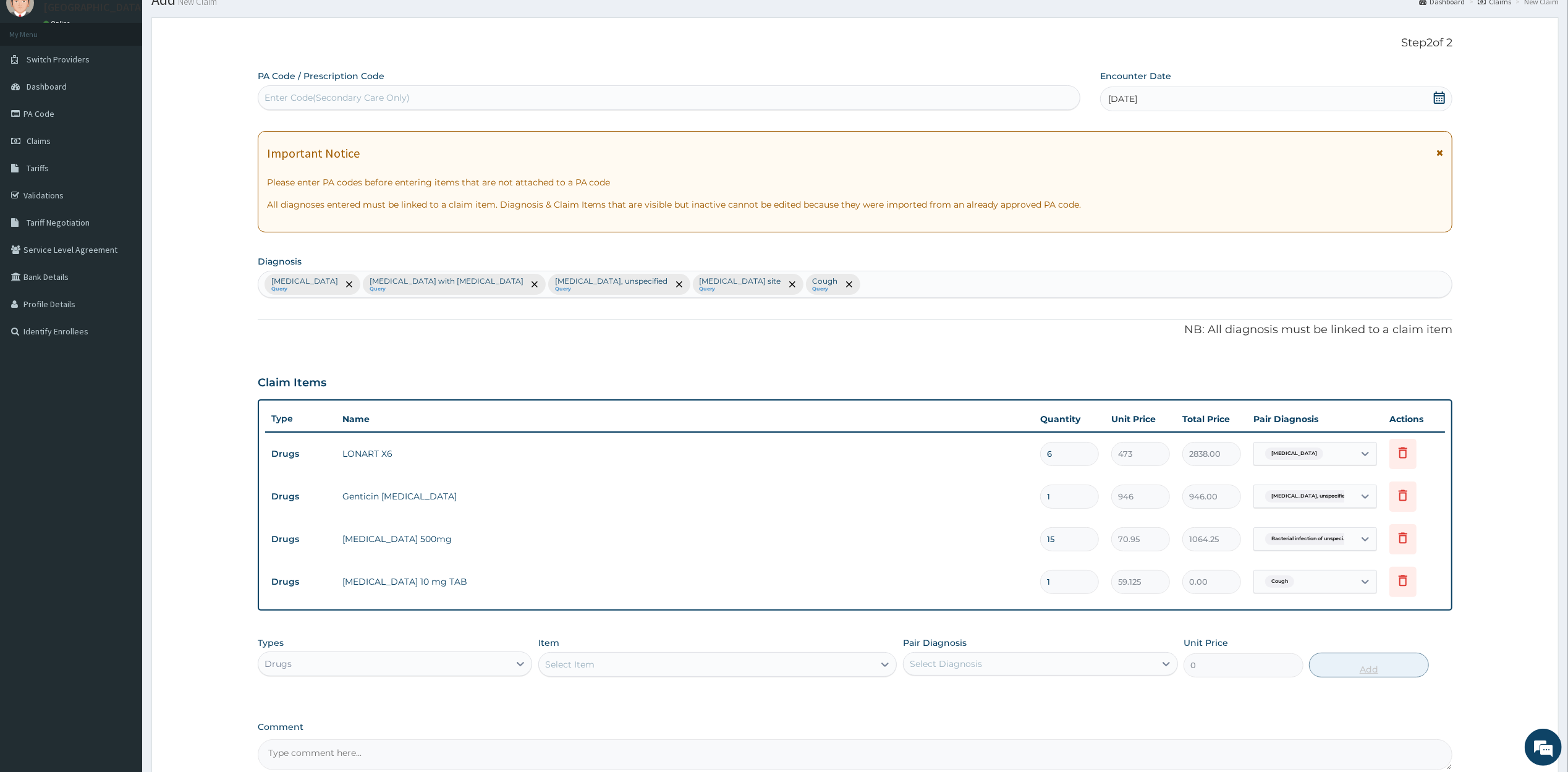
type input "0.00"
type input "7"
type input "413.88"
type input "7"
click at [1444, 624] on div "PA Code / Prescription Code Enter Code(Secondary Care Only) Encounter Date 14-1…" at bounding box center [855, 420] width 1195 height 700
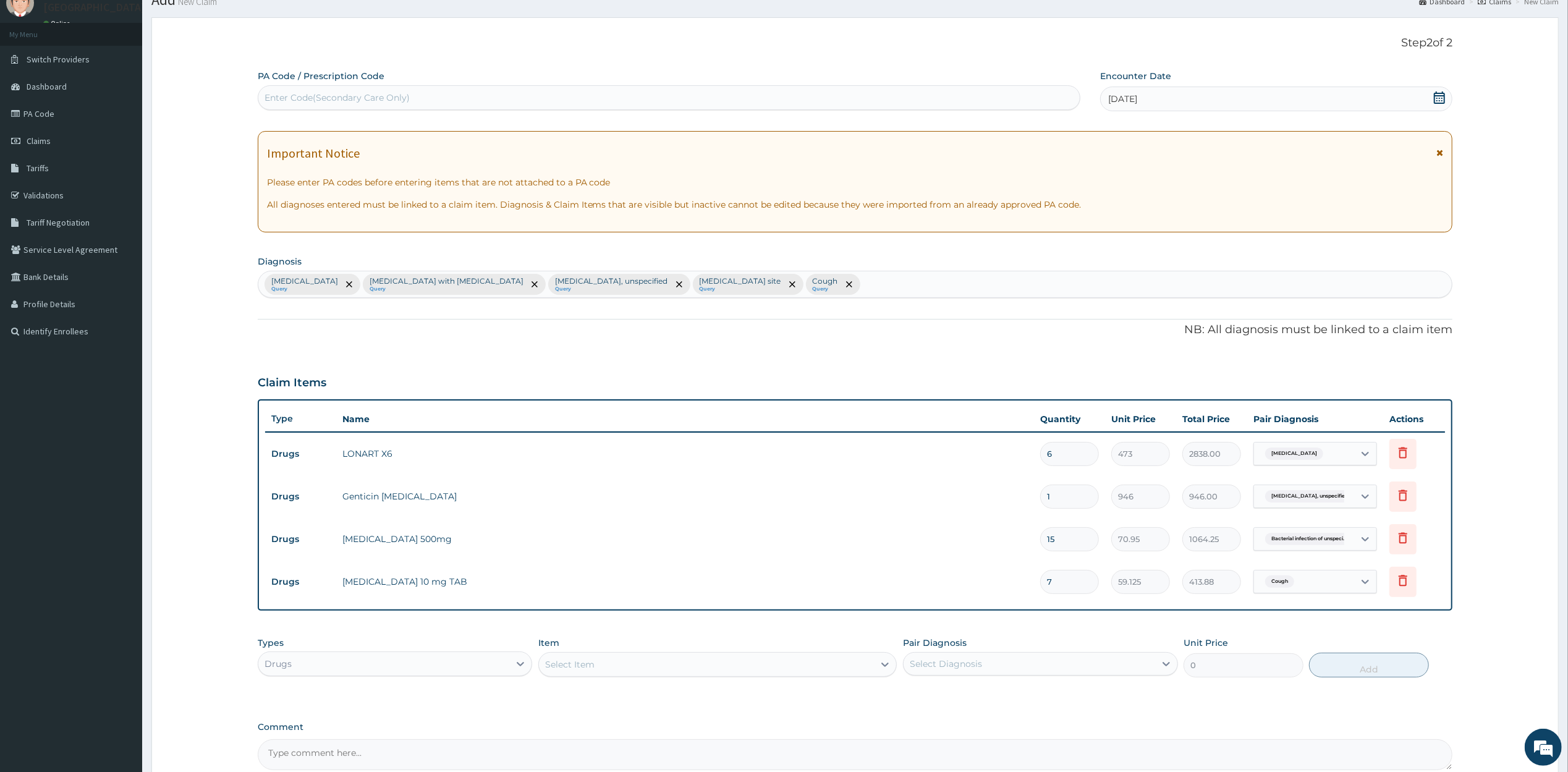
click at [604, 665] on div "Select Item" at bounding box center [706, 665] width 335 height 20
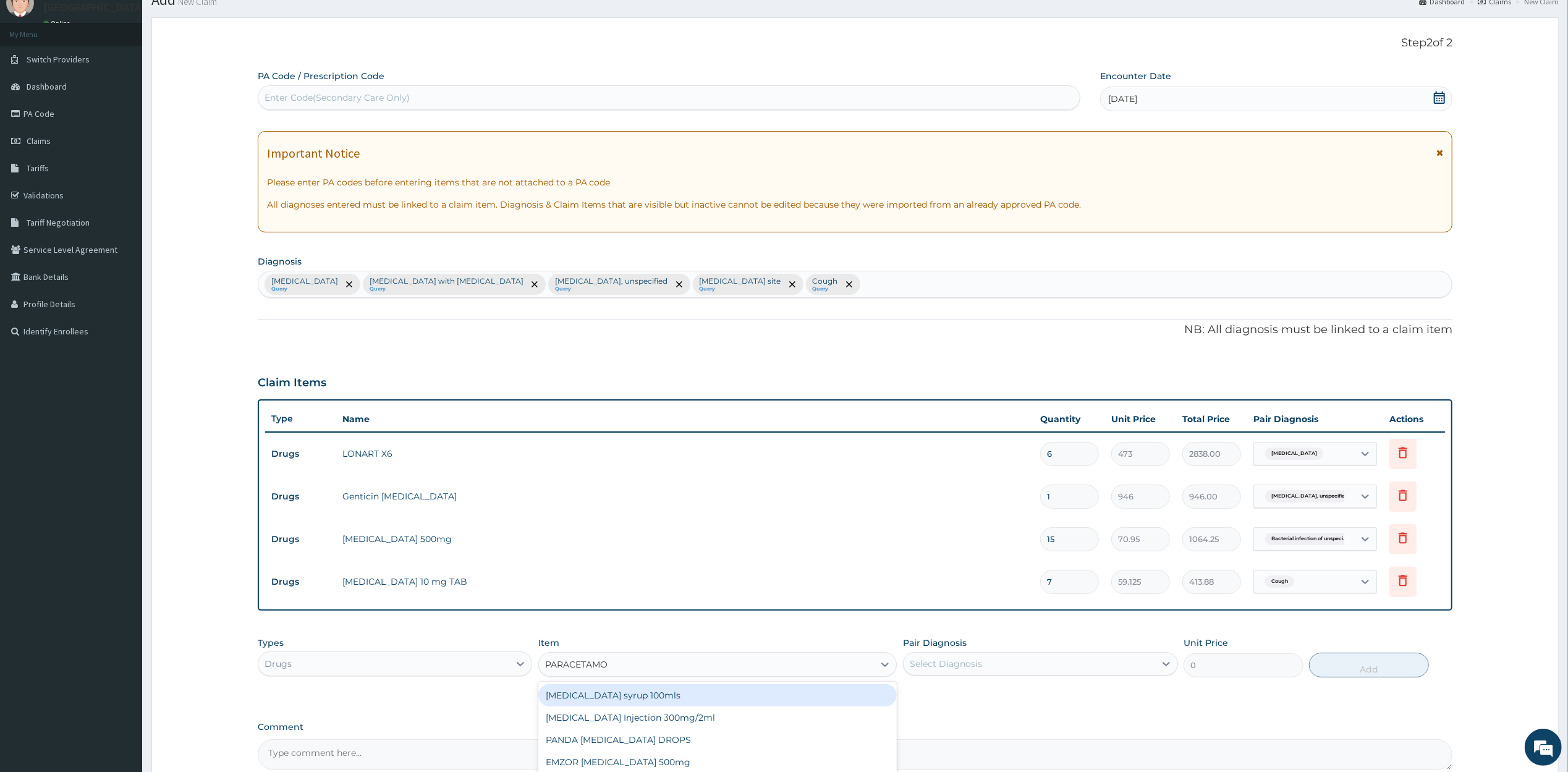
type input "PARACETAMOL"
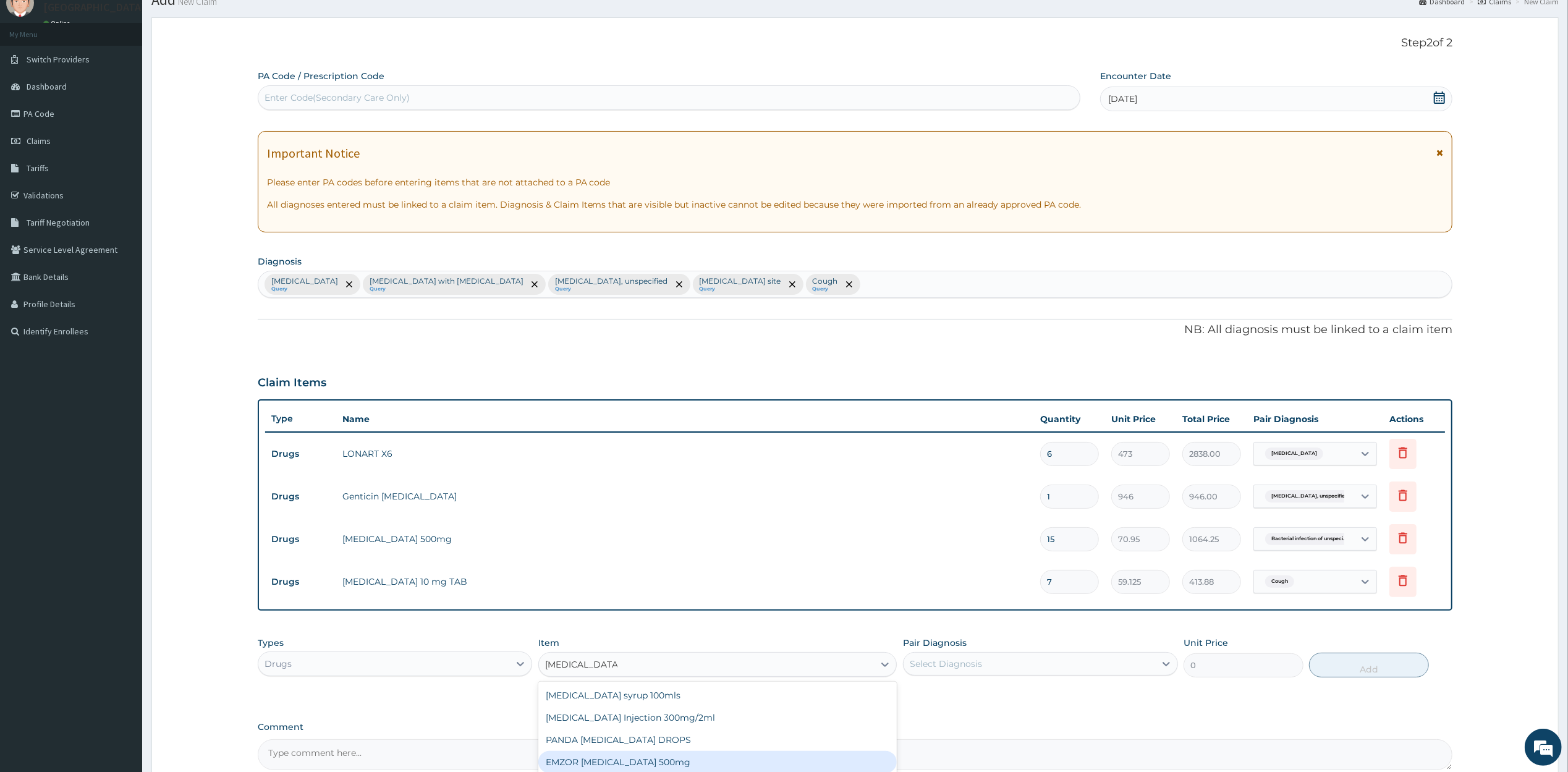
click at [692, 757] on div "EMZOR PARACETAMOL 500mg" at bounding box center [717, 763] width 358 height 22
type input "23.65"
click at [997, 661] on div "Select Diagnosis" at bounding box center [1029, 664] width 252 height 20
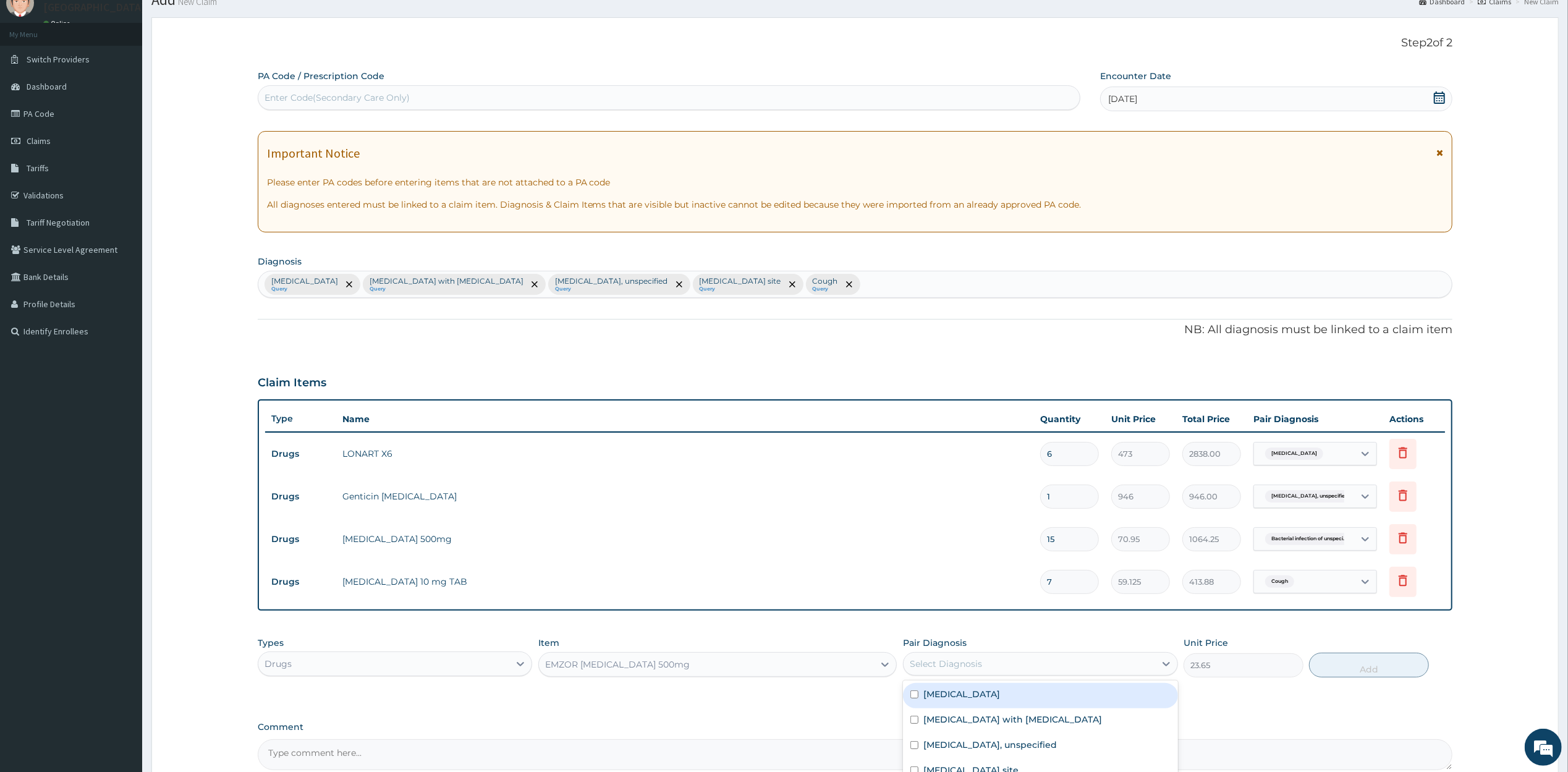
click at [975, 695] on label "Malaria, unspecified" at bounding box center [962, 694] width 77 height 12
checkbox input "true"
click at [976, 764] on label "Bacterial infection of unspecified site" at bounding box center [971, 770] width 95 height 12
checkbox input "true"
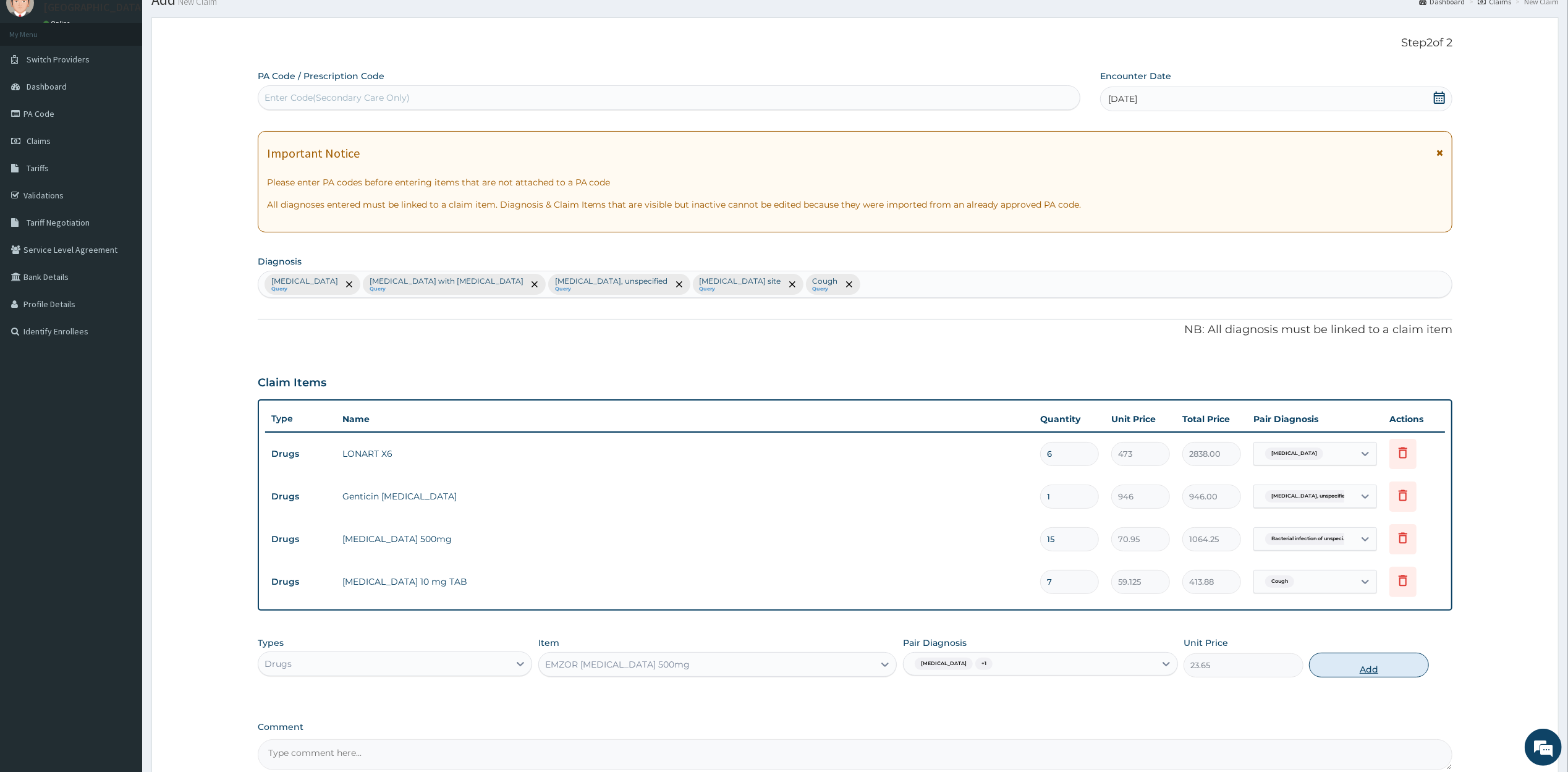
click at [1356, 669] on button "Add" at bounding box center [1368, 665] width 119 height 25
type input "0"
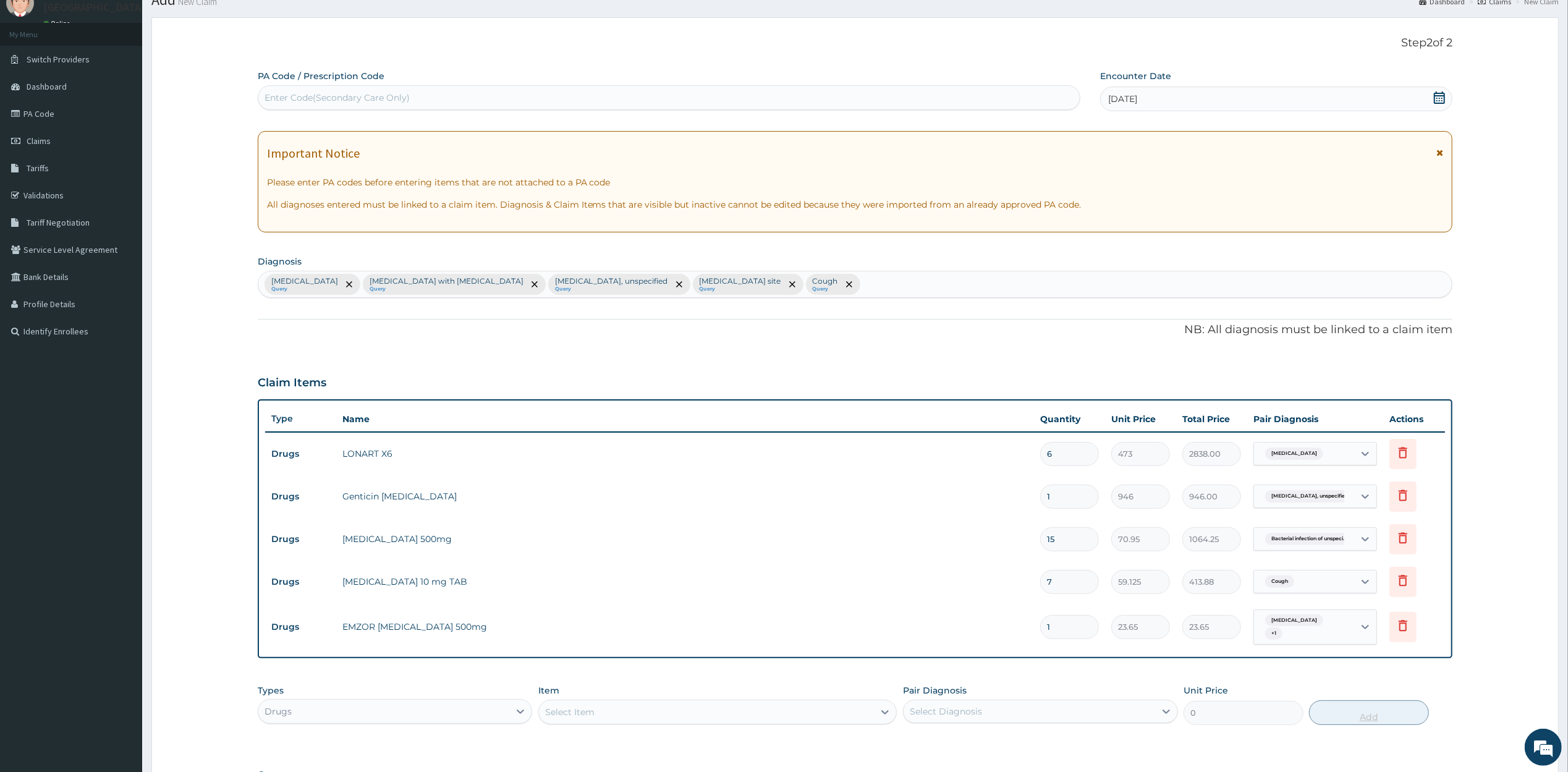
type input "18"
type input "425.70"
type input "18"
click at [1511, 677] on form "Step 2 of 2 PA Code / Prescription Code Enter Code(Secondary Care Only) Encount…" at bounding box center [855, 461] width 1408 height 890
click at [443, 713] on div "Drugs" at bounding box center [384, 711] width 252 height 20
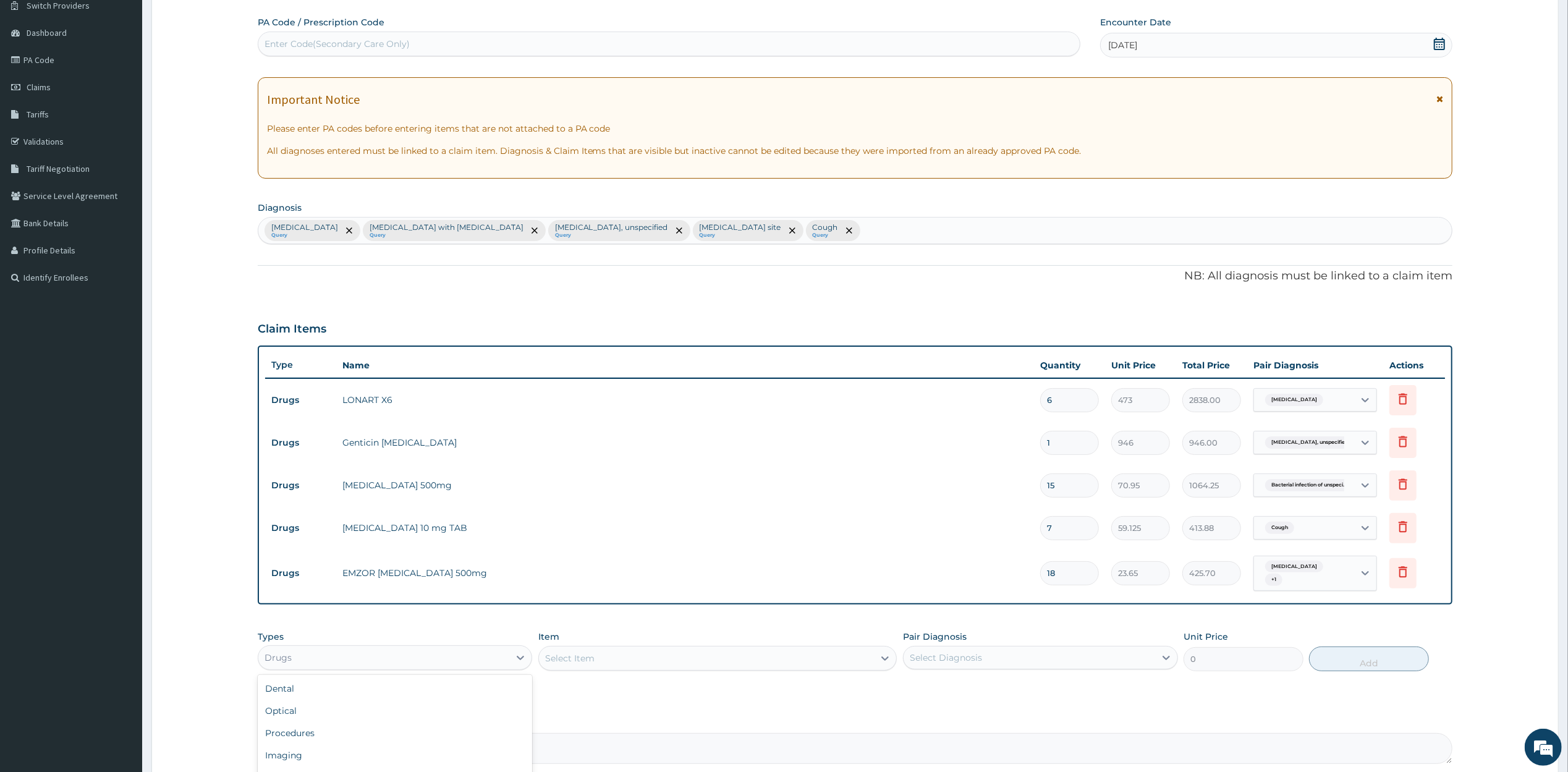
scroll to position [226, 0]
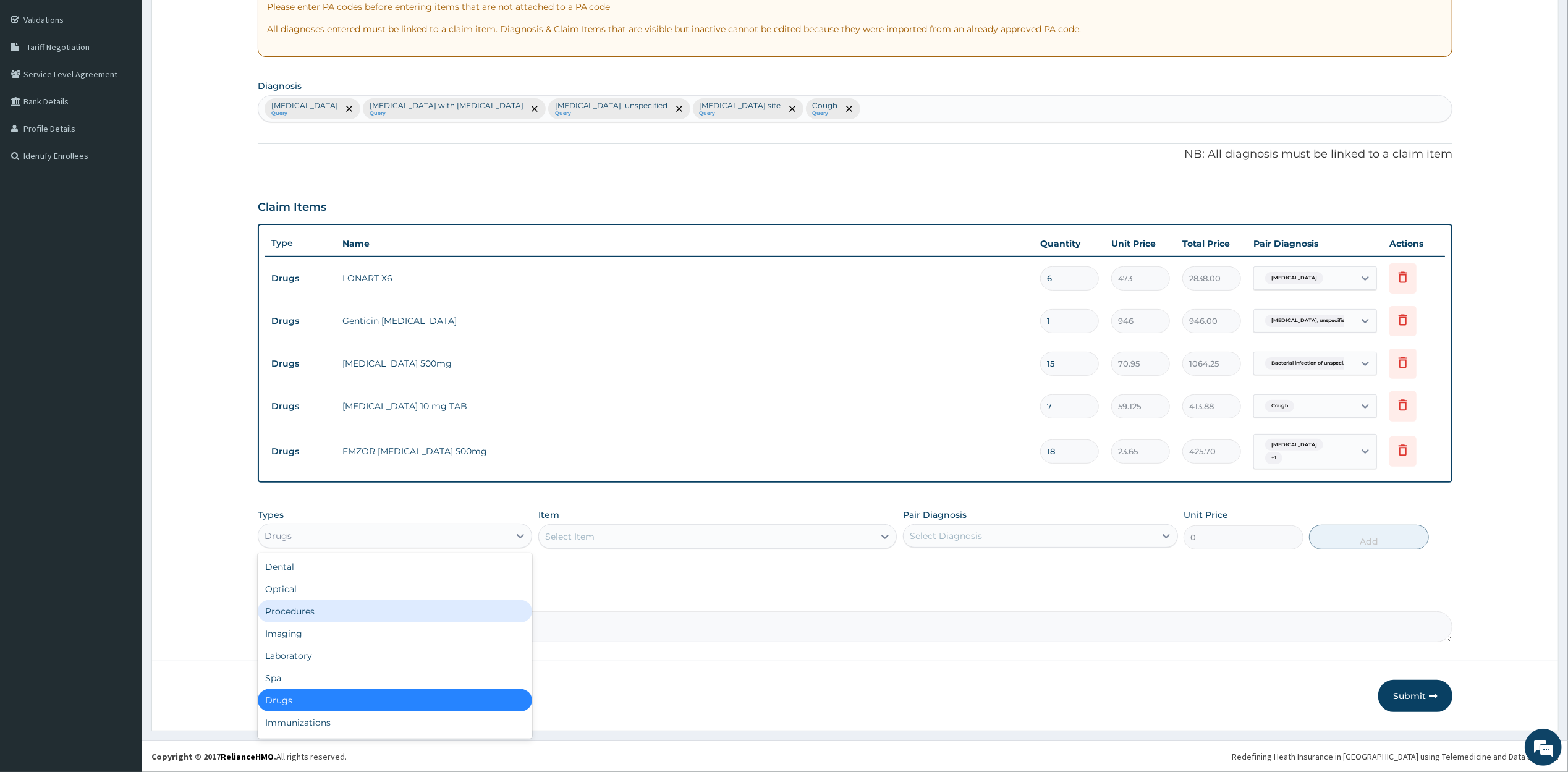
click at [358, 612] on div "Procedures" at bounding box center [395, 612] width 275 height 22
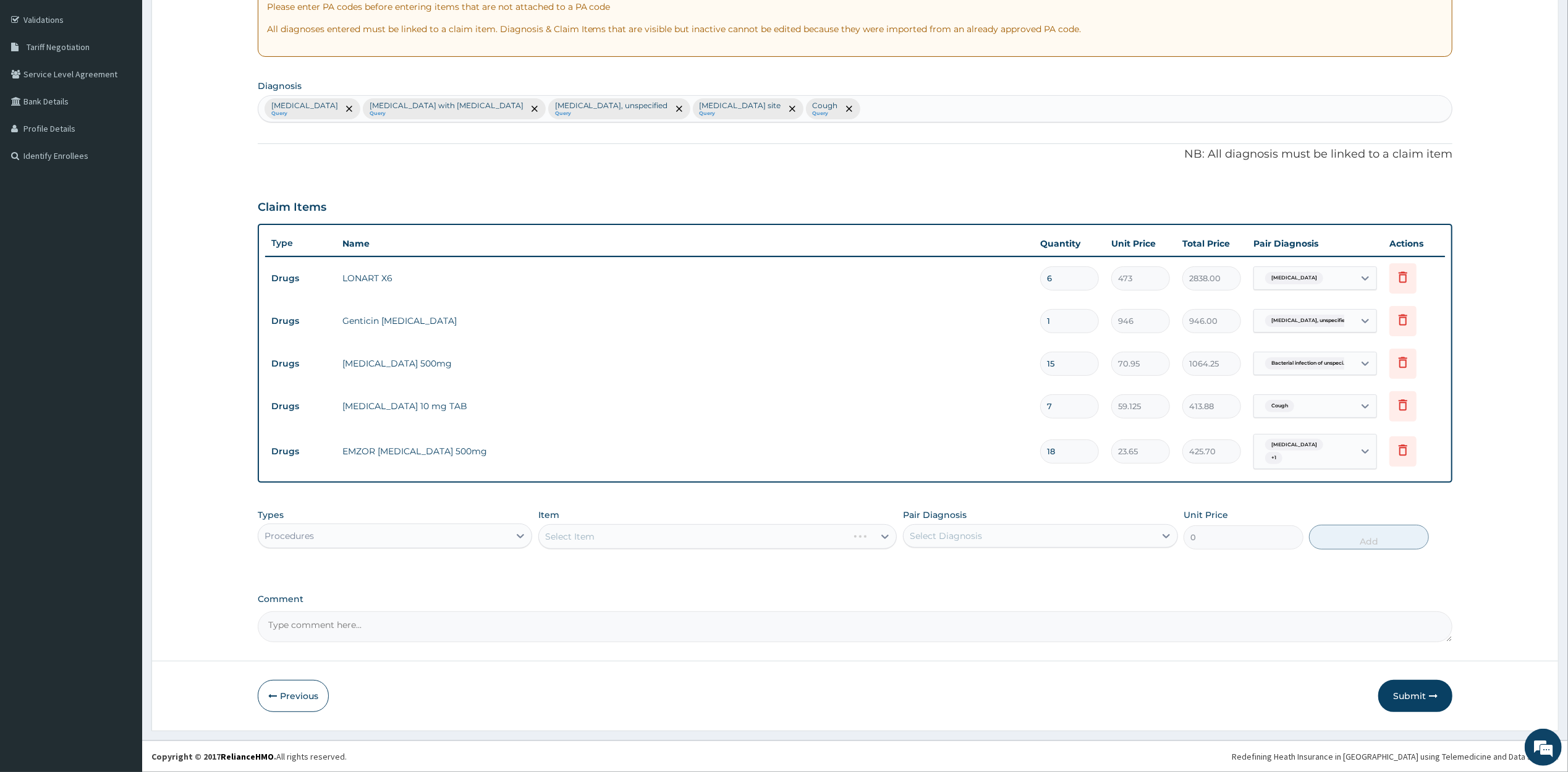
click at [648, 539] on div "Select Item" at bounding box center [717, 537] width 358 height 25
click at [648, 532] on div "Select Item" at bounding box center [717, 537] width 358 height 25
click at [652, 531] on div "Select Item" at bounding box center [706, 537] width 335 height 20
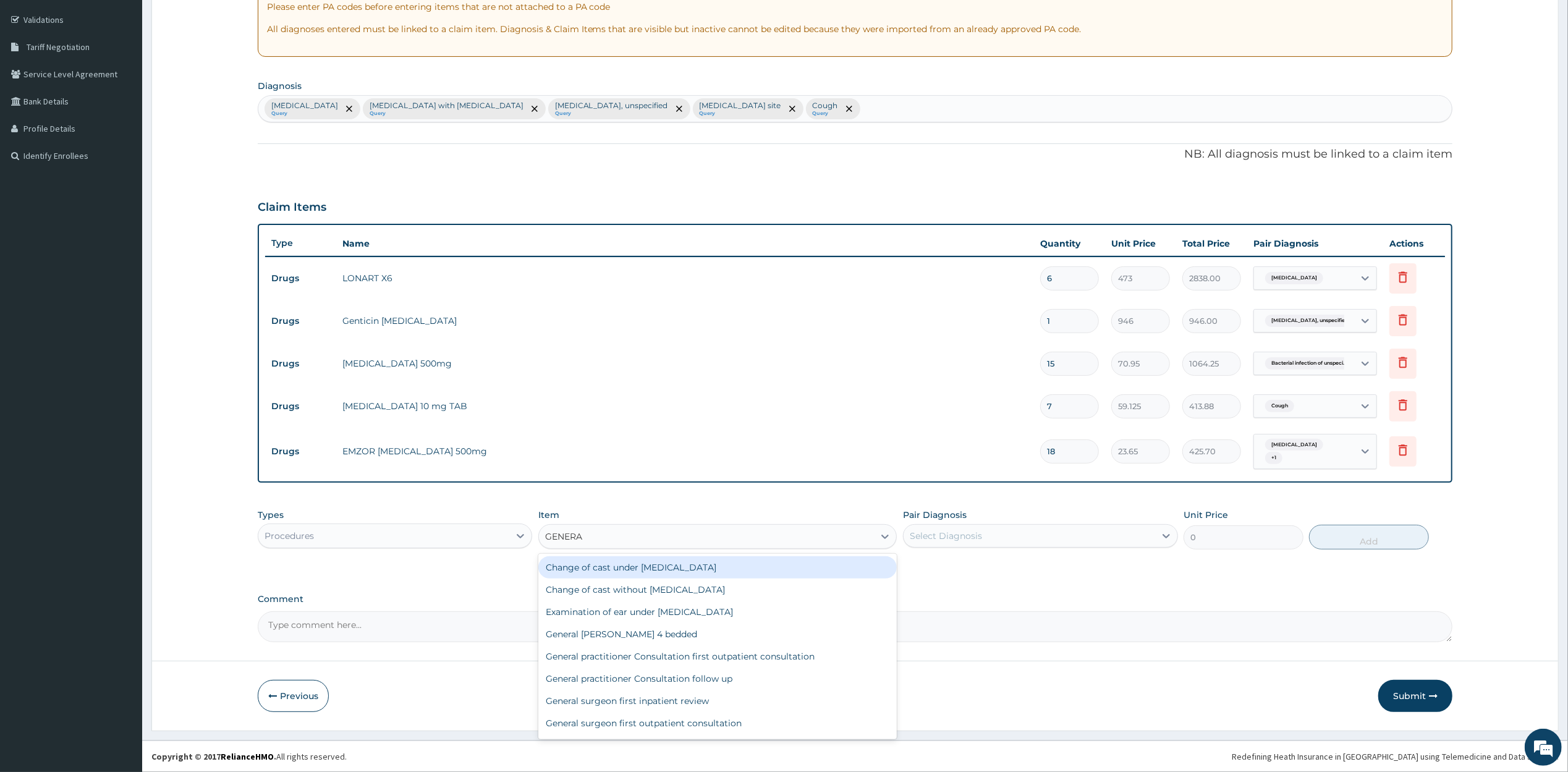
type input "GENERAL"
click at [662, 655] on div "General practitioner Consultation first outpatient consultation" at bounding box center [717, 657] width 358 height 22
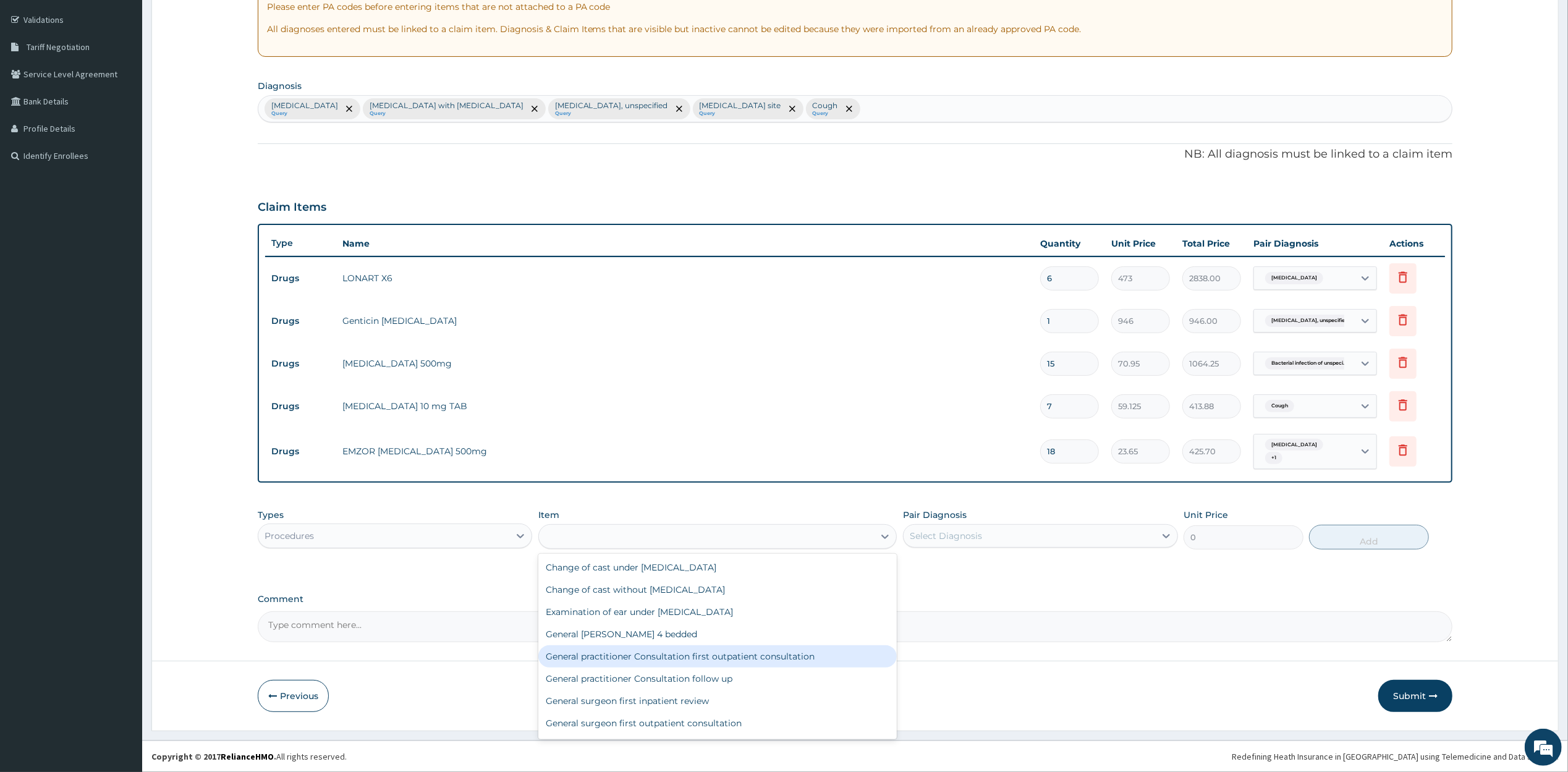
type input "3547.5"
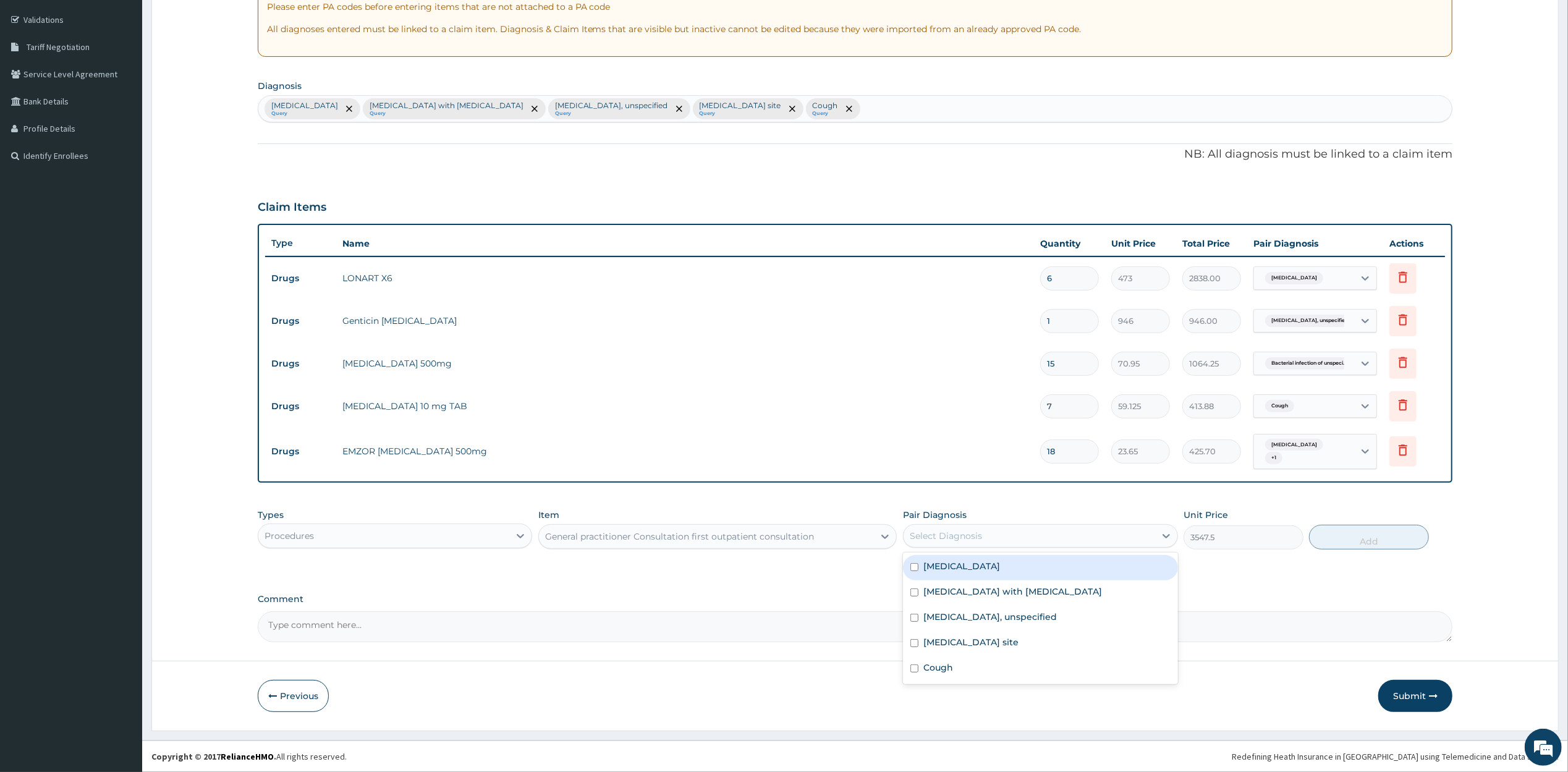
click at [992, 535] on div "Select Diagnosis" at bounding box center [1029, 536] width 252 height 20
click at [992, 572] on label "Malaria, unspecified" at bounding box center [962, 566] width 77 height 12
checkbox input "true"
click at [990, 583] on div "Sepsis with septic shock" at bounding box center [1040, 594] width 275 height 26
checkbox input "true"
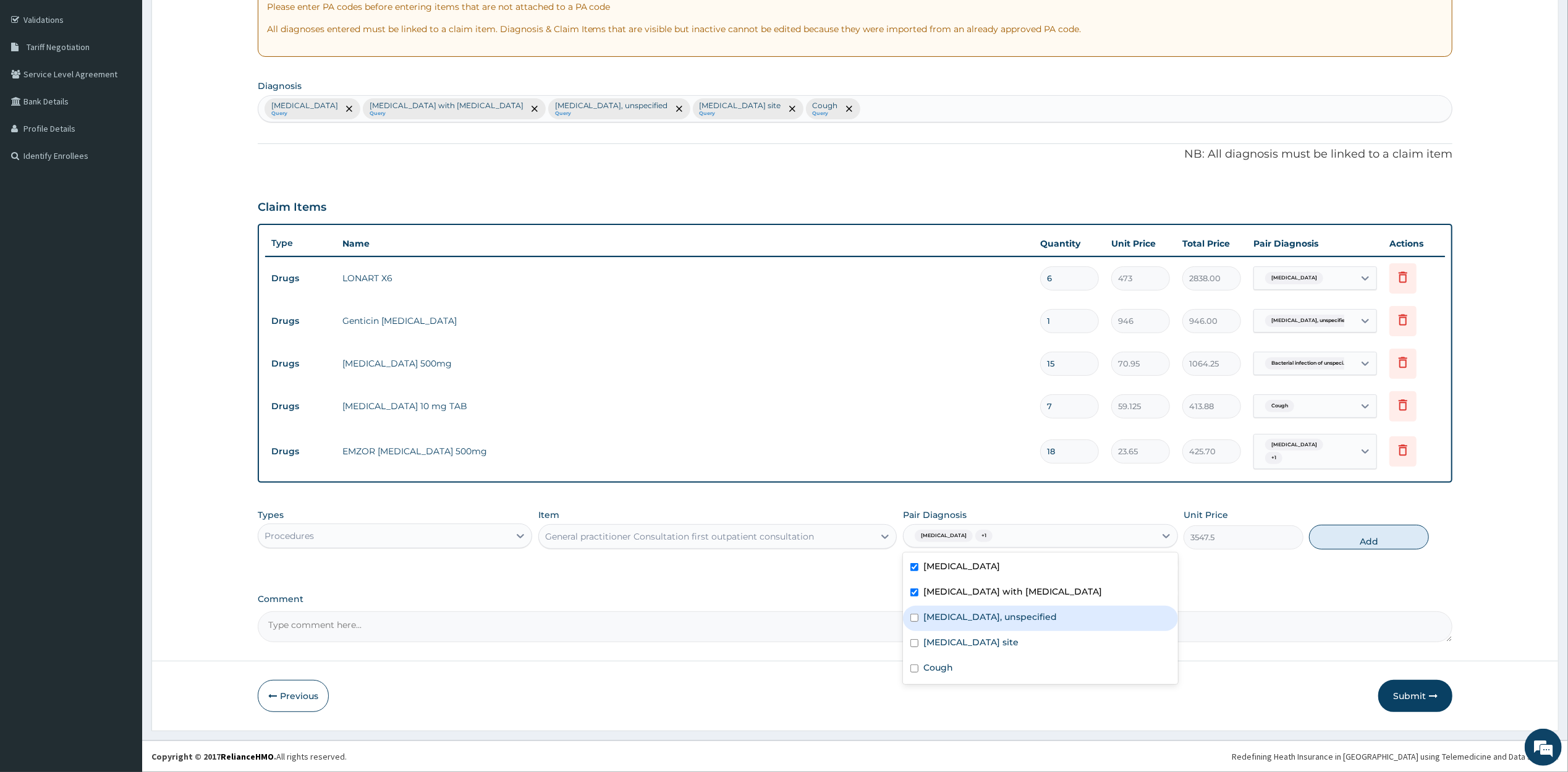
click at [981, 614] on label "Otitis externa, unspecified" at bounding box center [990, 617] width 134 height 12
checkbox input "true"
click at [983, 631] on div "Bacterial infection of unspecified site" at bounding box center [1040, 644] width 275 height 26
checkbox input "true"
click at [976, 665] on div "Cough" at bounding box center [1040, 670] width 275 height 26
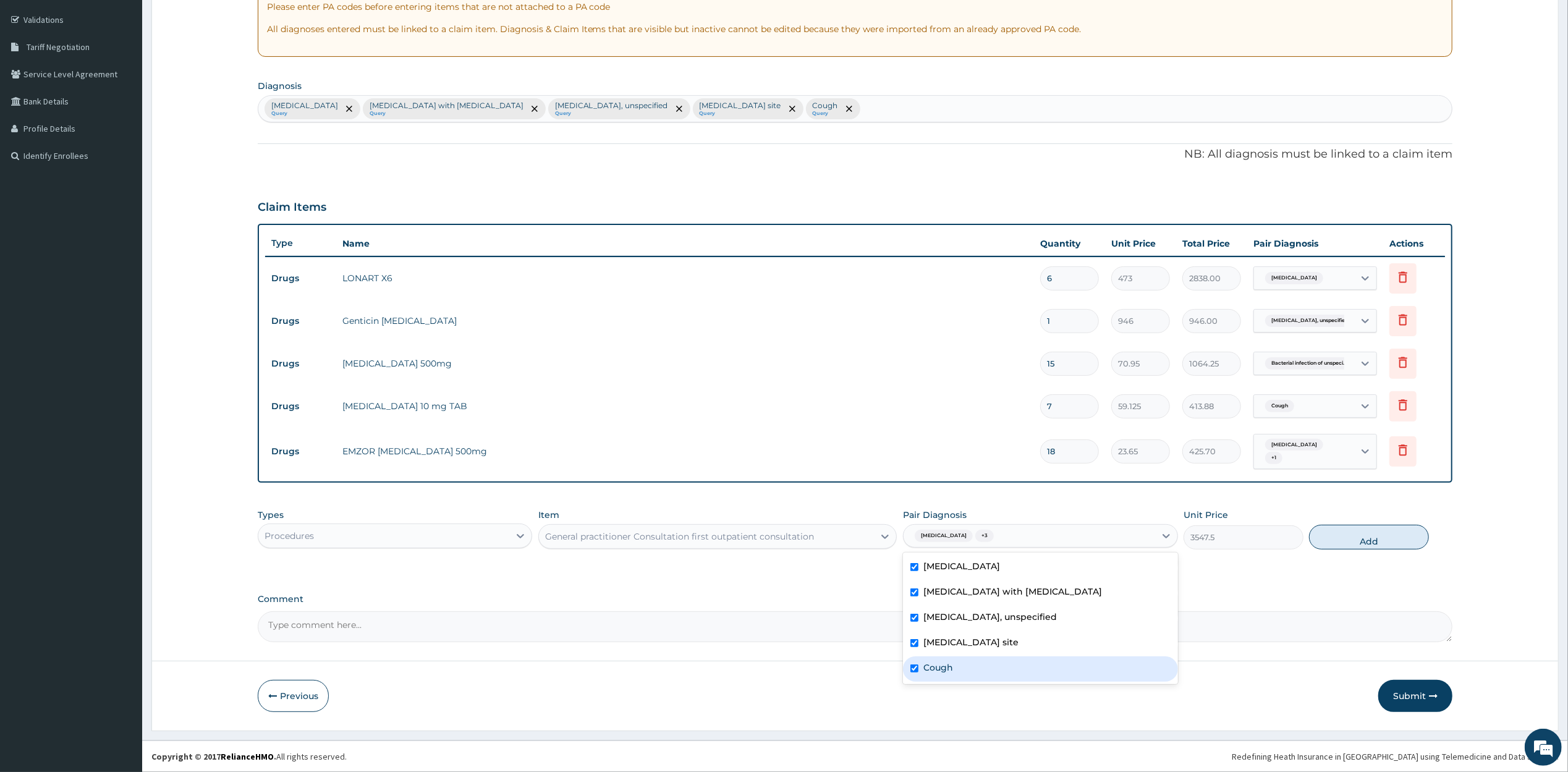
checkbox input "true"
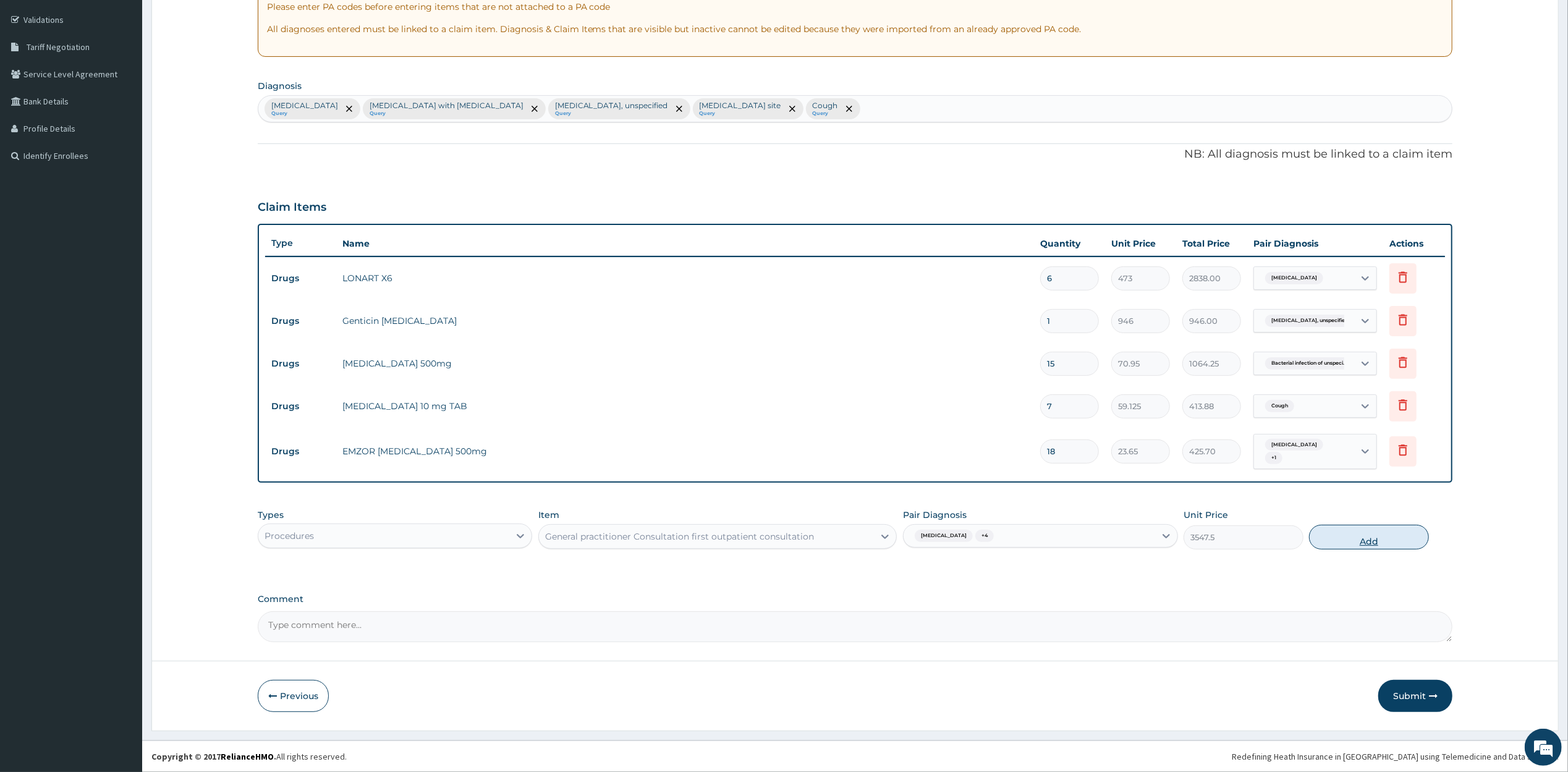
click at [1363, 537] on button "Add" at bounding box center [1368, 537] width 119 height 25
type input "0"
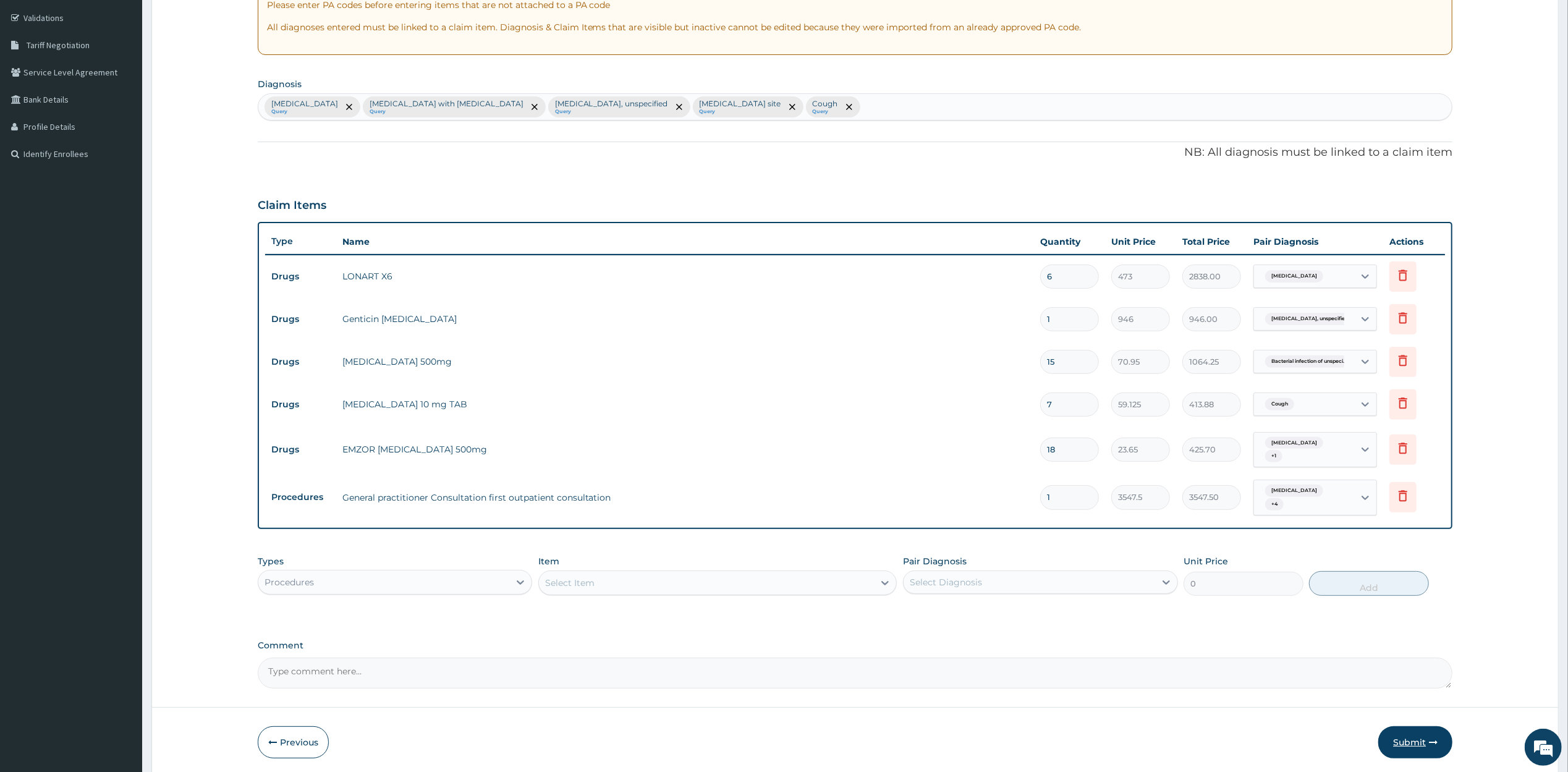
click at [1405, 745] on button "Submit" at bounding box center [1415, 743] width 74 height 32
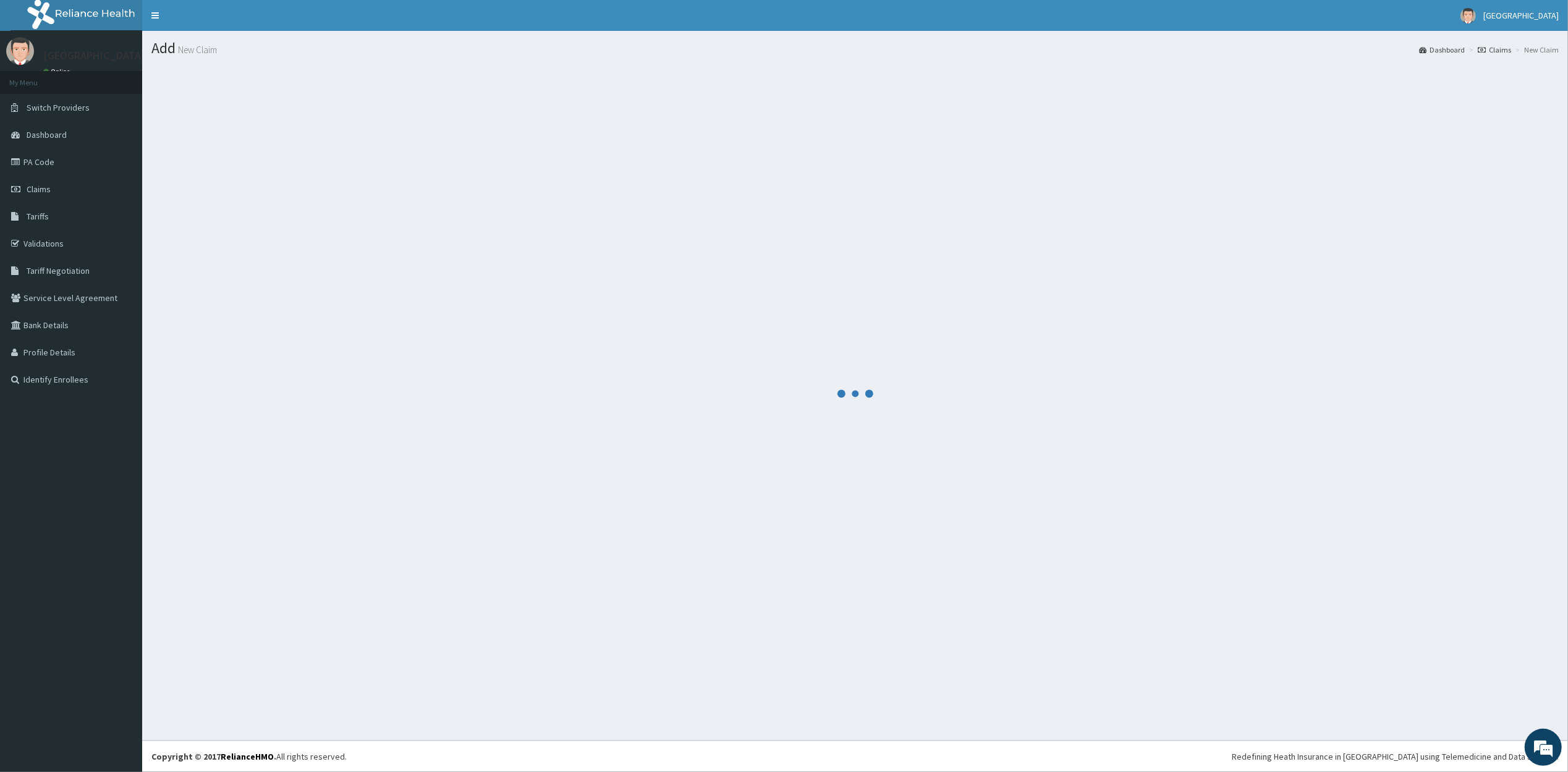
scroll to position [0, 0]
